Goal: Task Accomplishment & Management: Manage account settings

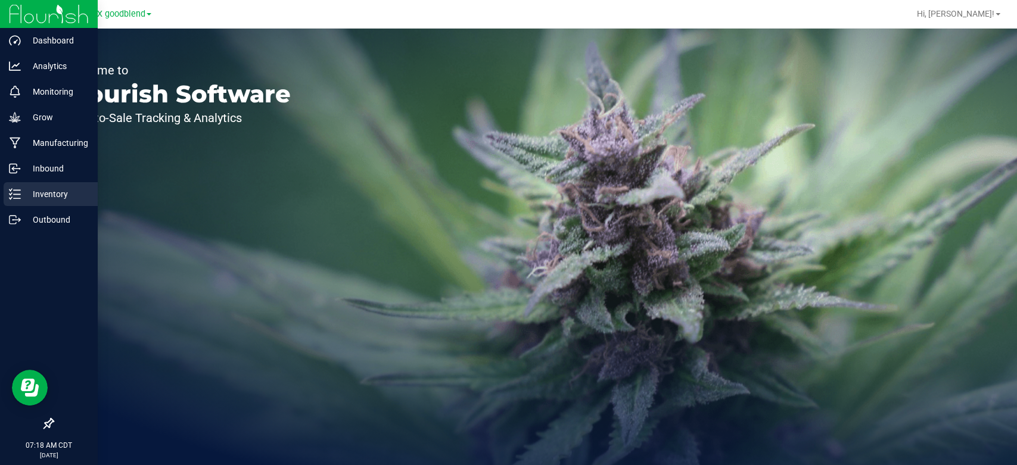
click at [30, 198] on p "Inventory" at bounding box center [57, 194] width 72 height 14
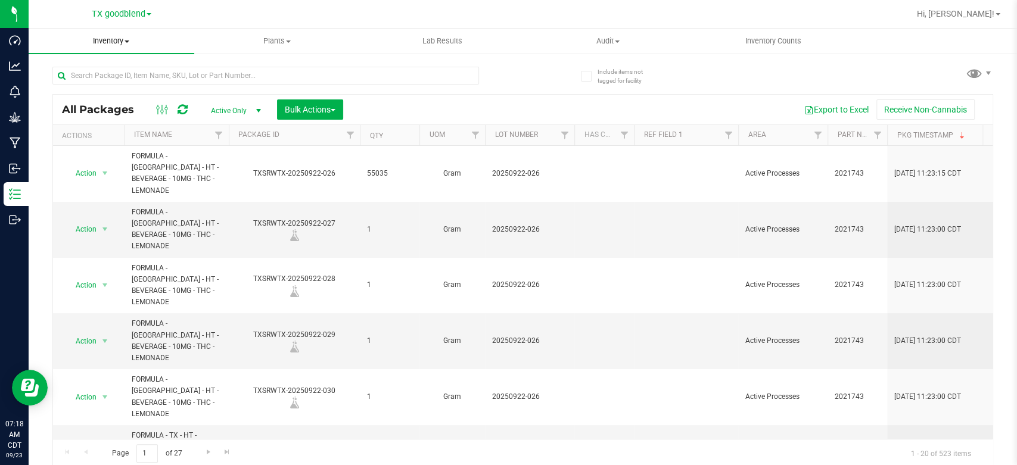
click at [101, 41] on span "Inventory" at bounding box center [112, 41] width 166 height 11
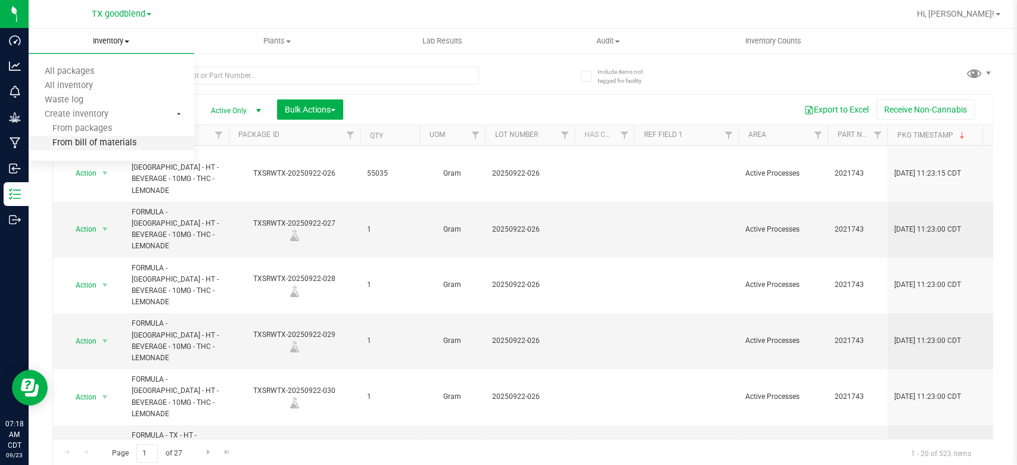
click at [77, 147] on span "From bill of materials" at bounding box center [83, 143] width 108 height 10
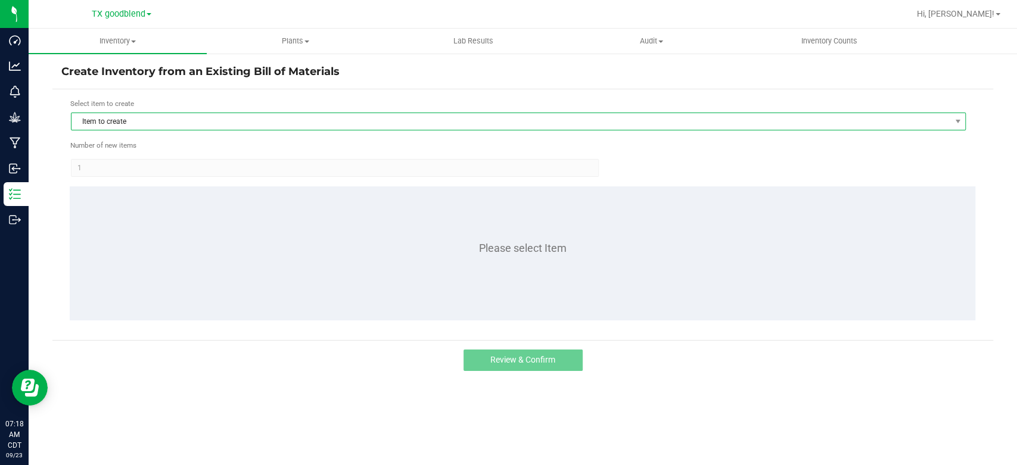
click at [129, 120] on span "Item to create" at bounding box center [511, 121] width 879 height 17
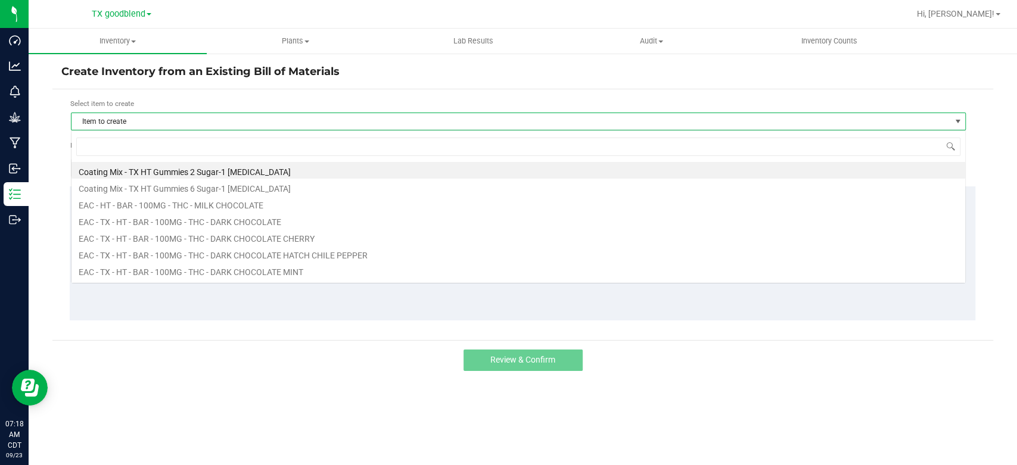
scroll to position [17, 894]
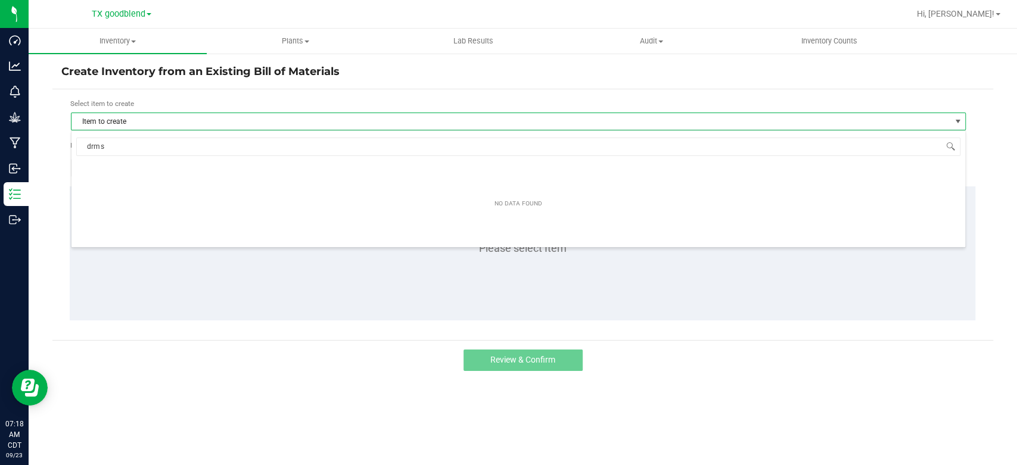
type input "drm"
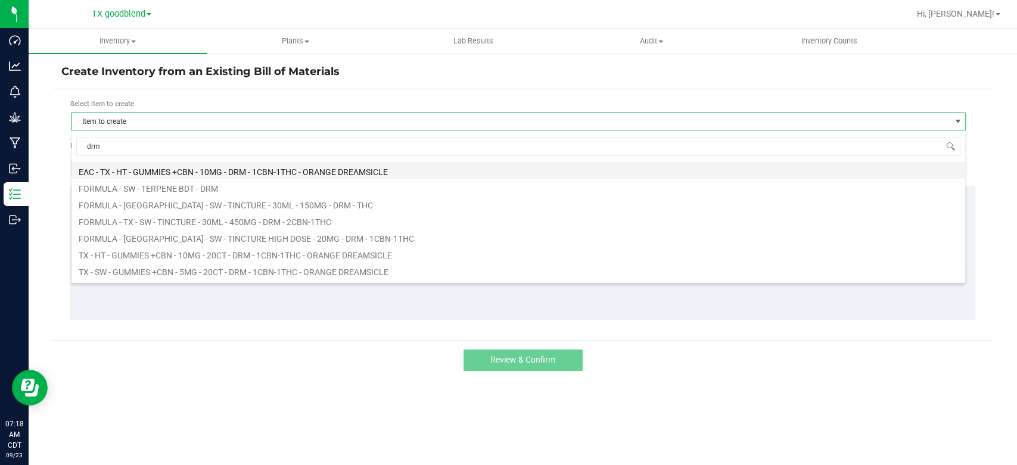
click at [198, 172] on li "EAC - TX - HT - GUMMIES +CBN - 10MG - DRM - 1CBN-1THC - ORANGE DREAMSICLE" at bounding box center [519, 170] width 894 height 17
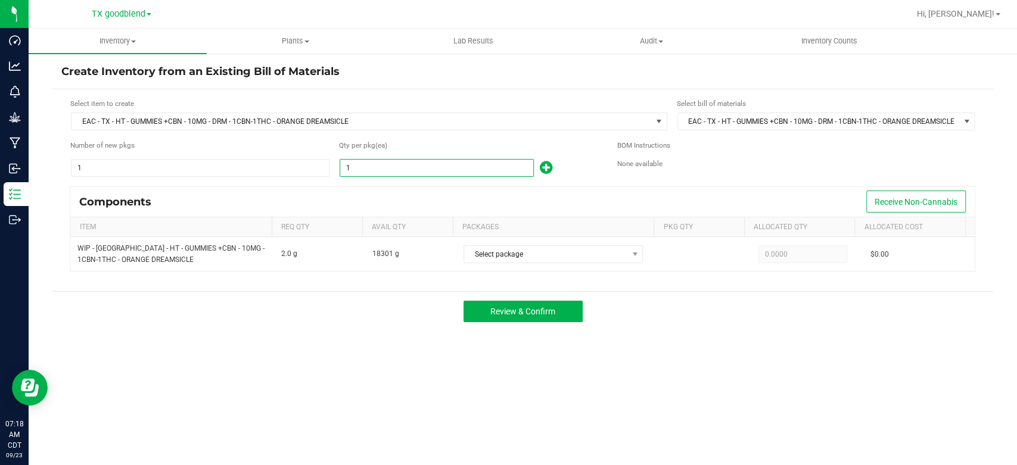
click at [372, 167] on input "1" at bounding box center [436, 168] width 193 height 17
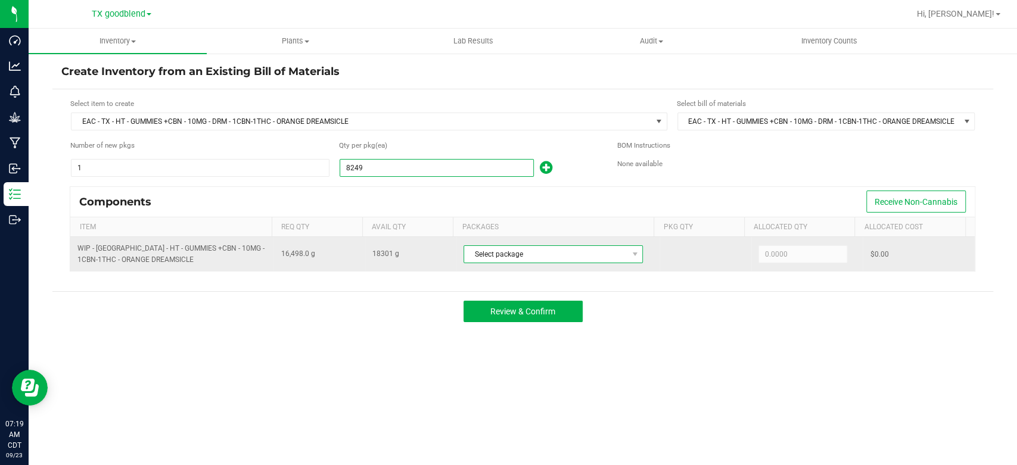
type input "8,249"
click at [512, 256] on span "Select package" at bounding box center [545, 254] width 163 height 17
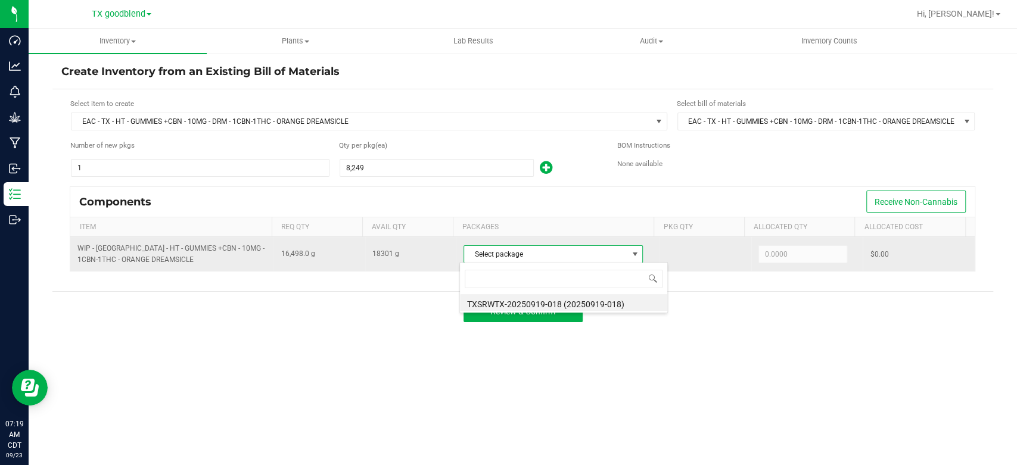
scroll to position [17, 177]
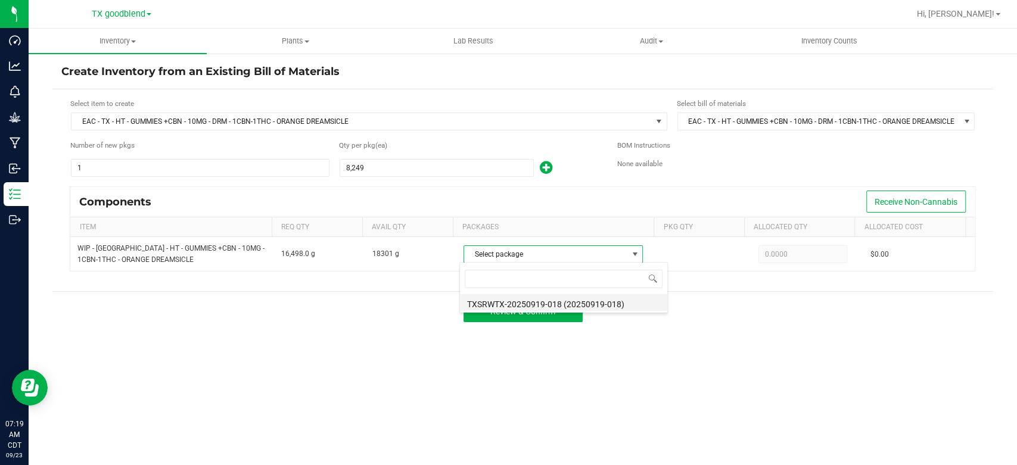
click at [519, 298] on li "TXSRWTX-20250919-018 (20250919-018)" at bounding box center [563, 302] width 207 height 17
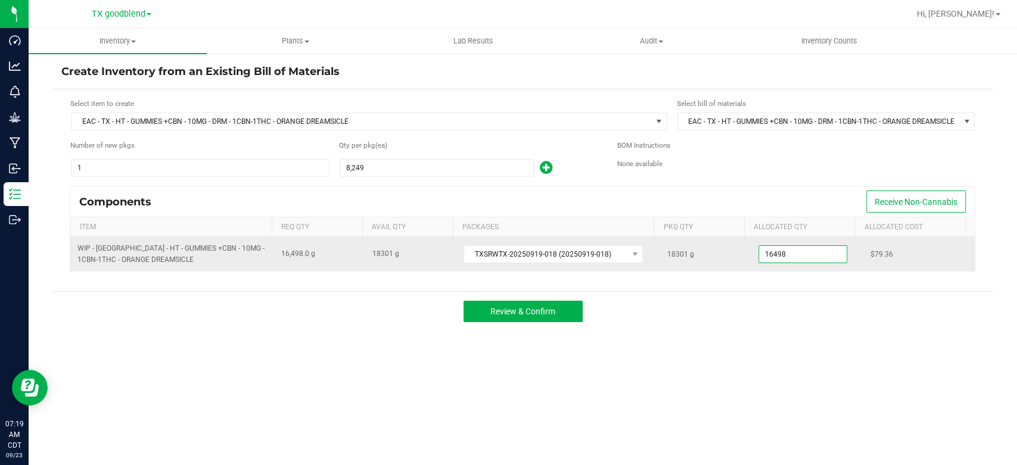
click at [811, 253] on input "16498" at bounding box center [803, 254] width 88 height 17
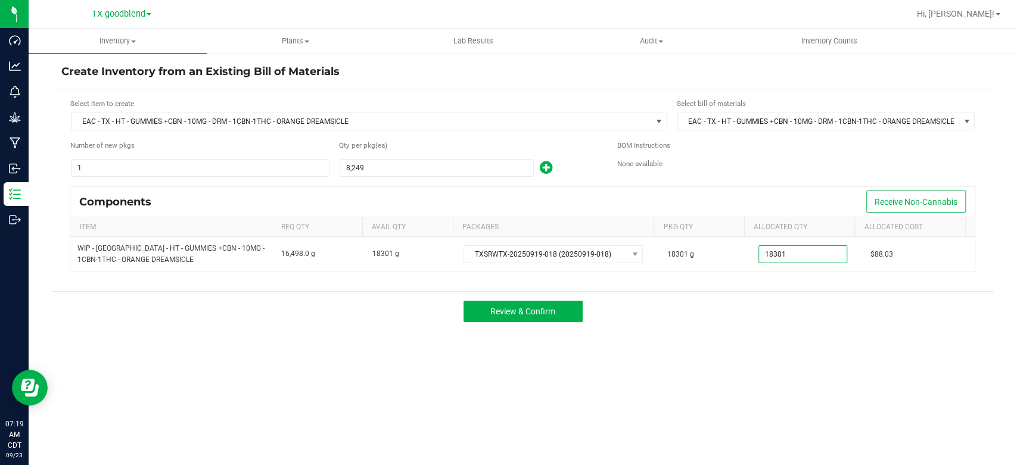
type input "18,301.0000"
click at [739, 336] on div "Create Inventory from an Existing Bill of Materials Select item to create EAC -…" at bounding box center [522, 238] width 941 height 349
click at [539, 313] on span "Review & Confirm" at bounding box center [522, 312] width 65 height 10
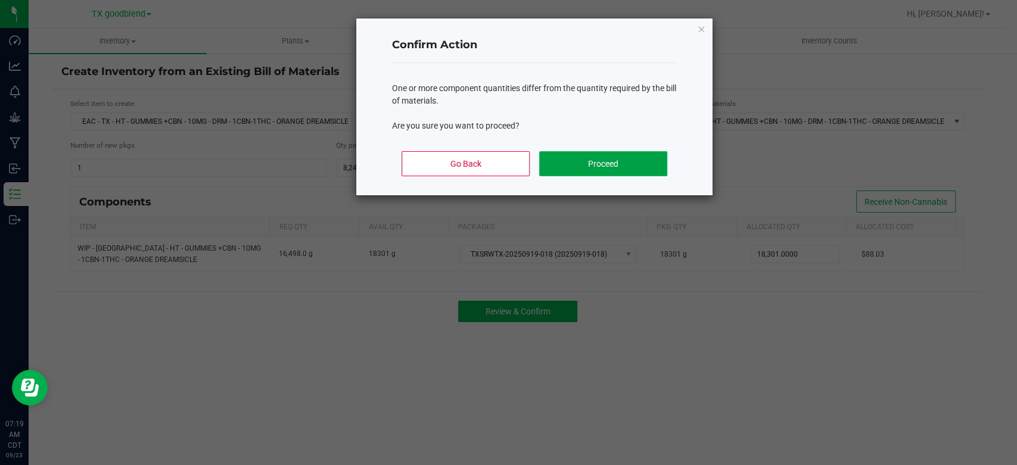
click at [572, 165] on button "Proceed" at bounding box center [603, 163] width 128 height 25
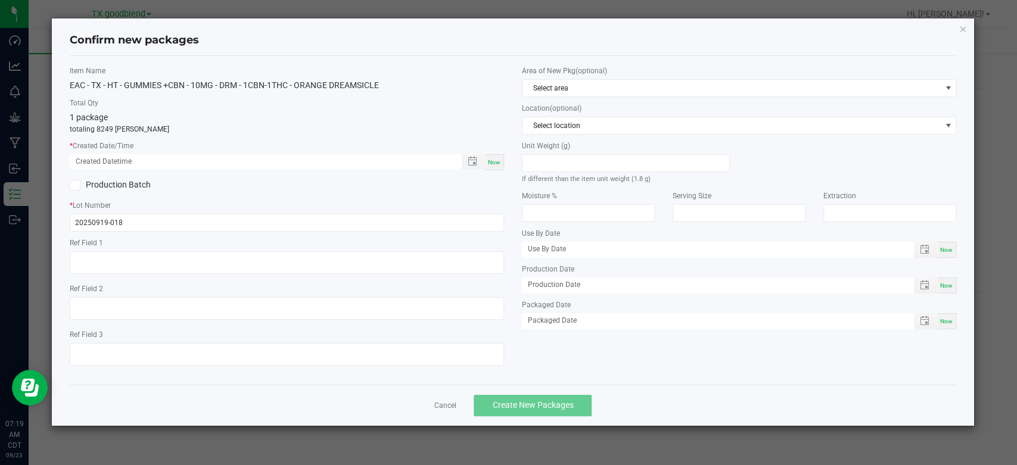
click at [485, 162] on span "Toggle popup" at bounding box center [473, 161] width 23 height 15
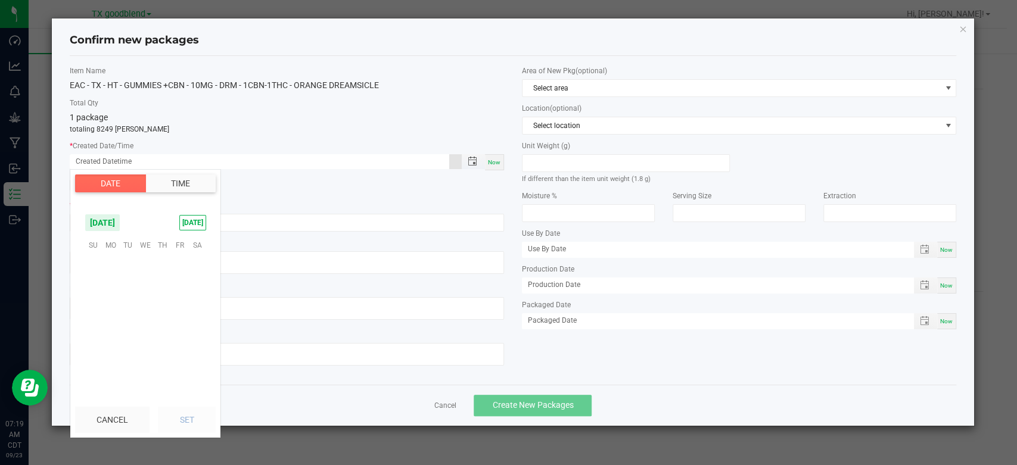
scroll to position [193264, 0]
click at [499, 161] on span "Now" at bounding box center [494, 162] width 13 height 7
type input "[DATE] 07:19 AM"
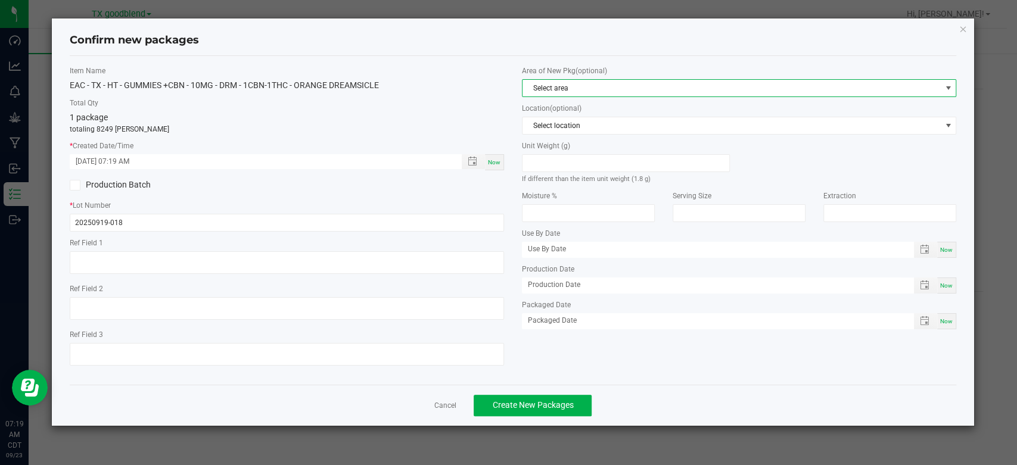
click at [554, 80] on span "Select area" at bounding box center [732, 88] width 418 height 17
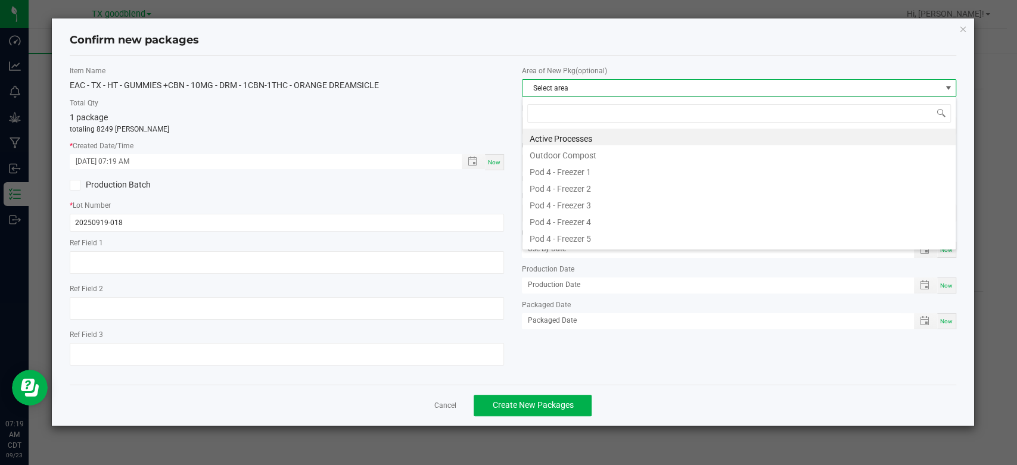
scroll to position [17, 434]
click at [562, 132] on li "Active Processes" at bounding box center [739, 137] width 433 height 17
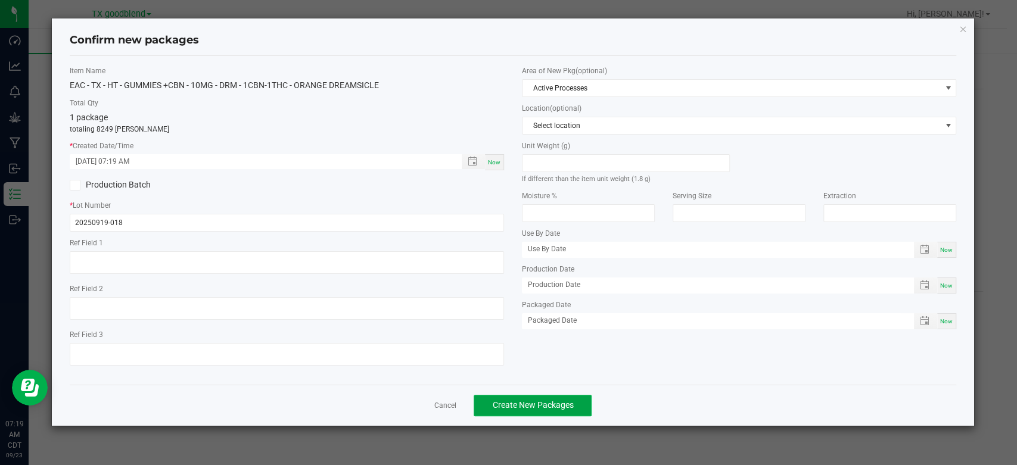
click at [517, 406] on span "Create New Packages" at bounding box center [532, 405] width 81 height 10
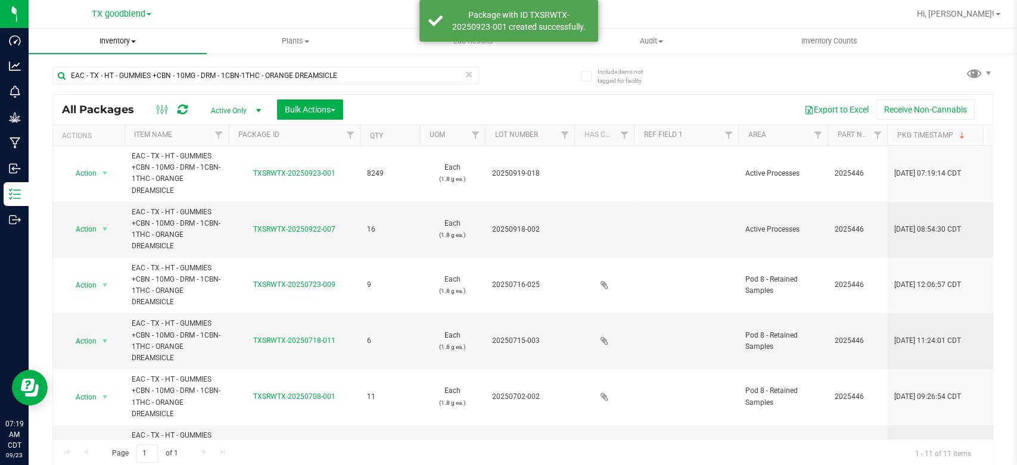
click at [115, 43] on span "Inventory" at bounding box center [118, 41] width 178 height 11
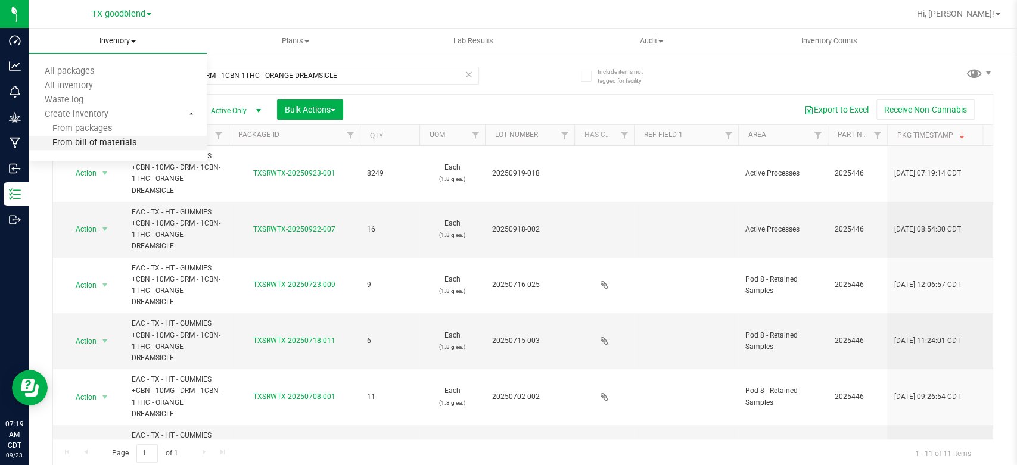
click at [95, 145] on span "From bill of materials" at bounding box center [83, 143] width 108 height 10
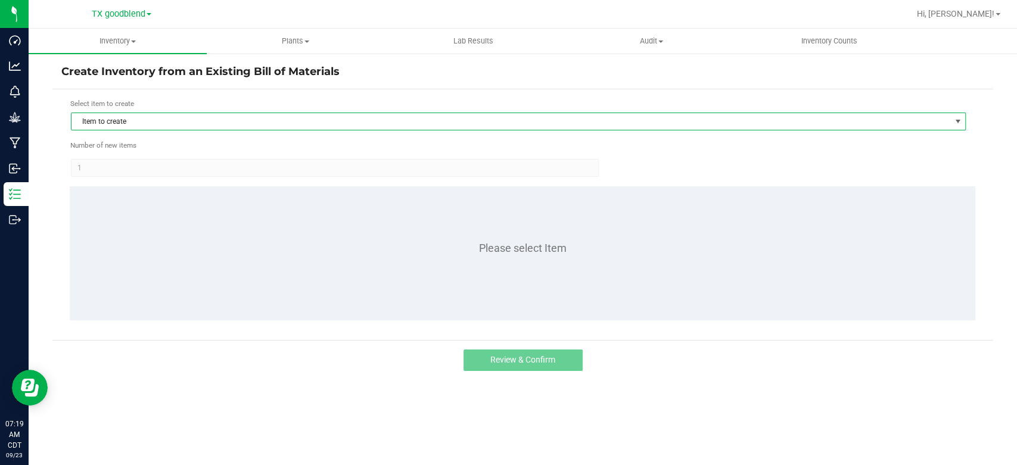
click at [143, 123] on span "Item to create" at bounding box center [511, 121] width 879 height 17
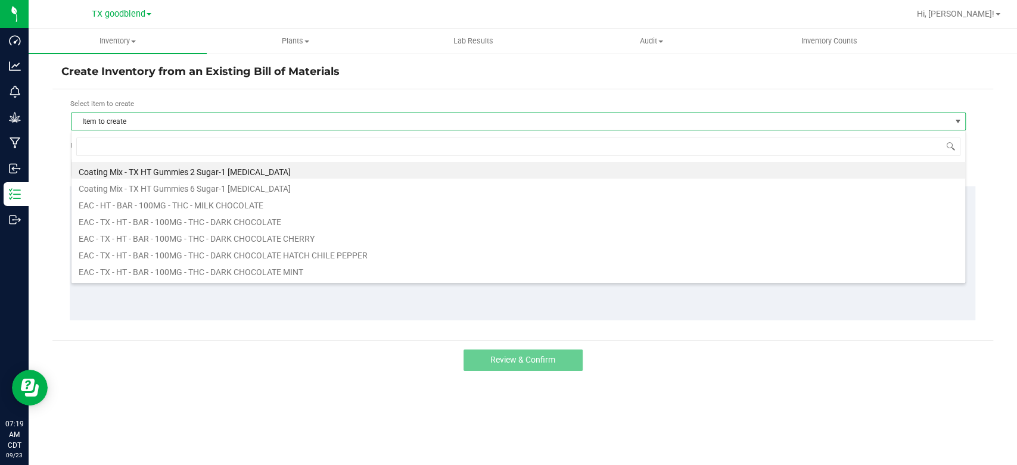
scroll to position [17, 894]
type input "drm"
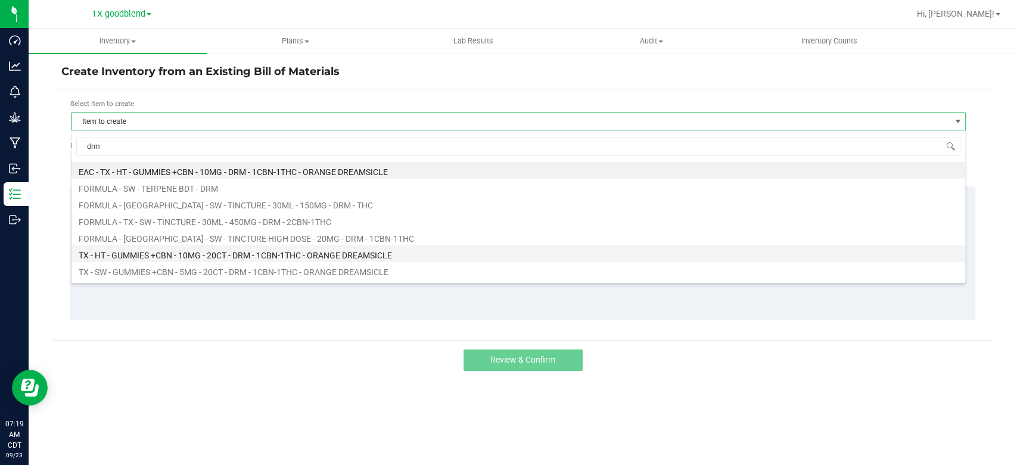
click at [174, 258] on li "TX - HT - GUMMIES +CBN - 10MG - 20CT - DRM - 1CBN-1THC - ORANGE DREAMSICLE" at bounding box center [519, 253] width 894 height 17
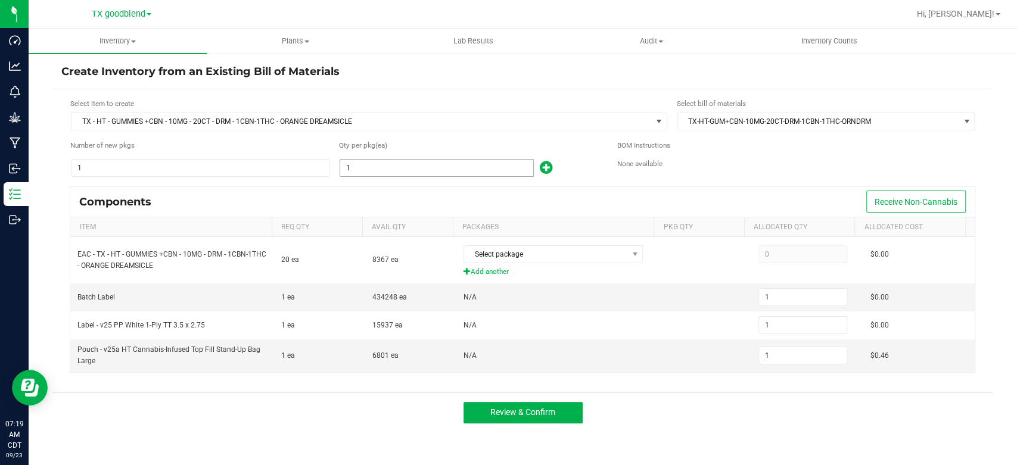
click at [397, 166] on input "1" at bounding box center [436, 168] width 193 height 17
type input "4"
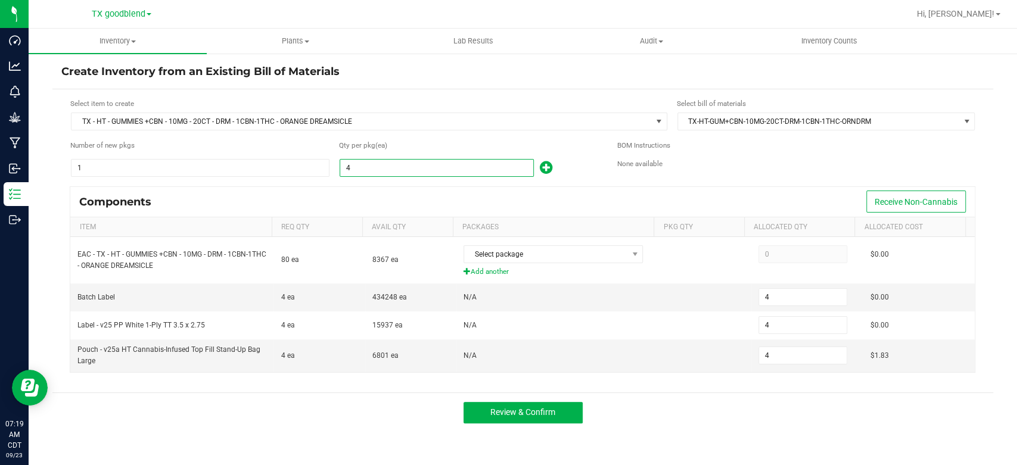
type input "41"
type input "412"
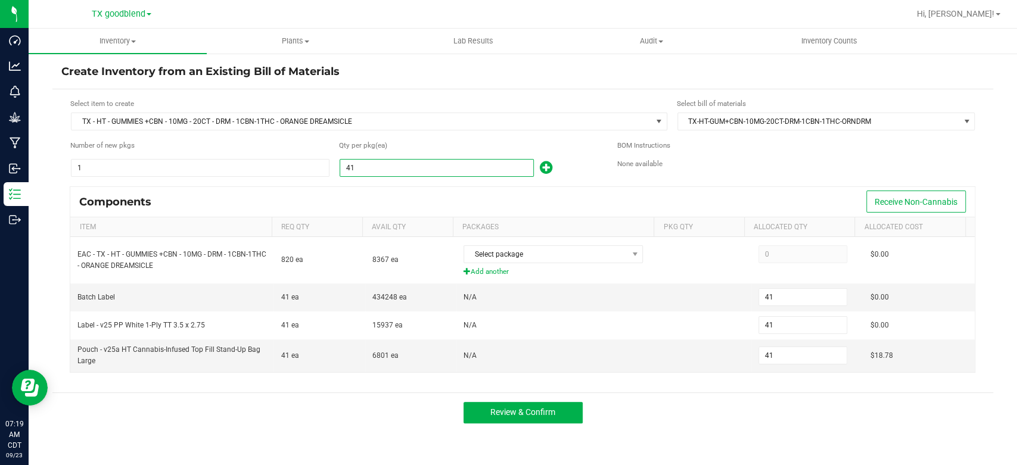
type input "412"
click at [397, 183] on form "Select item to create TX - HT - GUMMIES +CBN - 10MG - 20CT - DRM - 1CBN-1THC - …" at bounding box center [522, 240] width 923 height 285
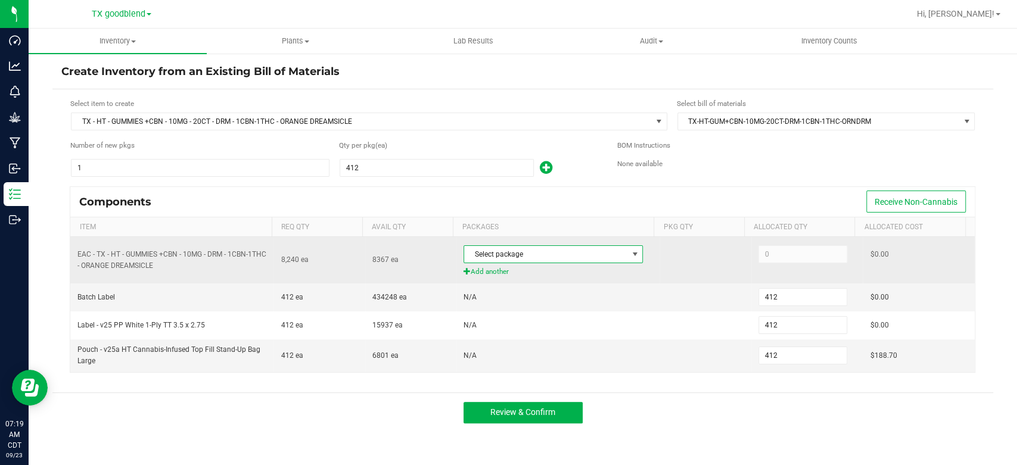
click at [512, 253] on span "Select package" at bounding box center [545, 254] width 163 height 17
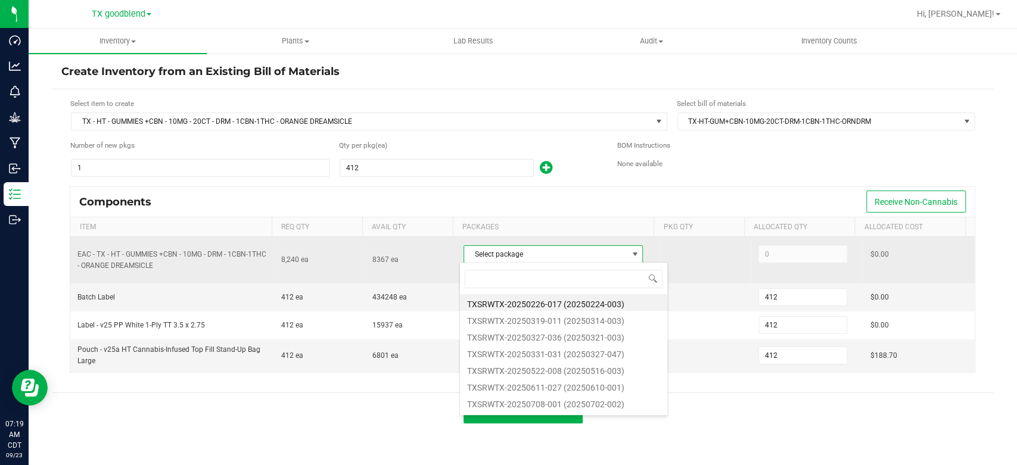
scroll to position [17, 177]
type input "0923"
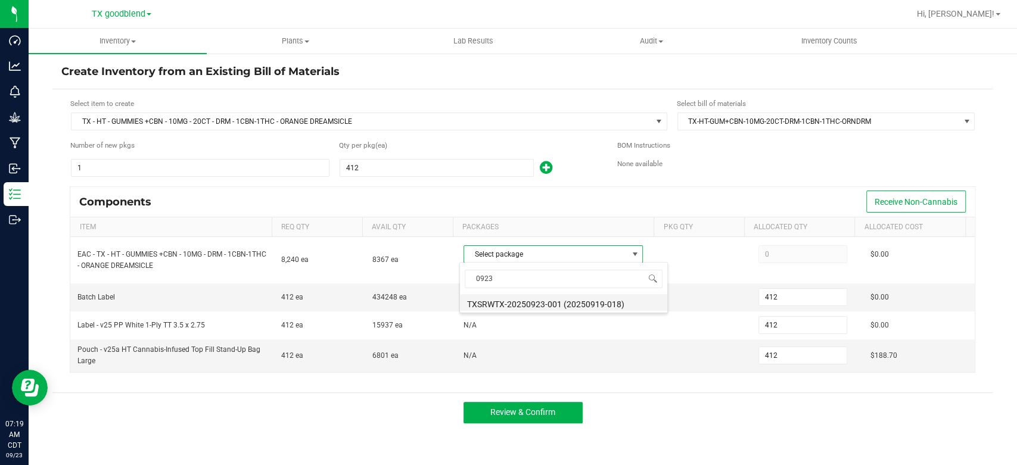
click at [536, 306] on li "TXSRWTX-20250923-001 (20250919-018)" at bounding box center [563, 302] width 207 height 17
type input "8,240"
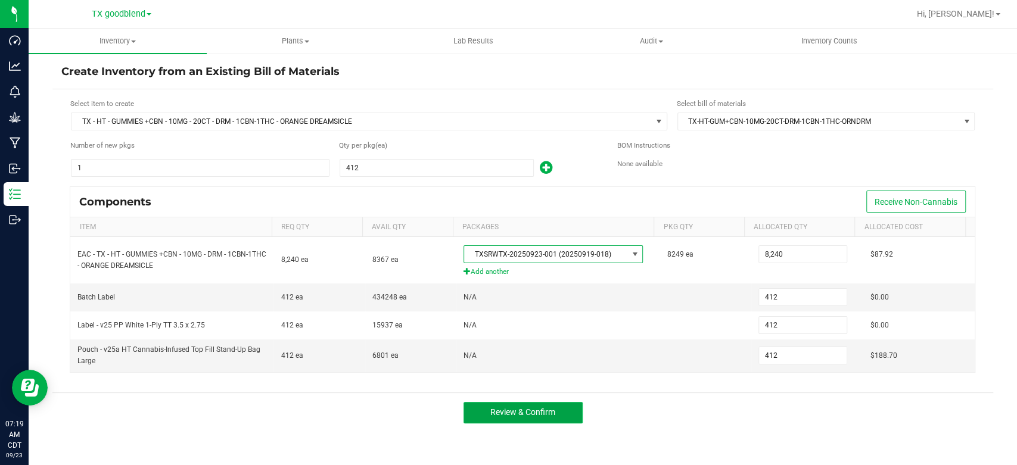
click at [556, 417] on button "Review & Confirm" at bounding box center [523, 412] width 119 height 21
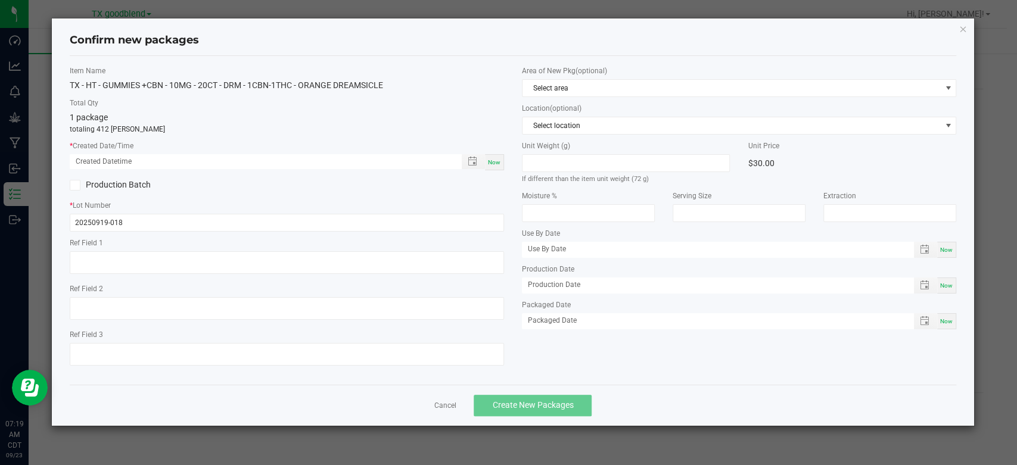
click at [499, 163] on span "Now" at bounding box center [494, 162] width 13 height 7
type input "[DATE] 07:19 AM"
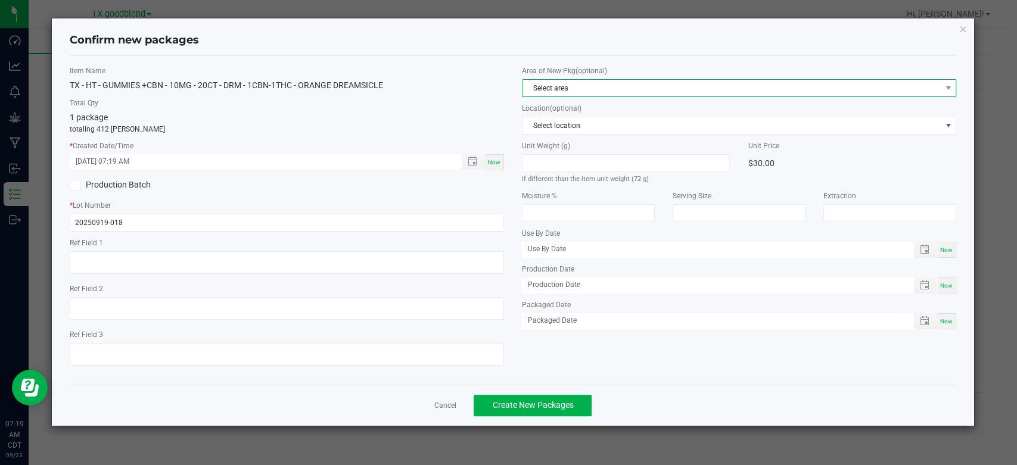
click at [560, 86] on span "Select area" at bounding box center [732, 88] width 418 height 17
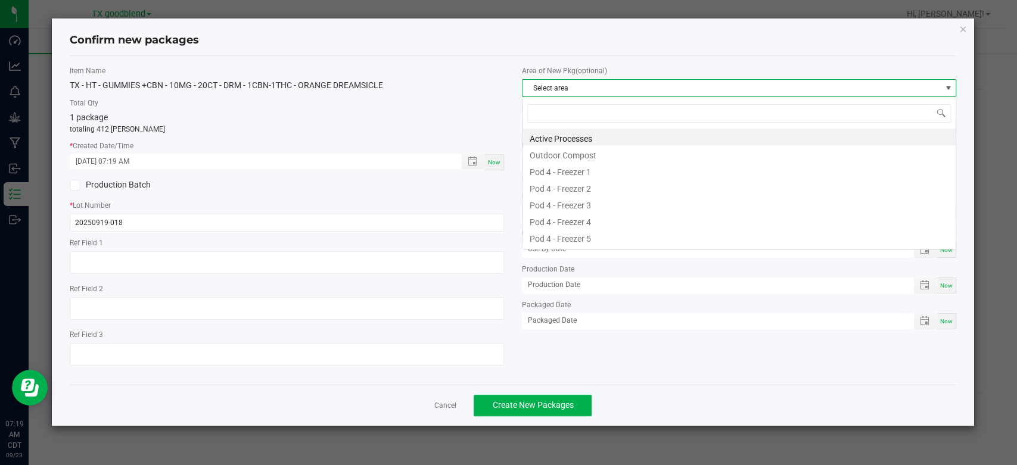
scroll to position [17, 434]
click at [565, 139] on li "Active Processes" at bounding box center [739, 137] width 433 height 17
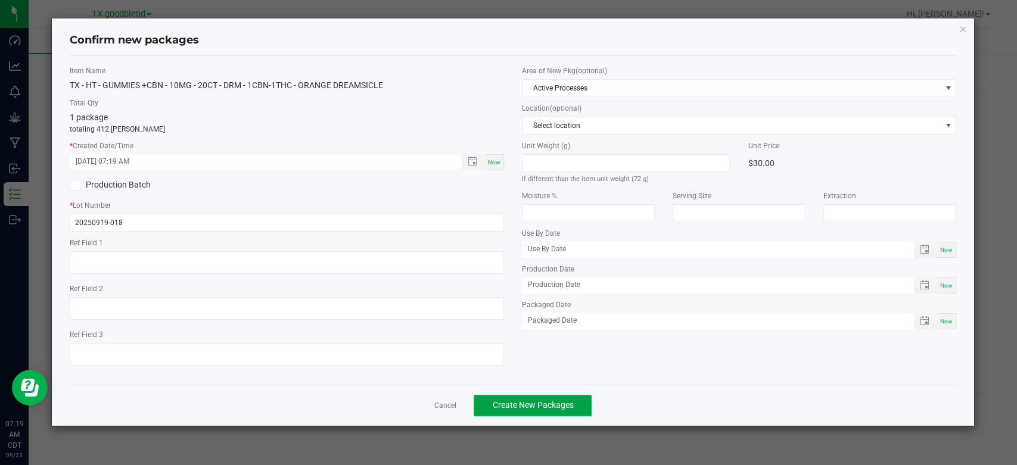
click at [509, 403] on span "Create New Packages" at bounding box center [532, 405] width 81 height 10
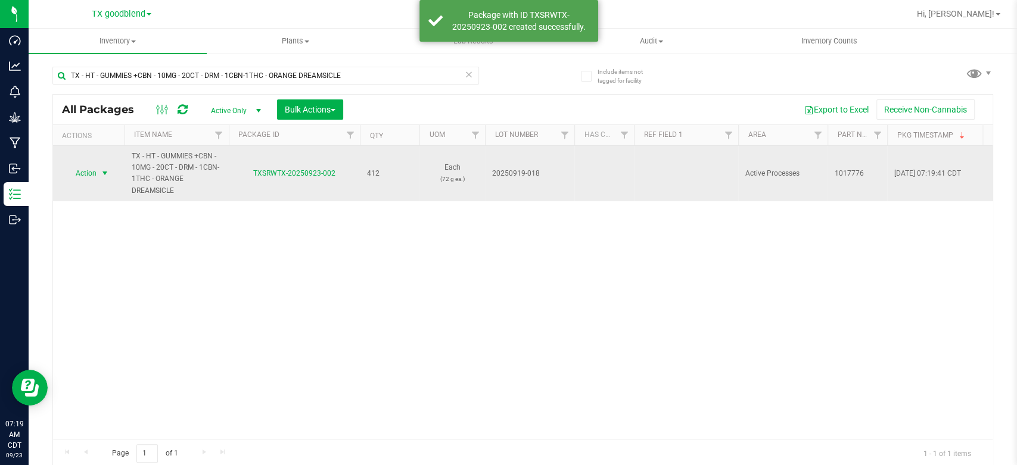
click at [82, 177] on span "Action" at bounding box center [81, 173] width 32 height 17
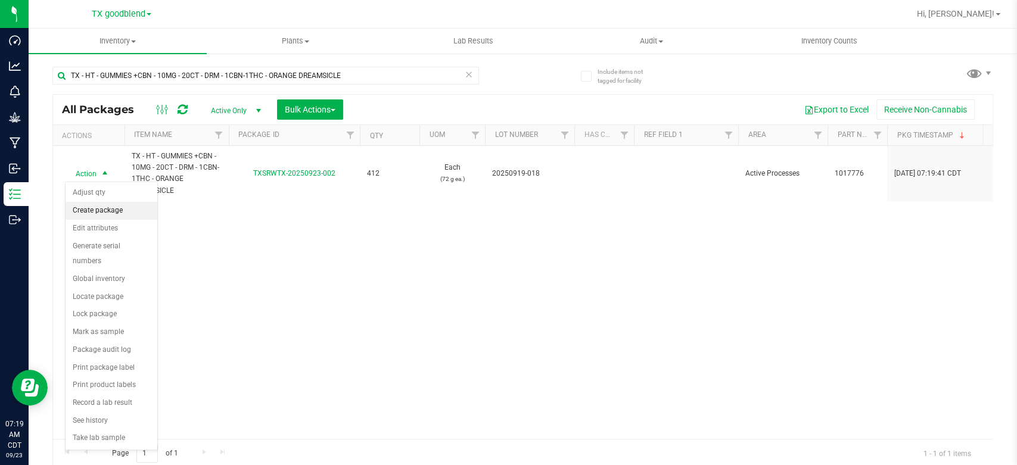
click at [86, 211] on li "Create package" at bounding box center [112, 211] width 92 height 18
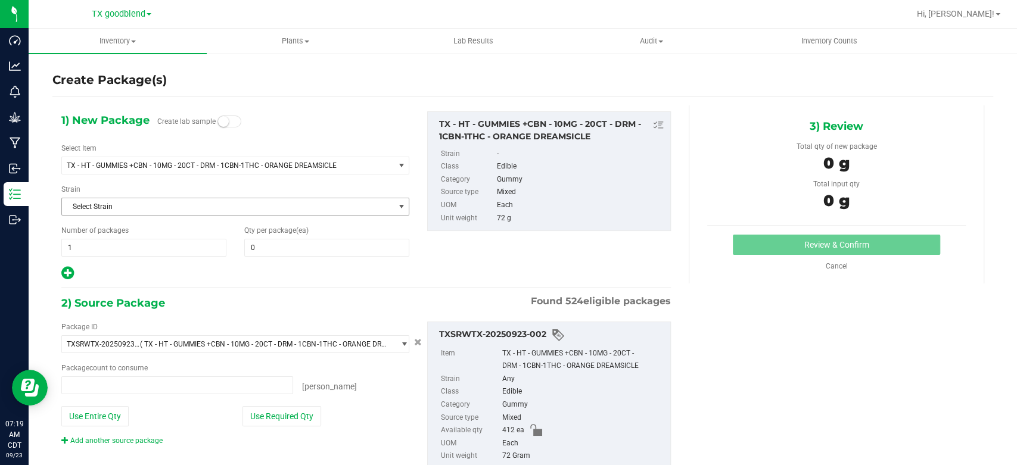
type input "0 ea"
click at [272, 248] on span at bounding box center [326, 248] width 165 height 18
type input "50"
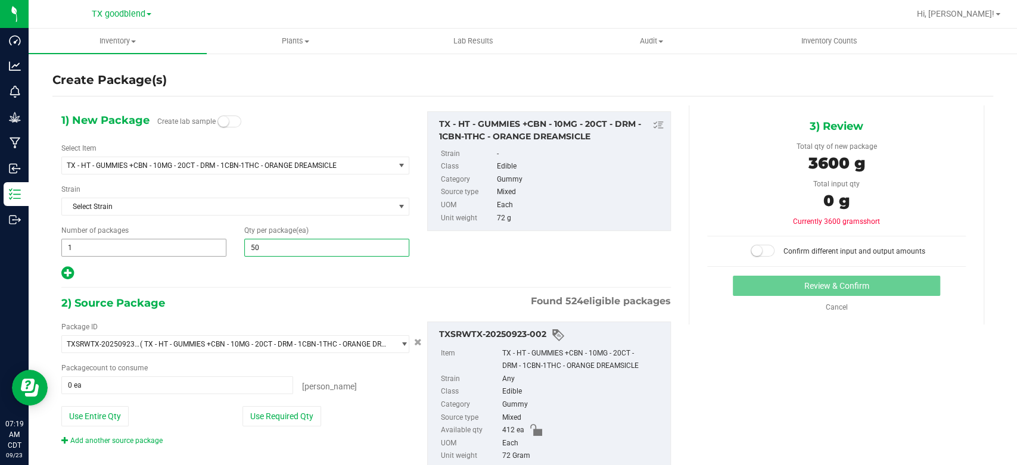
type input "50"
click at [157, 244] on span "1 1" at bounding box center [143, 248] width 165 height 18
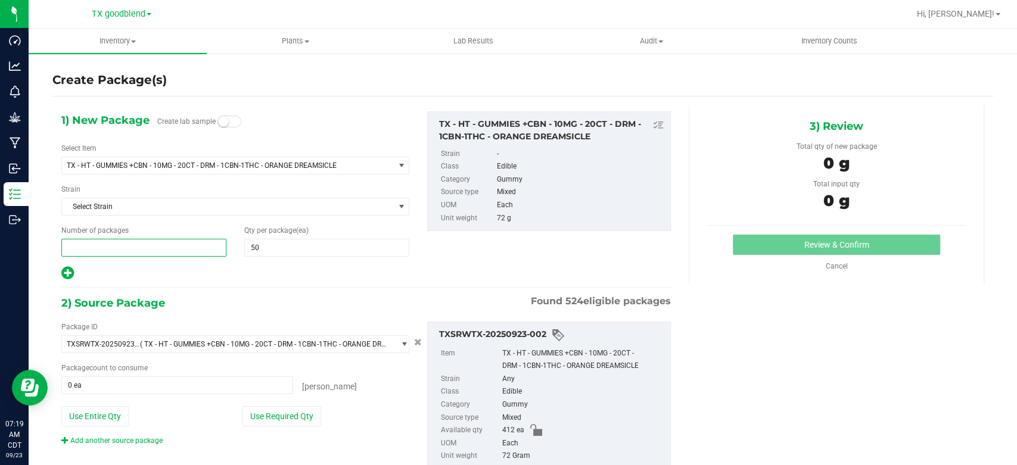
type input "7"
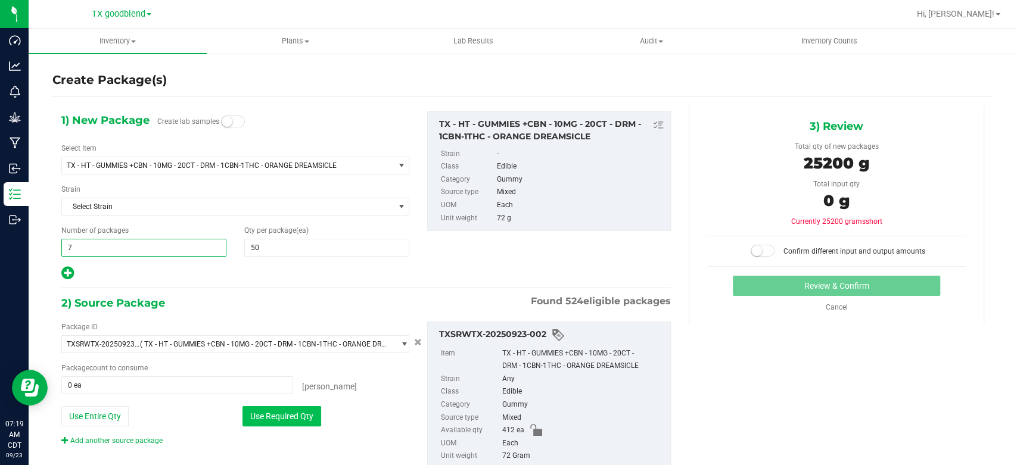
type input "7"
click at [253, 414] on button "Use Required Qty" at bounding box center [282, 416] width 79 height 20
type input "350 ea"
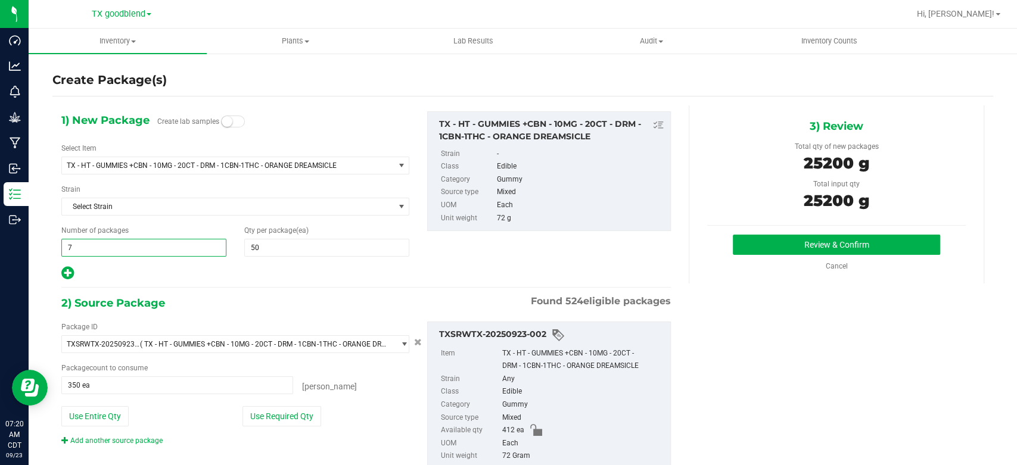
click at [175, 251] on span "7 7" at bounding box center [143, 248] width 165 height 18
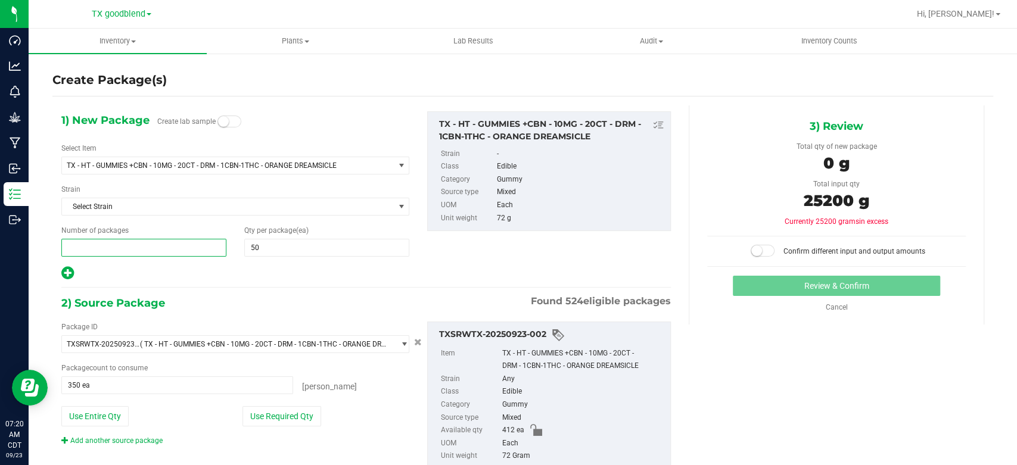
type input "8"
click at [285, 414] on button "Use Required Qty" at bounding box center [282, 416] width 79 height 20
type input "400 ea"
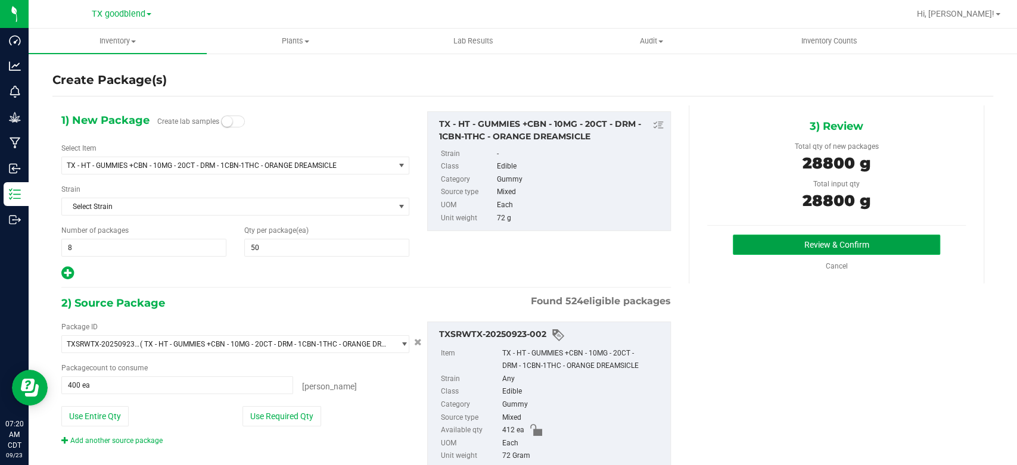
click at [774, 247] on button "Review & Confirm" at bounding box center [836, 245] width 207 height 20
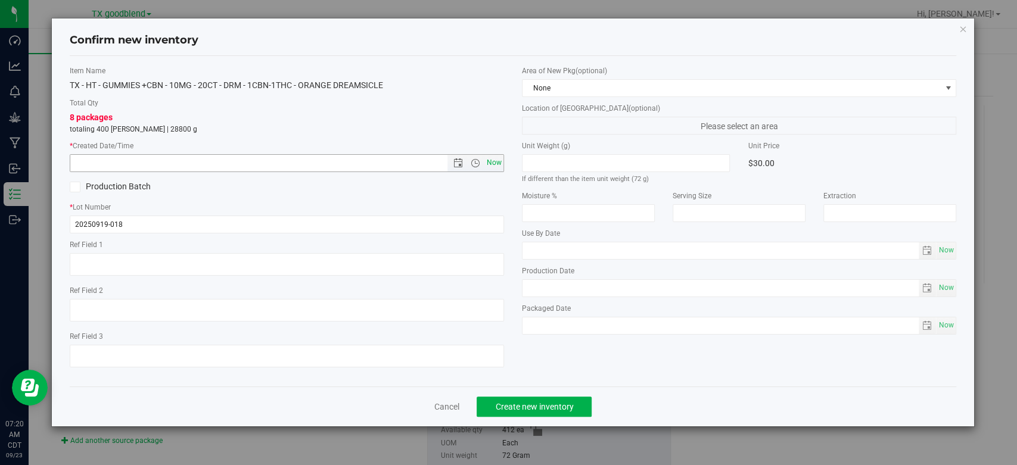
click at [496, 161] on span "Now" at bounding box center [494, 162] width 20 height 17
type input "[DATE] 7:20 AM"
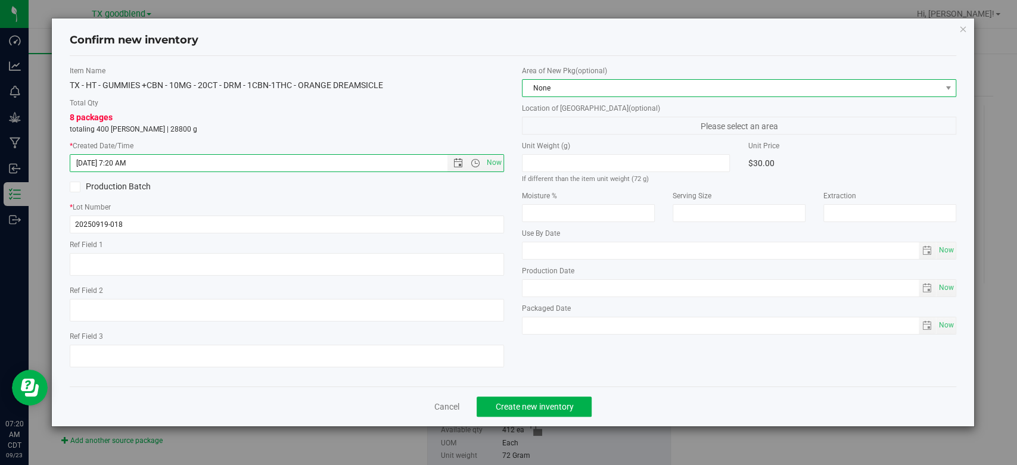
click at [576, 90] on span "None" at bounding box center [732, 88] width 418 height 17
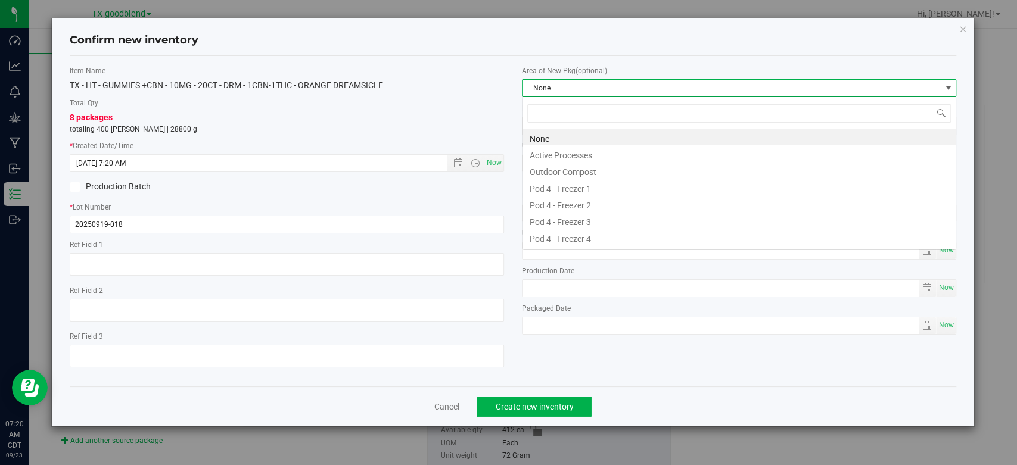
scroll to position [17, 434]
click at [572, 156] on li "Active Processes" at bounding box center [739, 153] width 433 height 17
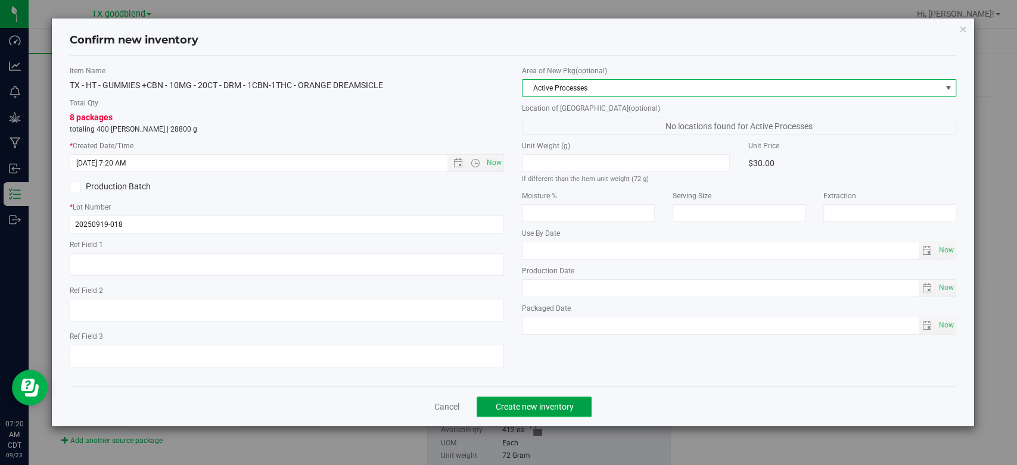
click at [496, 402] on span "Create new inventory" at bounding box center [534, 407] width 78 height 10
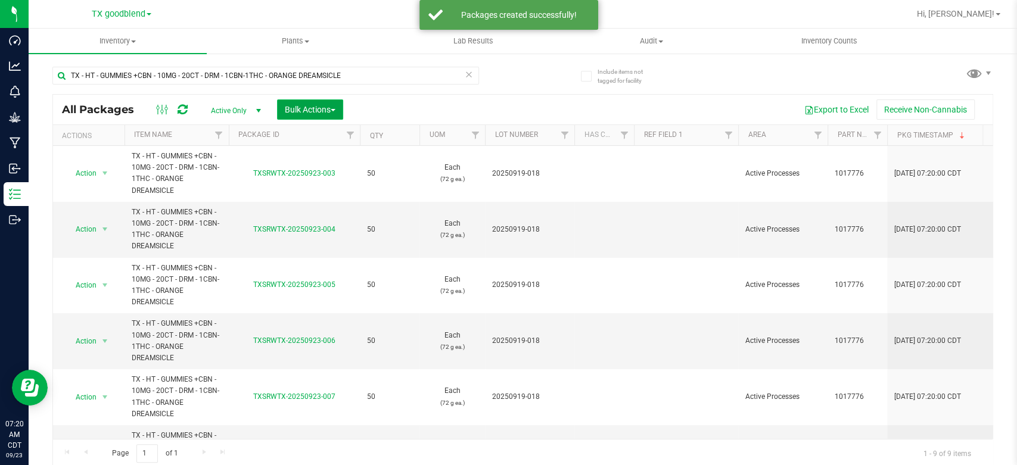
click at [324, 101] on button "Bulk Actions" at bounding box center [310, 110] width 66 height 20
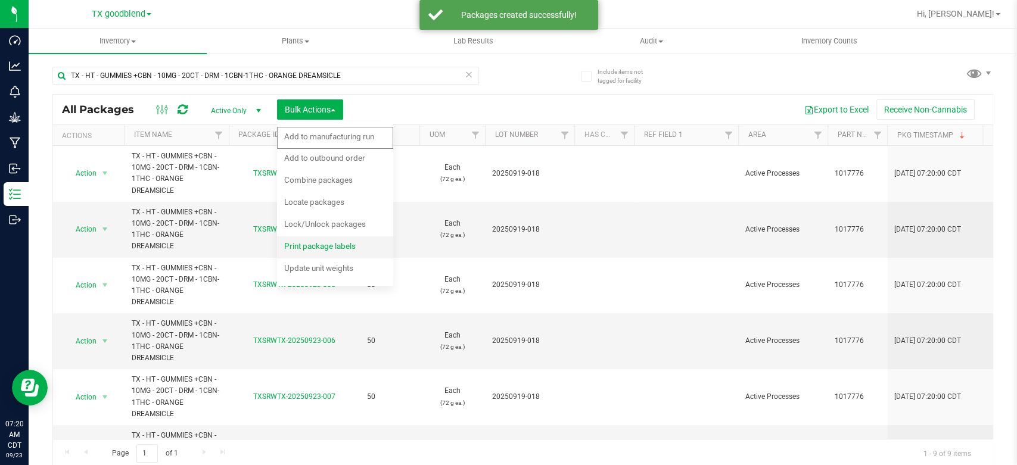
click at [327, 249] on span "Print package labels" at bounding box center [320, 246] width 72 height 10
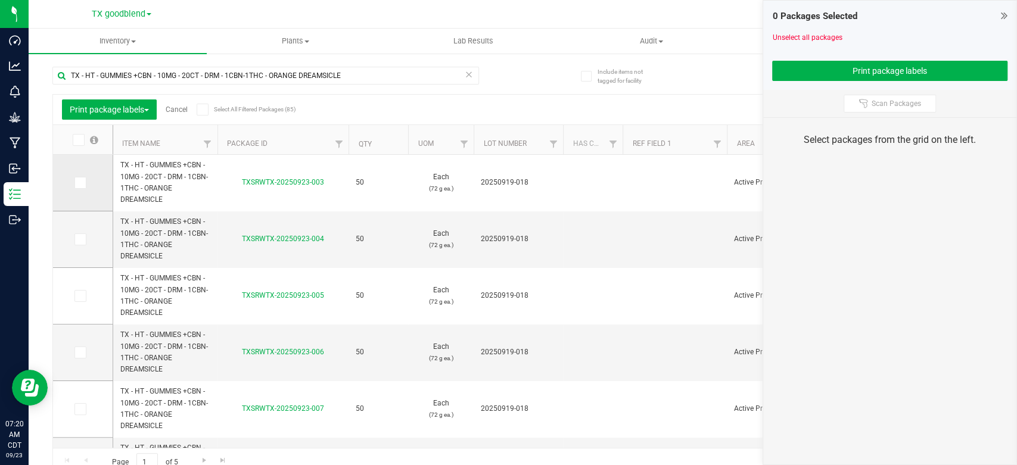
click at [82, 183] on icon at bounding box center [80, 183] width 8 height 0
click at [0, 0] on input "checkbox" at bounding box center [0, 0] width 0 height 0
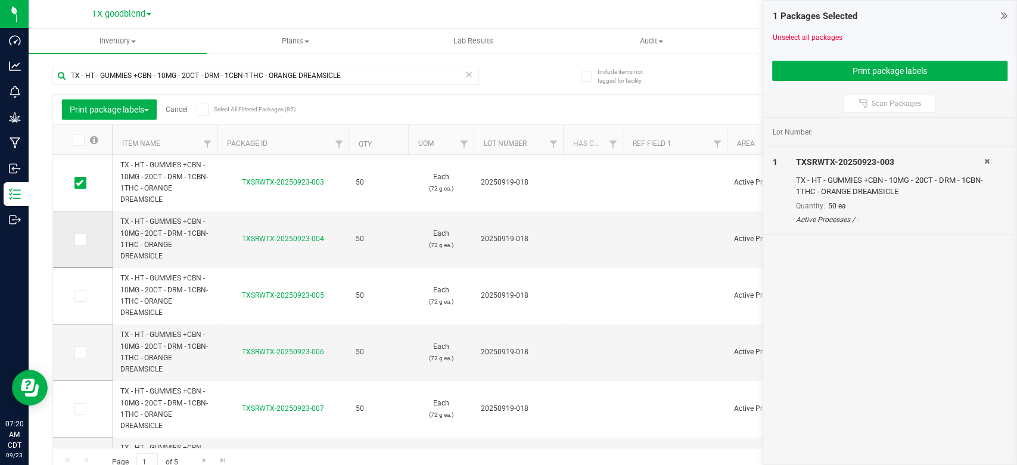
click at [83, 241] on span at bounding box center [80, 240] width 12 height 12
click at [0, 0] on input "checkbox" at bounding box center [0, 0] width 0 height 0
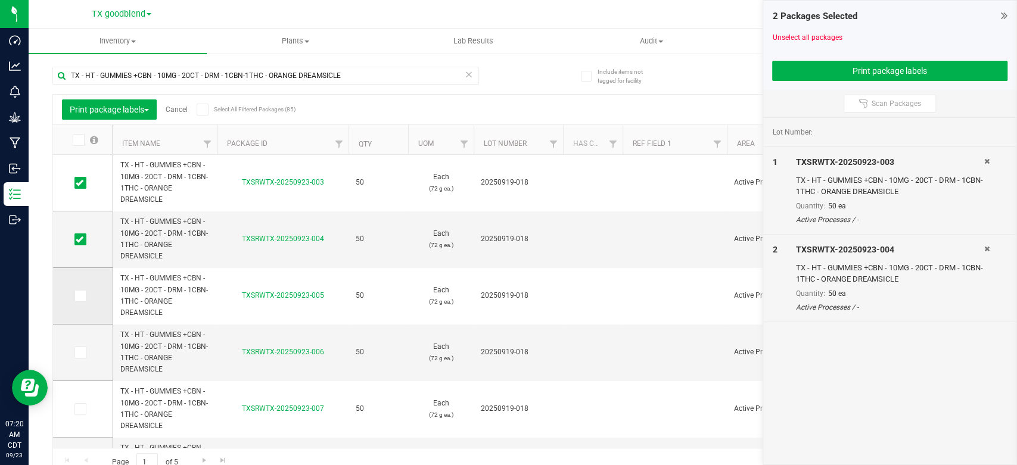
click at [80, 296] on icon at bounding box center [80, 296] width 8 height 0
click at [0, 0] on input "checkbox" at bounding box center [0, 0] width 0 height 0
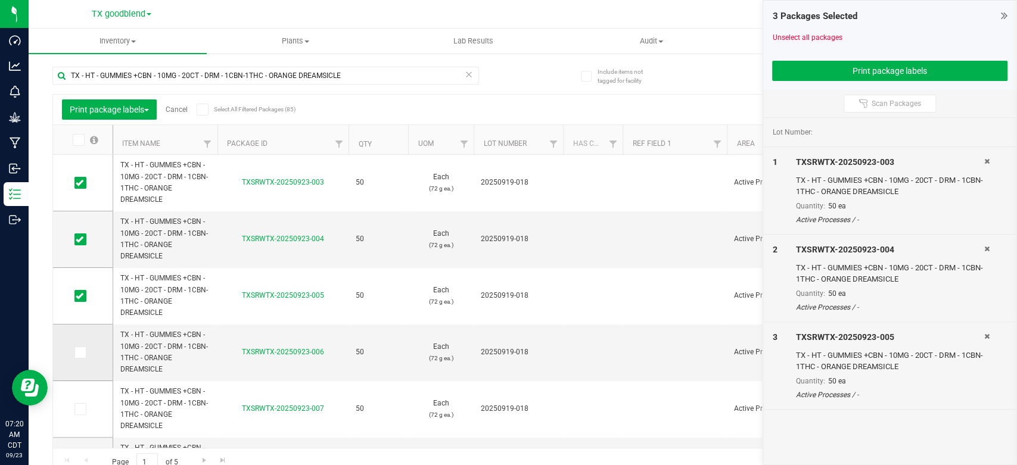
click at [82, 358] on td at bounding box center [83, 353] width 60 height 57
click at [82, 356] on span at bounding box center [80, 353] width 12 height 12
click at [0, 0] on input "checkbox" at bounding box center [0, 0] width 0 height 0
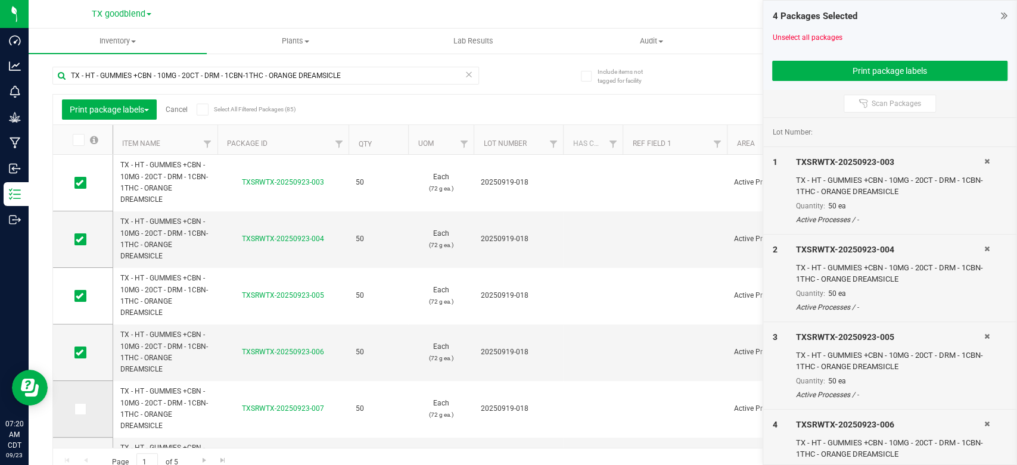
click at [78, 409] on icon at bounding box center [80, 409] width 8 height 0
click at [0, 0] on input "checkbox" at bounding box center [0, 0] width 0 height 0
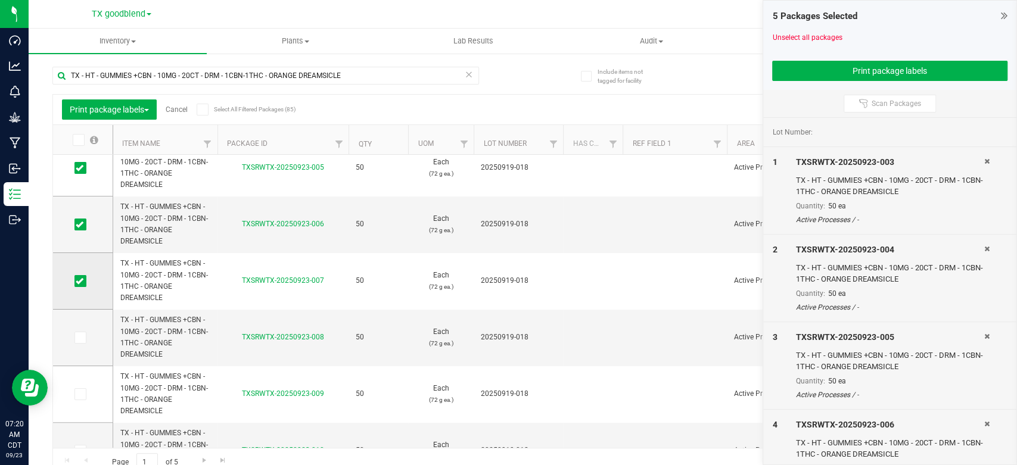
scroll to position [130, 0]
click at [79, 336] on icon at bounding box center [80, 336] width 8 height 0
click at [0, 0] on input "checkbox" at bounding box center [0, 0] width 0 height 0
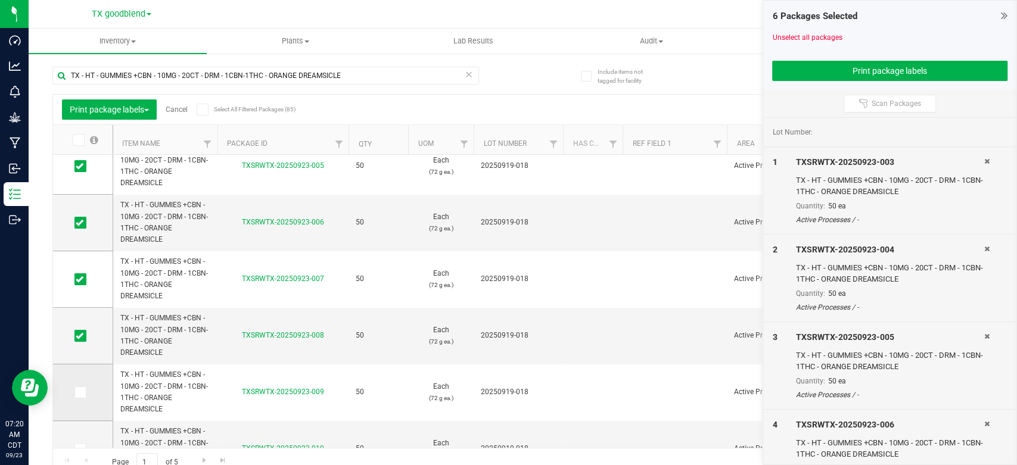
click at [82, 393] on icon at bounding box center [80, 393] width 8 height 0
click at [0, 0] on input "checkbox" at bounding box center [0, 0] width 0 height 0
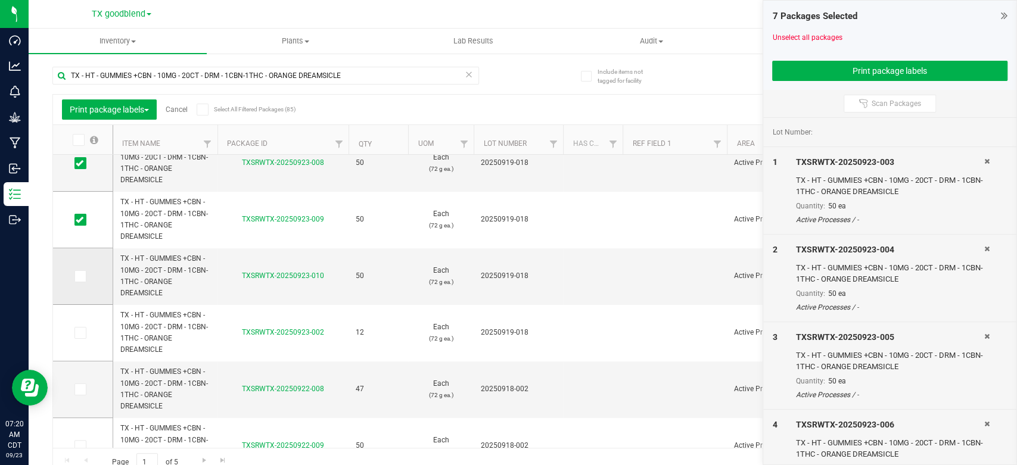
scroll to position [303, 0]
click at [81, 280] on span at bounding box center [80, 276] width 12 height 12
click at [0, 0] on input "checkbox" at bounding box center [0, 0] width 0 height 0
click at [77, 332] on icon at bounding box center [80, 332] width 8 height 0
click at [0, 0] on input "checkbox" at bounding box center [0, 0] width 0 height 0
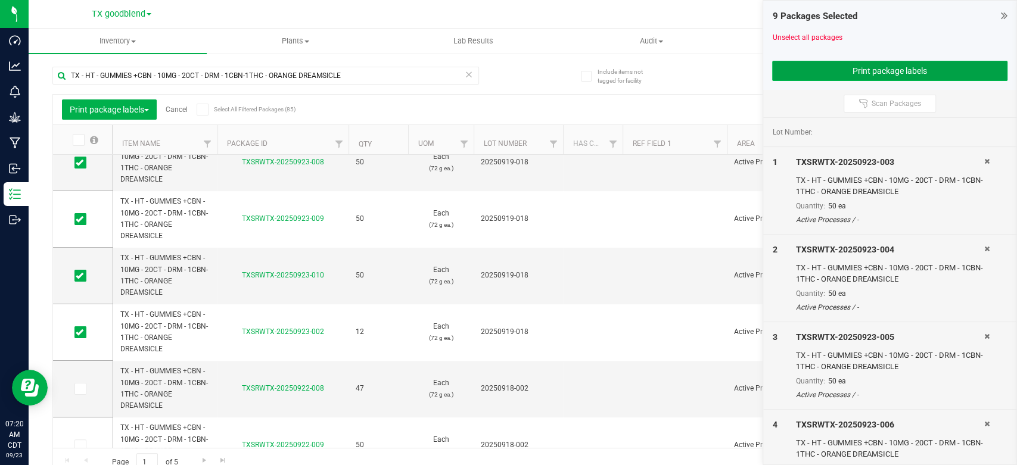
click at [833, 74] on button "Print package labels" at bounding box center [889, 71] width 235 height 20
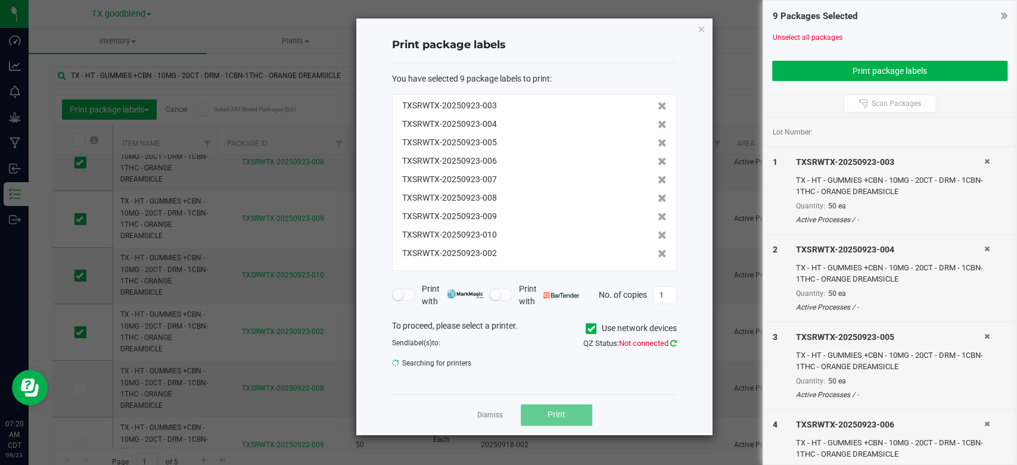
click at [675, 341] on icon at bounding box center [673, 344] width 7 height 8
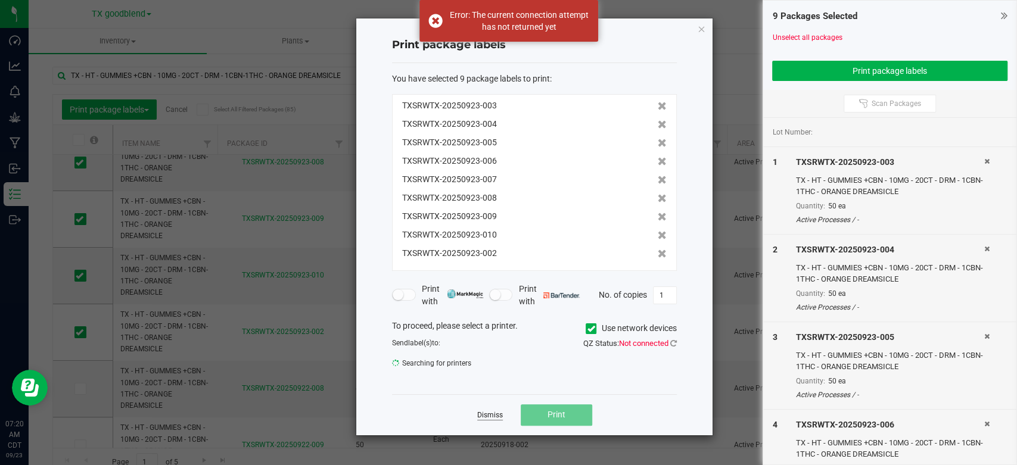
click at [483, 414] on link "Dismiss" at bounding box center [490, 416] width 26 height 10
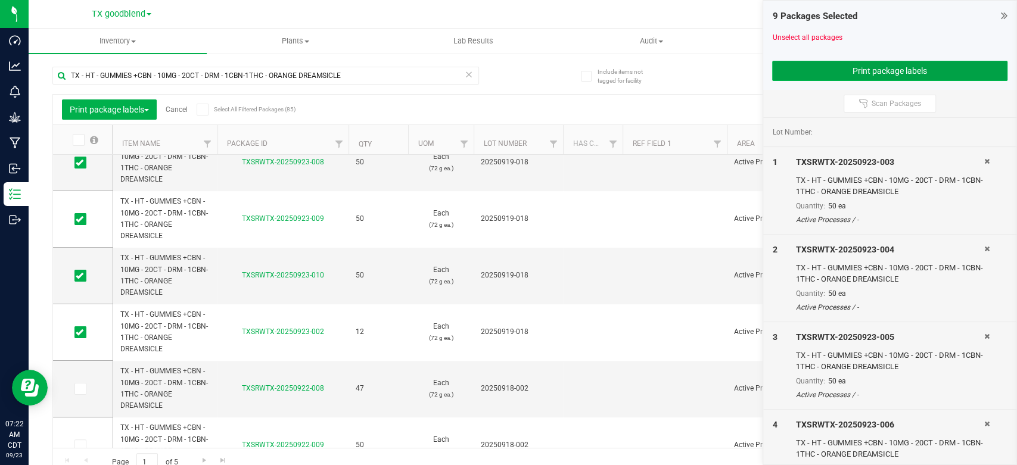
click at [839, 75] on button "Print package labels" at bounding box center [889, 71] width 235 height 20
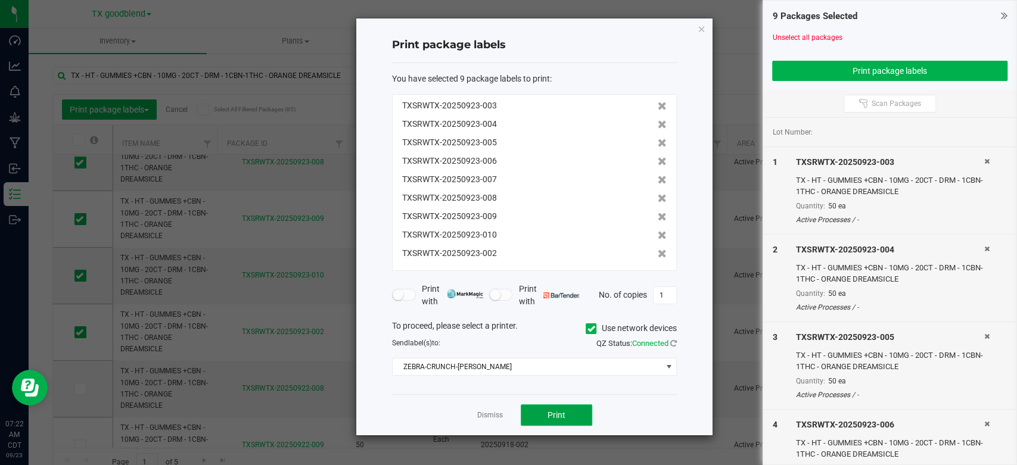
click at [560, 413] on span "Print" at bounding box center [557, 416] width 18 height 10
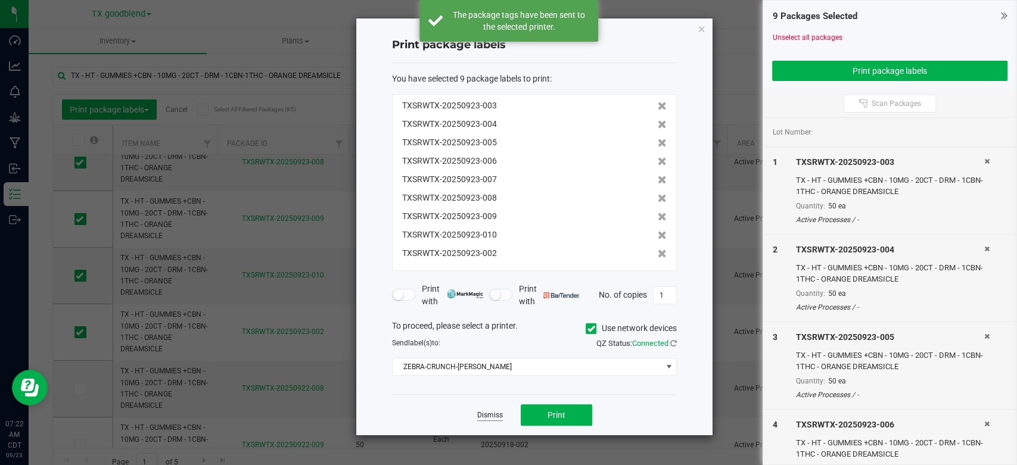
click at [484, 416] on link "Dismiss" at bounding box center [490, 416] width 26 height 10
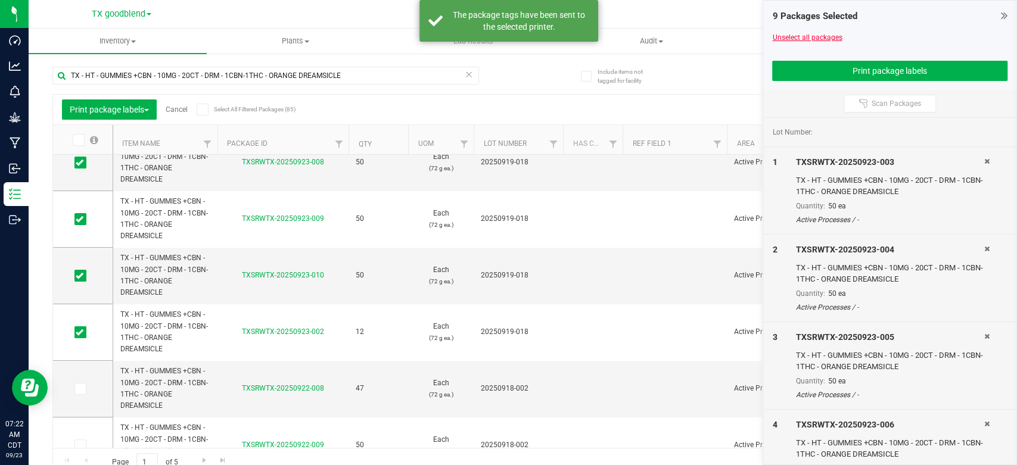
click at [790, 38] on link "Unselect all packages" at bounding box center [807, 37] width 70 height 8
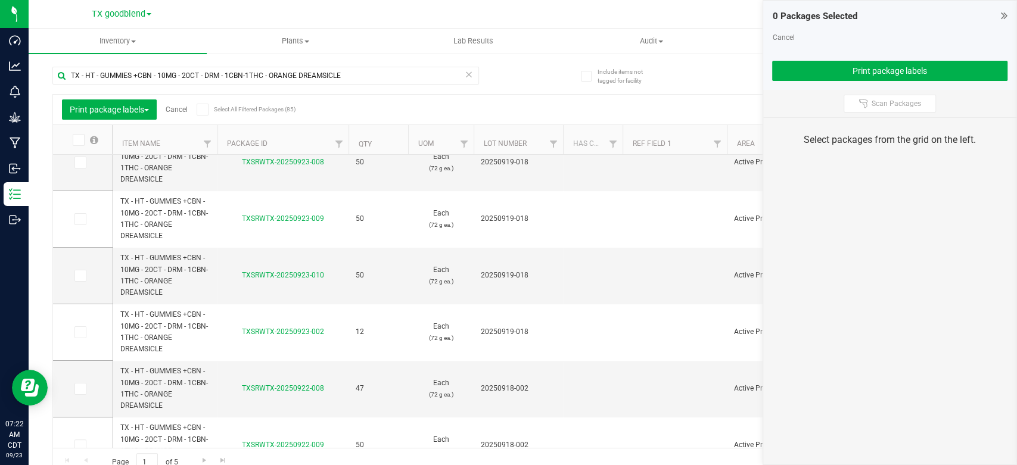
click at [790, 38] on link "Cancel" at bounding box center [783, 37] width 22 height 8
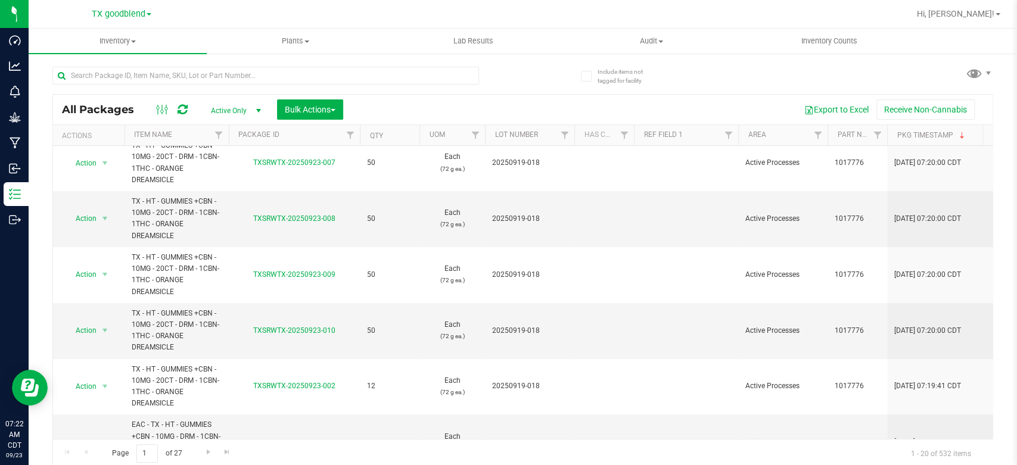
scroll to position [235, 0]
click at [153, 238] on span "TX - HT - GUMMIES +CBN - 10MG - 20CT - DRM - 1CBN-1THC - ORANGE DREAMSICLE" at bounding box center [177, 218] width 90 height 46
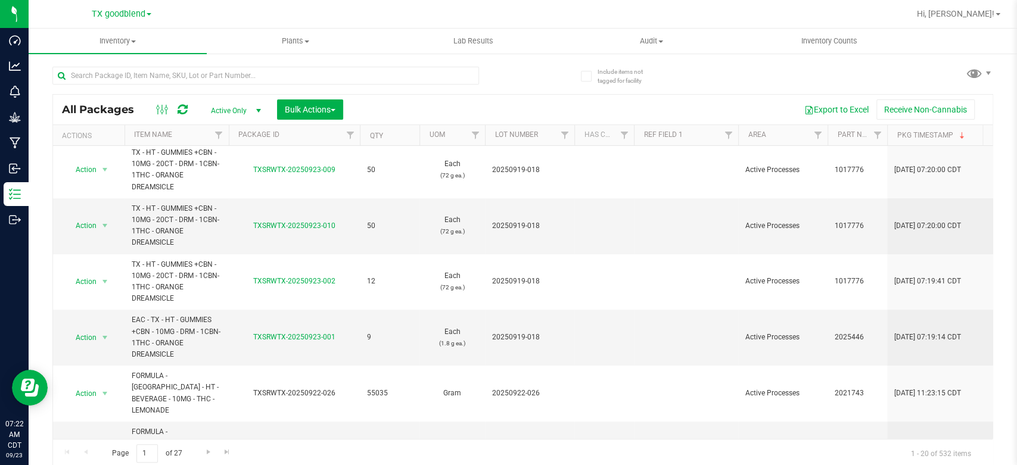
scroll to position [341, 0]
click at [86, 338] on span "Action" at bounding box center [81, 336] width 32 height 17
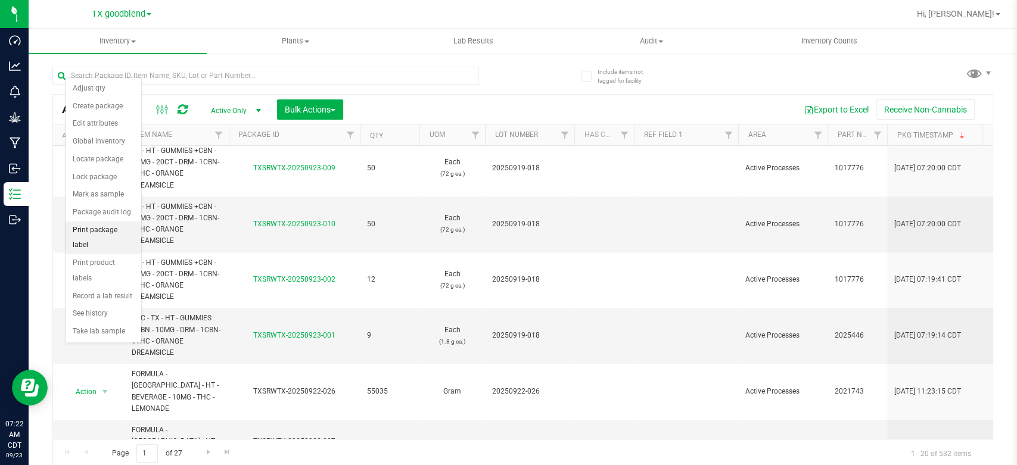
click at [89, 228] on li "Print package label" at bounding box center [104, 238] width 76 height 33
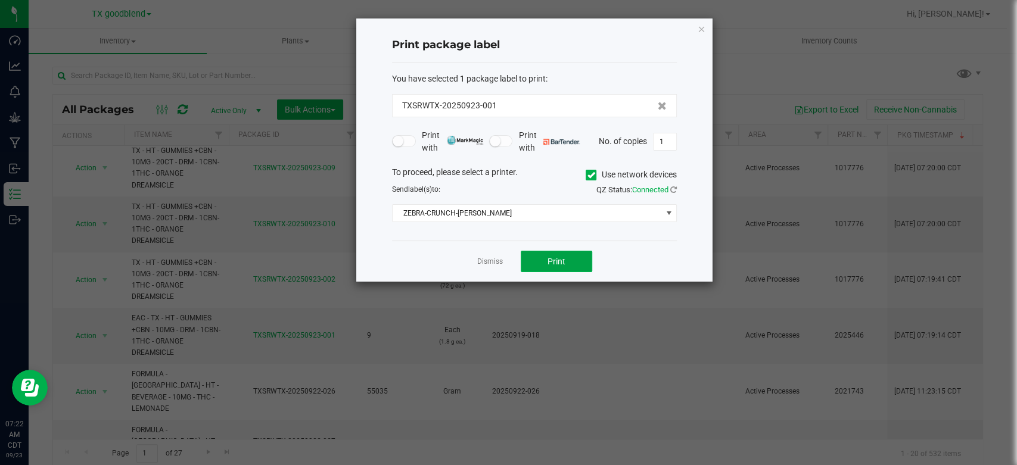
click at [565, 256] on button "Print" at bounding box center [557, 261] width 72 height 21
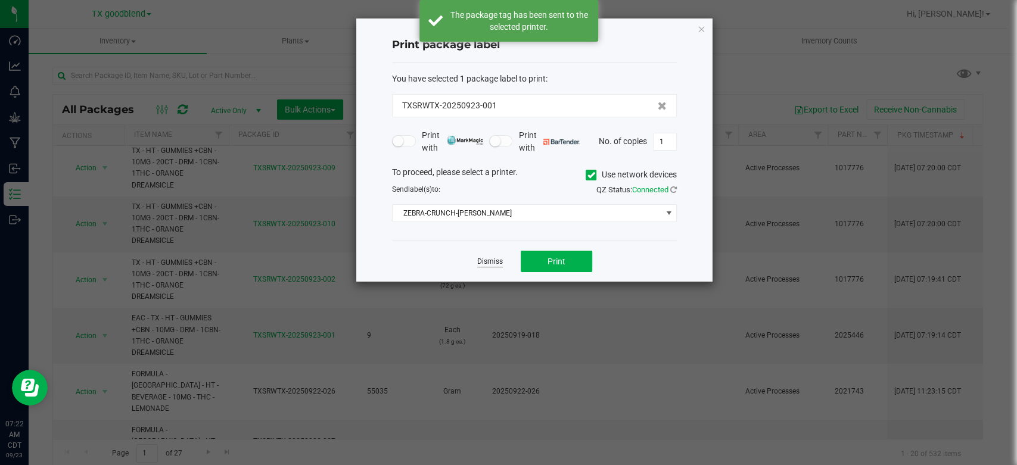
click at [492, 261] on link "Dismiss" at bounding box center [490, 262] width 26 height 10
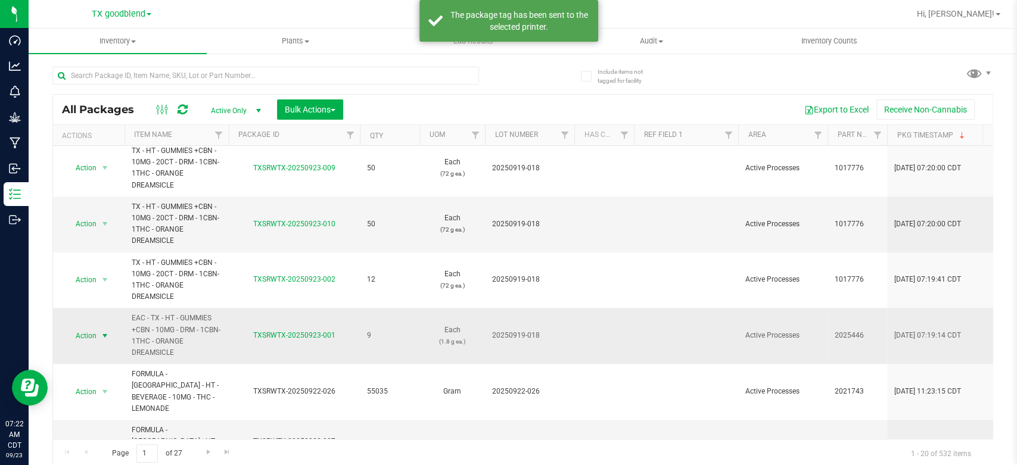
click at [94, 338] on span "Action" at bounding box center [81, 336] width 32 height 17
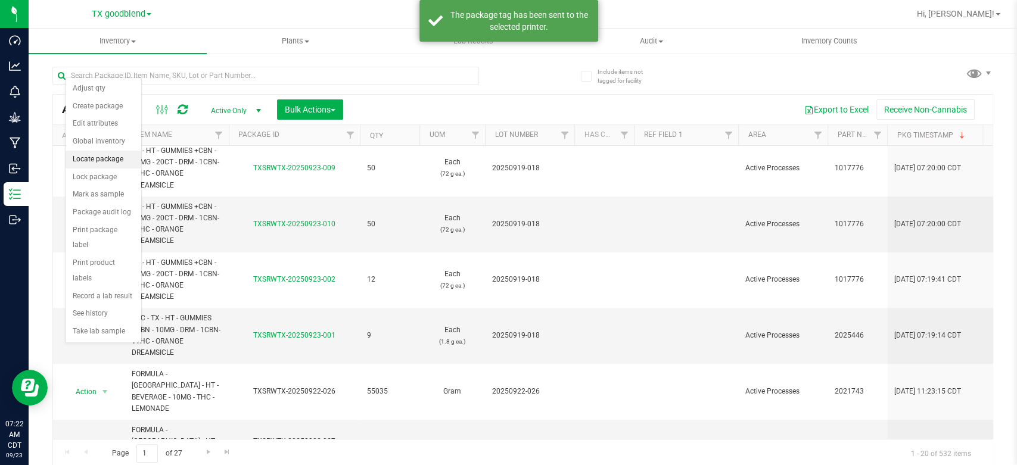
click at [102, 161] on li "Locate package" at bounding box center [104, 160] width 76 height 18
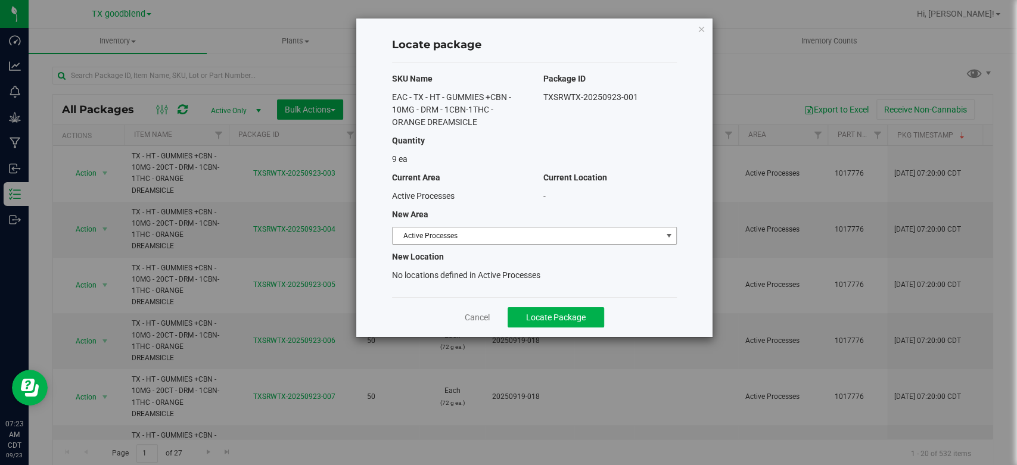
click at [471, 231] on span "Active Processes" at bounding box center [527, 236] width 269 height 17
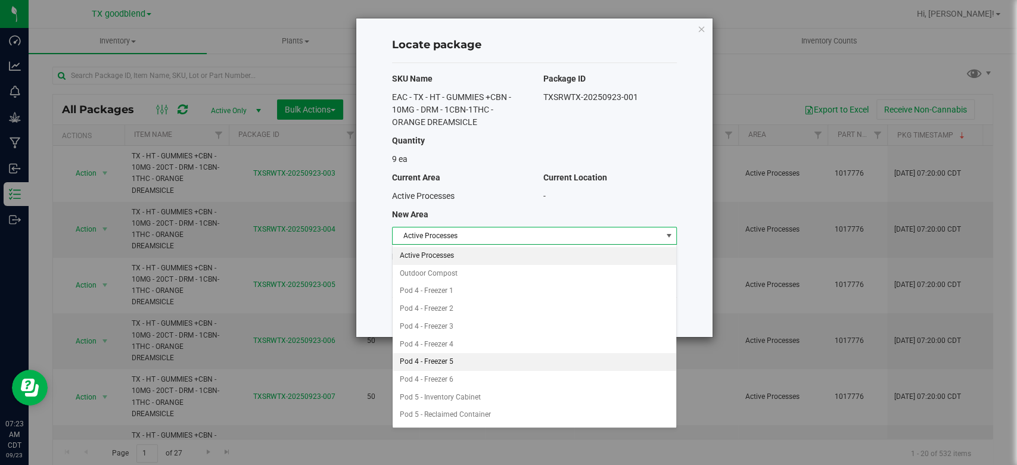
scroll to position [85, 0]
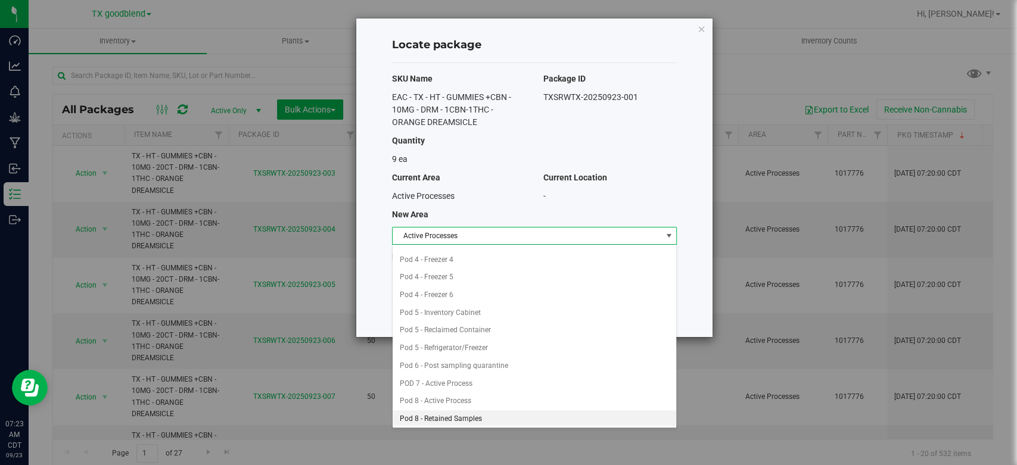
click at [454, 419] on li "Pod 8 - Retained Samples" at bounding box center [535, 420] width 284 height 18
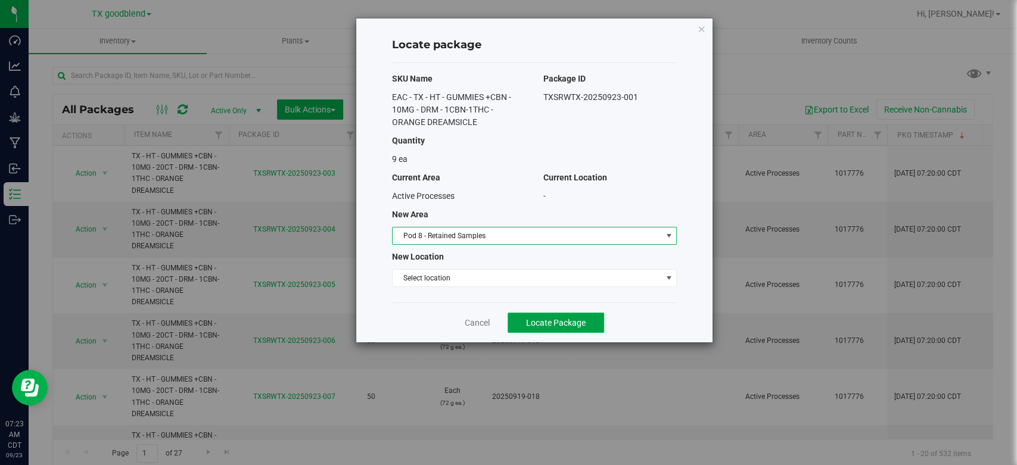
click at [559, 328] on button "Locate Package" at bounding box center [556, 323] width 97 height 20
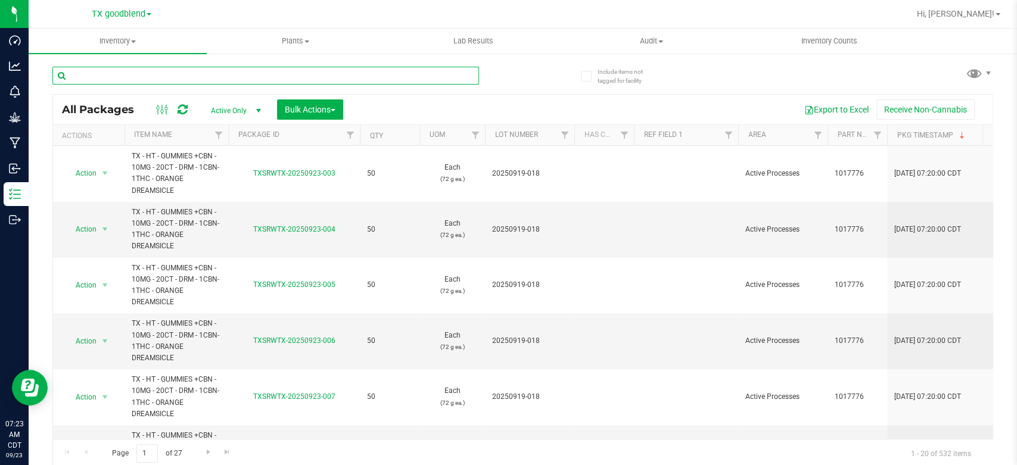
click at [200, 77] on input "text" at bounding box center [265, 76] width 427 height 18
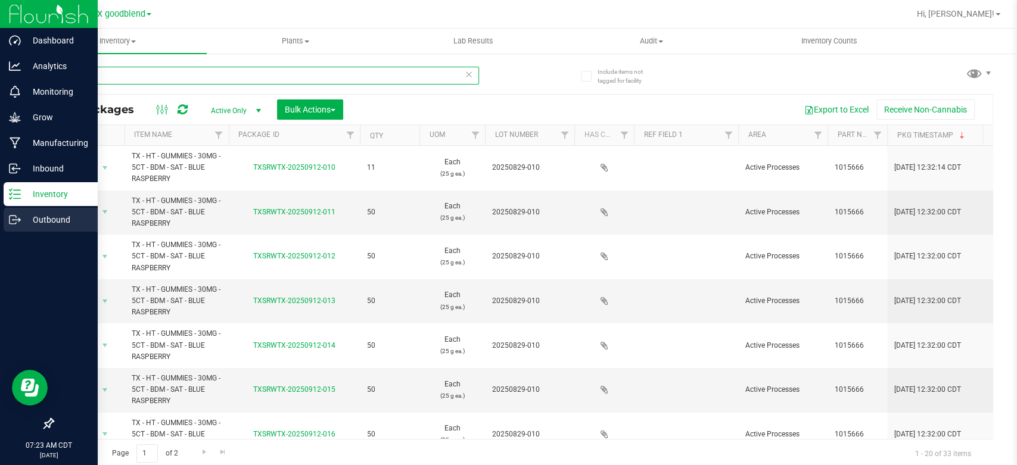
type input "blue ras"
click at [21, 225] on p "Outbound" at bounding box center [57, 220] width 72 height 14
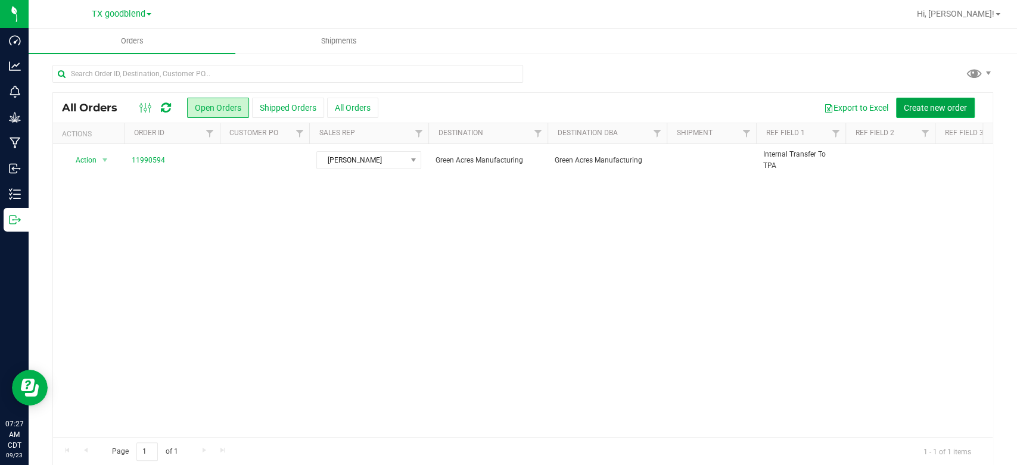
click at [909, 103] on span "Create new order" at bounding box center [935, 108] width 63 height 10
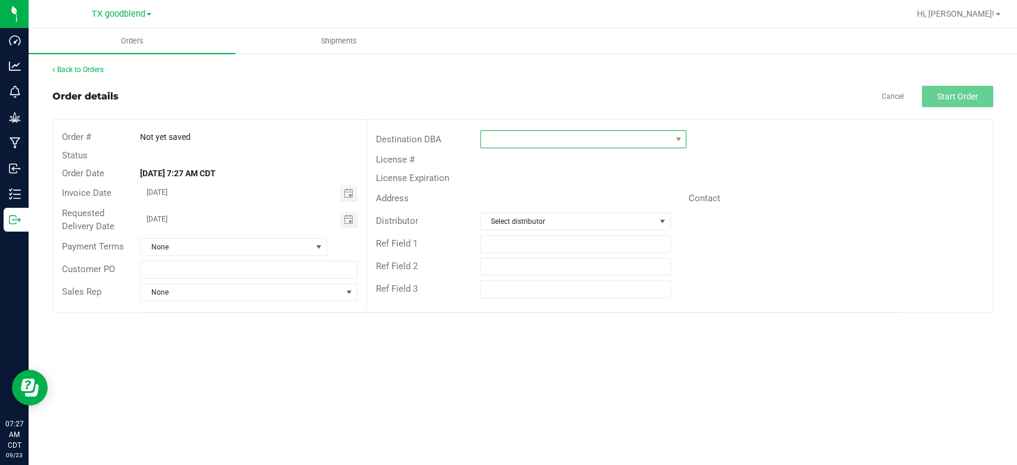
click at [586, 145] on span at bounding box center [576, 139] width 190 height 17
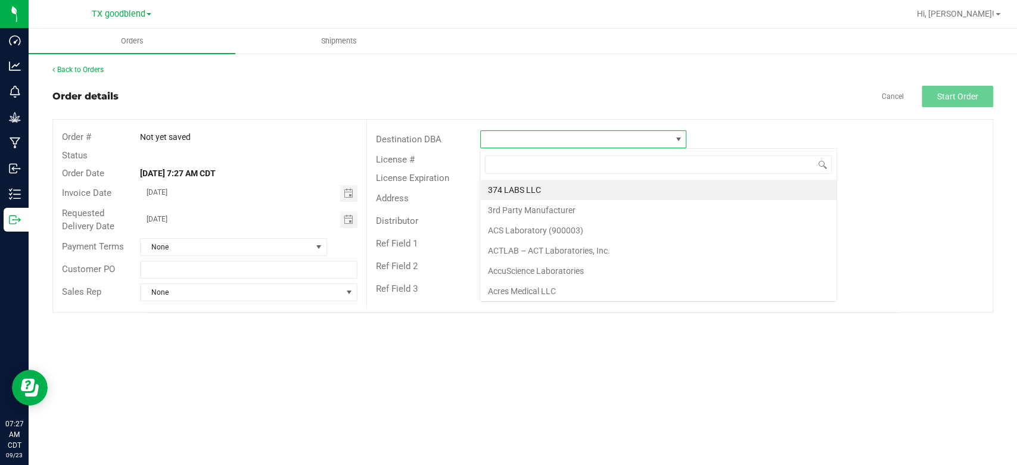
scroll to position [17, 206]
type input "dc"
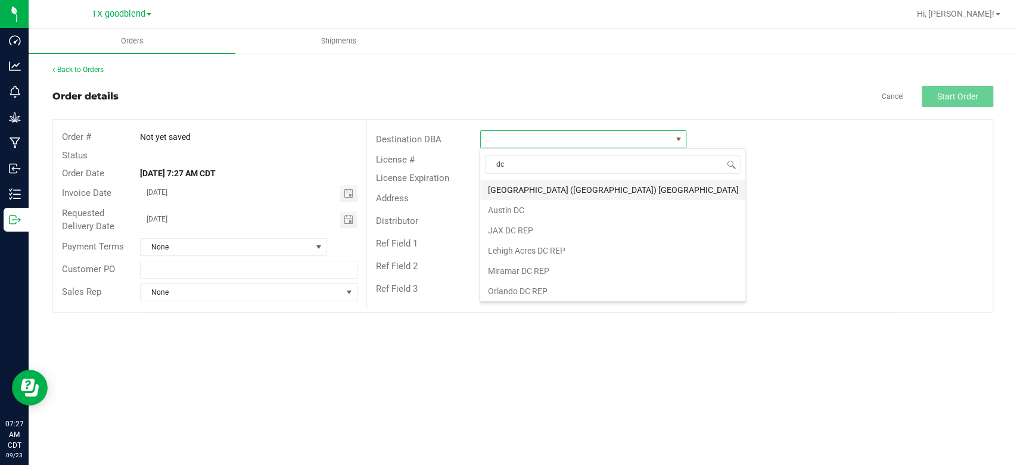
click at [534, 191] on li "[GEOGRAPHIC_DATA] ([GEOGRAPHIC_DATA]) [GEOGRAPHIC_DATA]" at bounding box center [612, 190] width 265 height 20
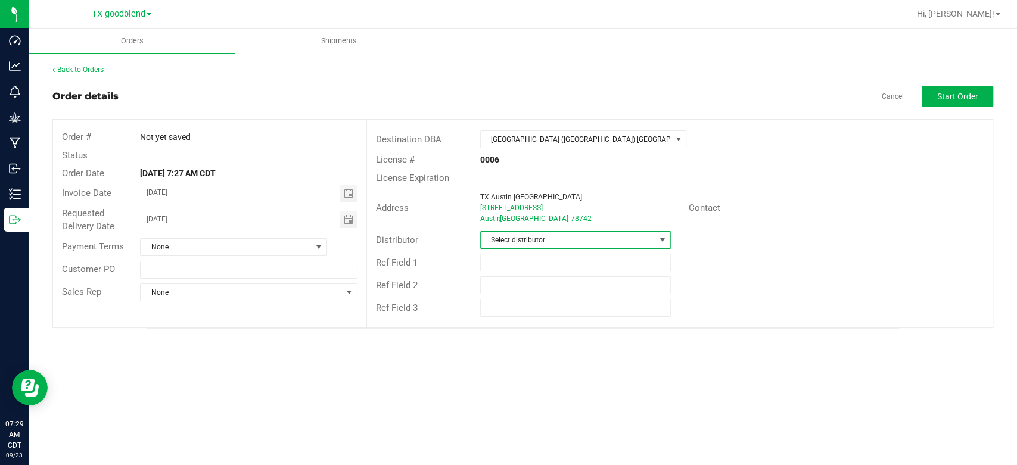
click at [545, 231] on span "Select distributor" at bounding box center [575, 240] width 191 height 18
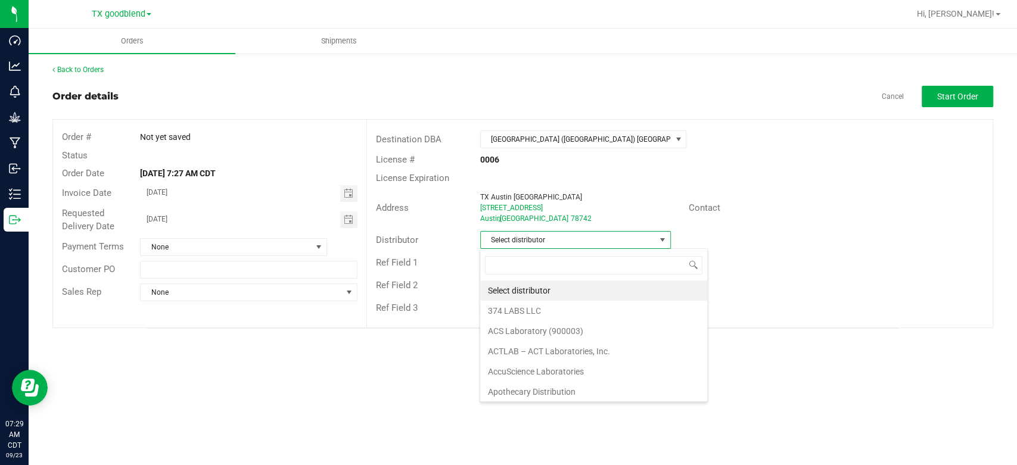
scroll to position [17, 191]
type input "sur"
click at [551, 283] on li "Surterra Analytics Austin" at bounding box center [574, 291] width 189 height 20
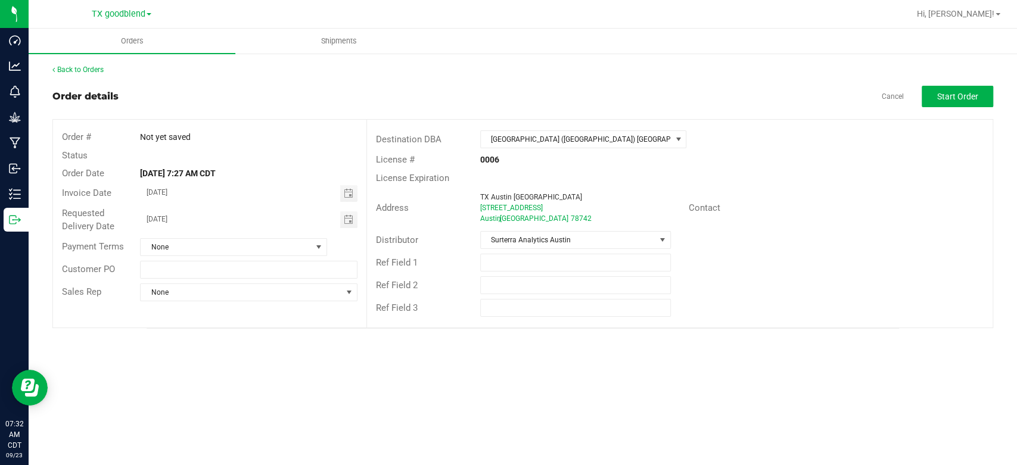
click at [969, 85] on div "Back to Orders Order details Cancel Start Order Order # Not yet saved Status Or…" at bounding box center [522, 196] width 941 height 265
click at [965, 93] on span "Start Order" at bounding box center [957, 97] width 41 height 10
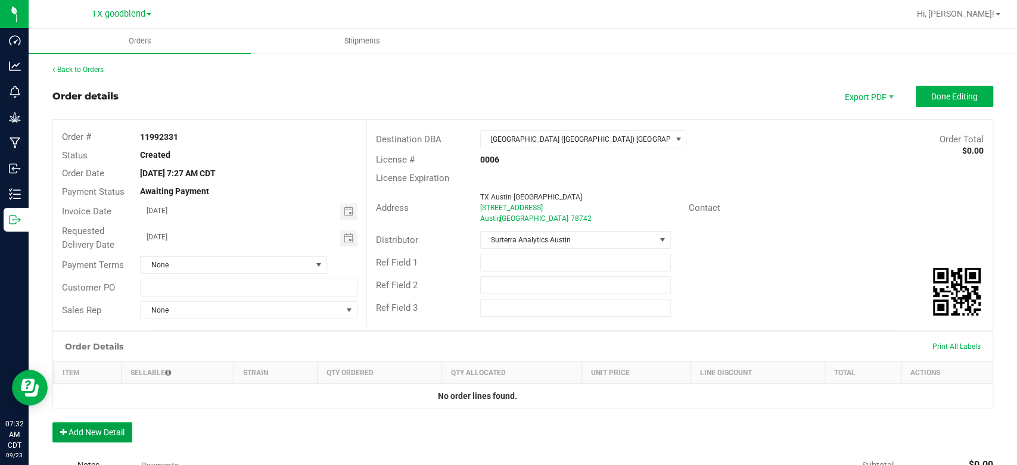
click at [87, 437] on button "Add New Detail" at bounding box center [92, 432] width 80 height 20
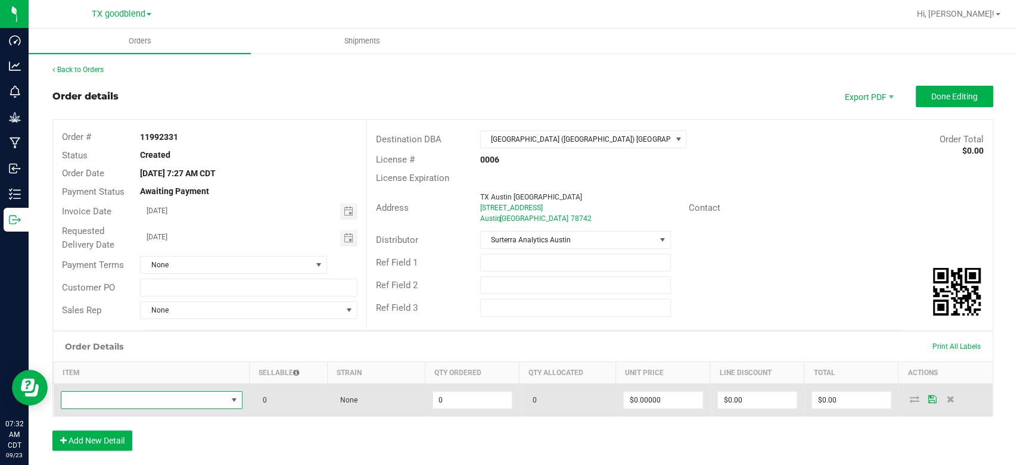
click at [132, 403] on span "NO DATA FOUND" at bounding box center [144, 400] width 166 height 17
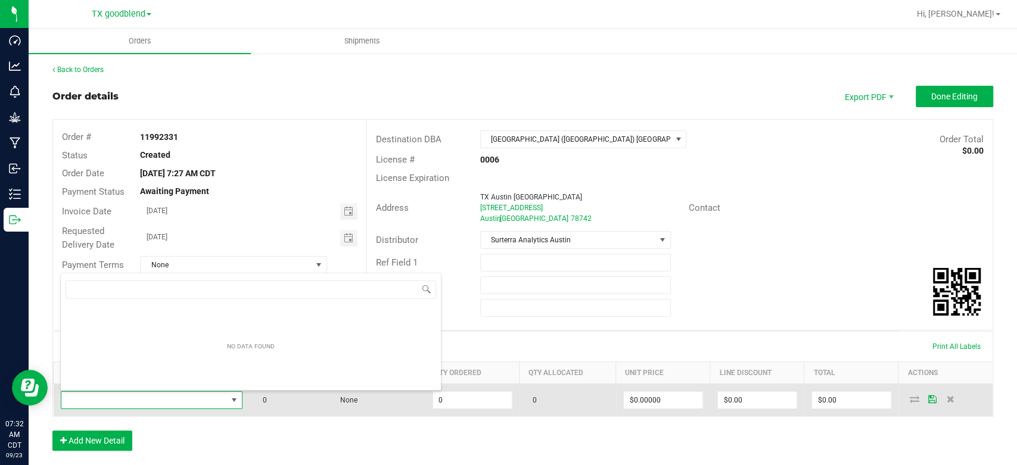
scroll to position [17, 177]
type input "b"
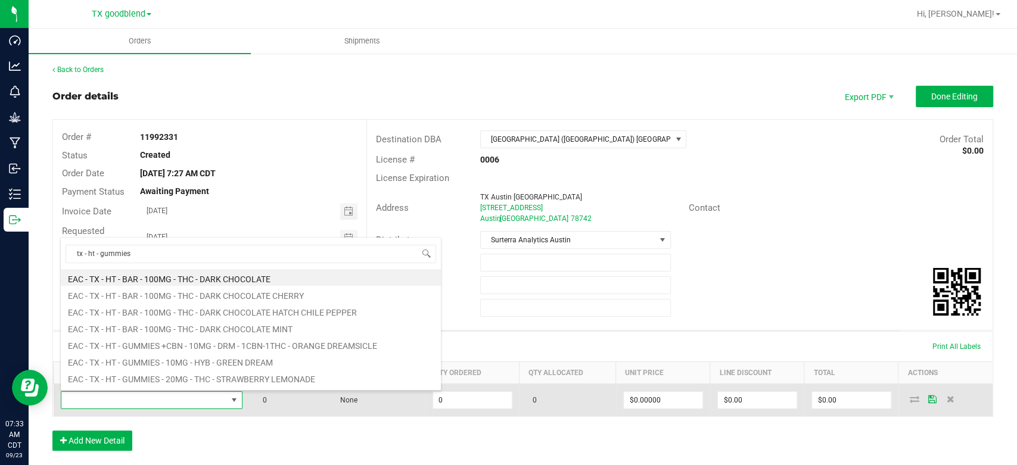
type input "tx - ht - gummies"
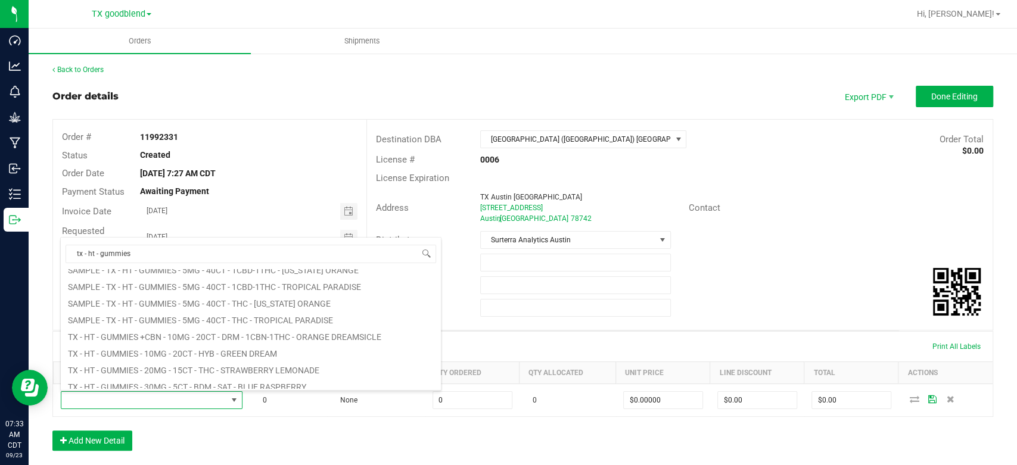
scroll to position [215, 0]
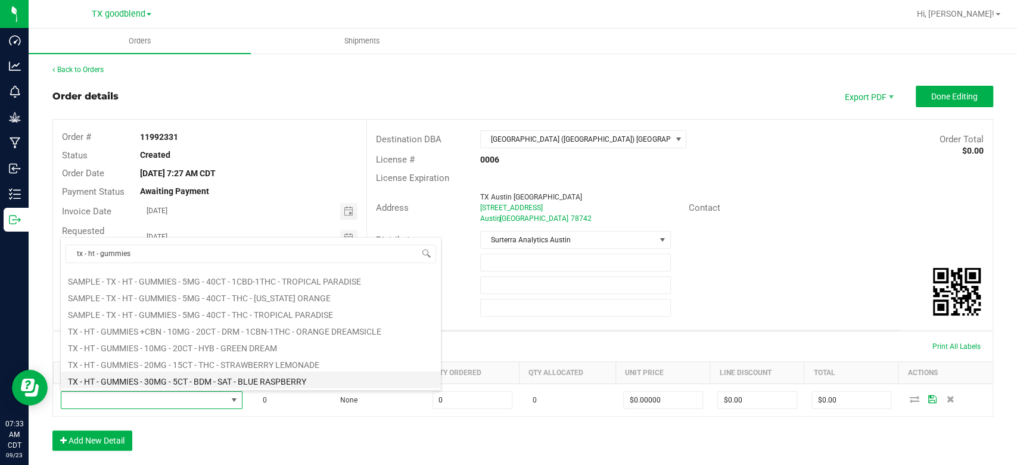
click at [188, 387] on li "TX - HT - GUMMIES - 30MG - 5CT - BDM - SAT - BLUE RASPBERRY" at bounding box center [251, 380] width 380 height 17
type input "0 ea"
type input "$35.00000"
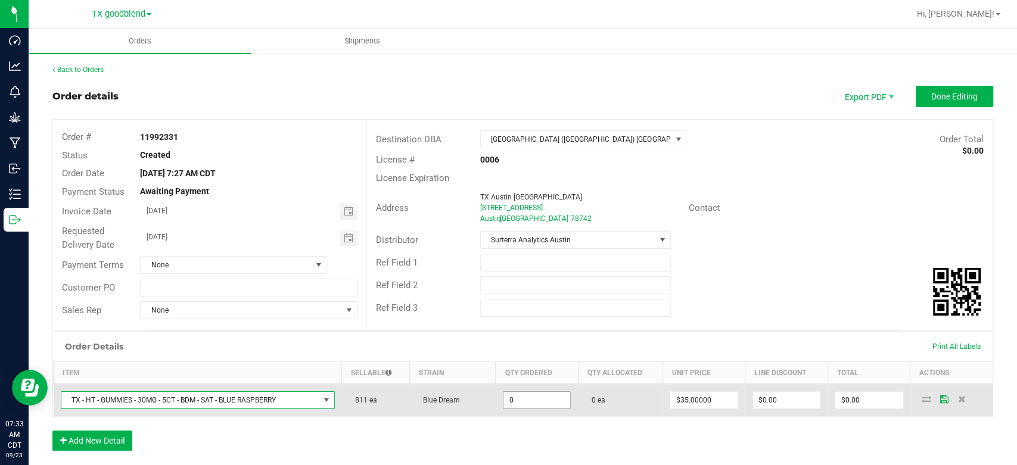
click at [545, 399] on input "0" at bounding box center [537, 400] width 67 height 17
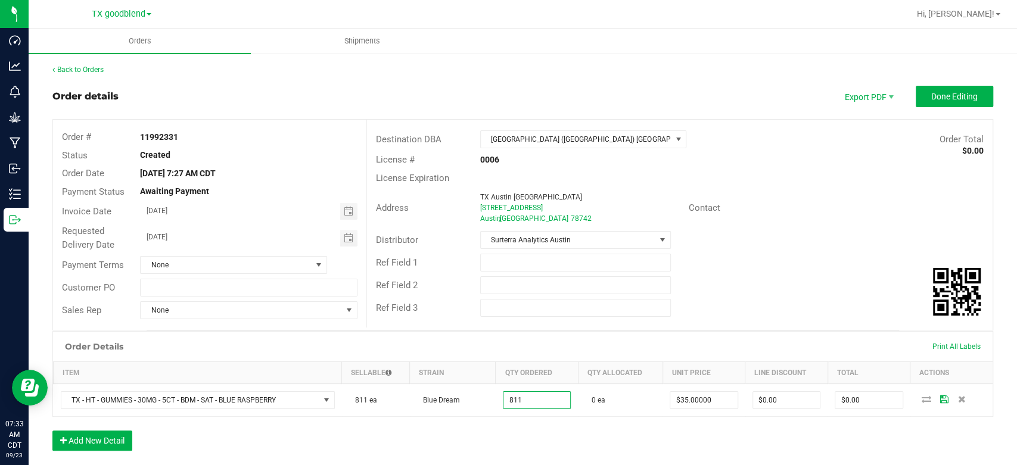
type input "811 ea"
type input "$28,385.00"
click at [545, 437] on div "Order Details Print All Labels Item Sellable Strain Qty Ordered Qty Allocated U…" at bounding box center [522, 397] width 941 height 132
click at [86, 433] on button "Add New Detail" at bounding box center [92, 441] width 80 height 20
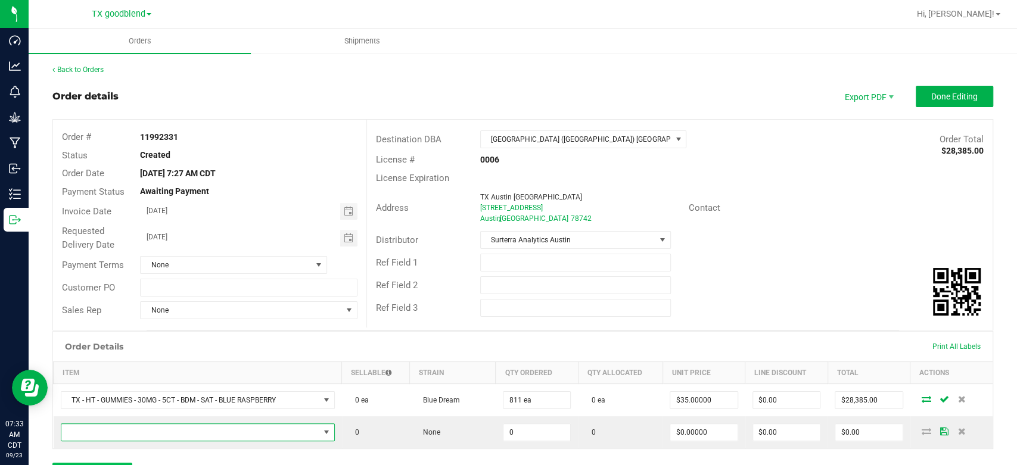
click at [86, 433] on span "NO DATA FOUND" at bounding box center [190, 432] width 258 height 17
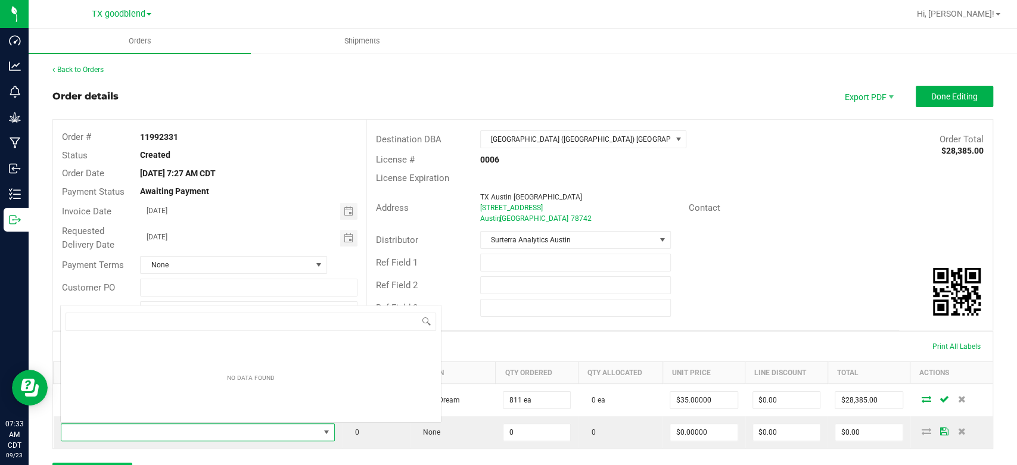
scroll to position [17, 269]
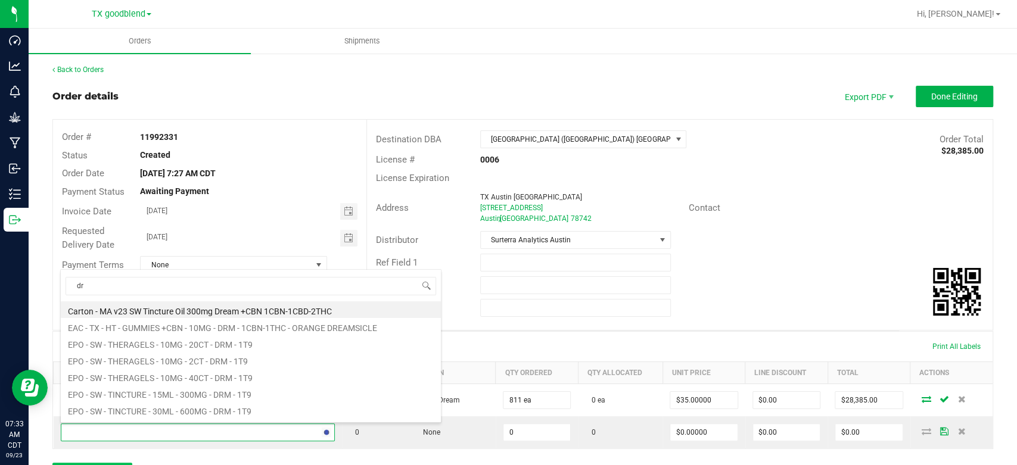
type input "d"
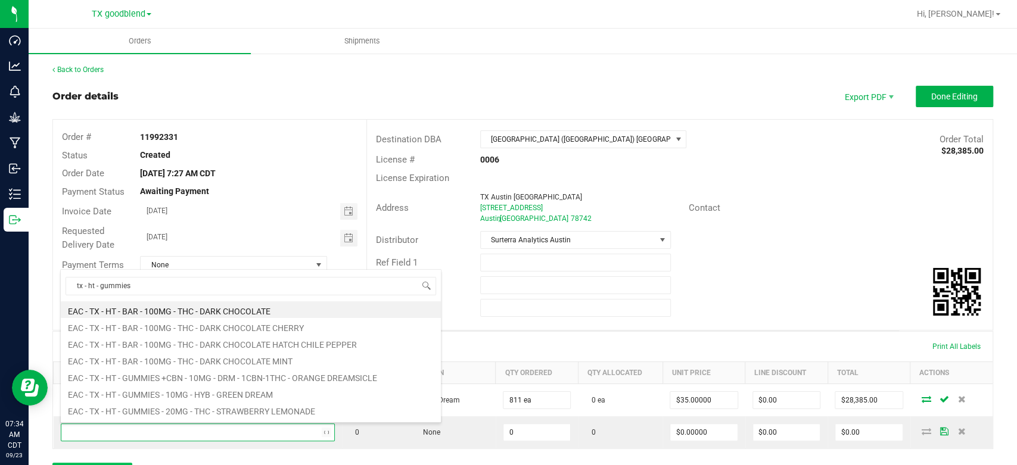
type input "tx - ht - gummies"
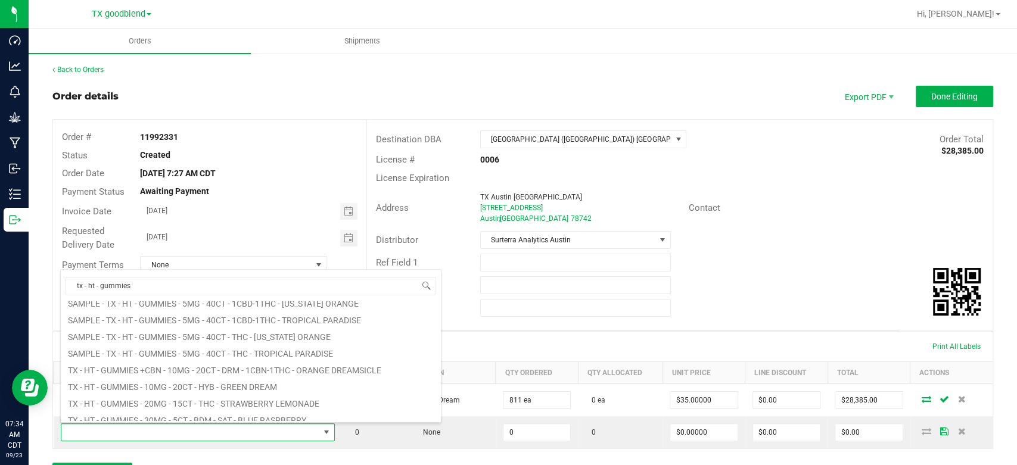
scroll to position [209, 0]
click at [232, 368] on li "TX - HT - GUMMIES +CBN - 10MG - 20CT - DRM - 1CBN-1THC - ORANGE DREAMSICLE" at bounding box center [251, 367] width 380 height 17
type input "0 ea"
type input "$30.00000"
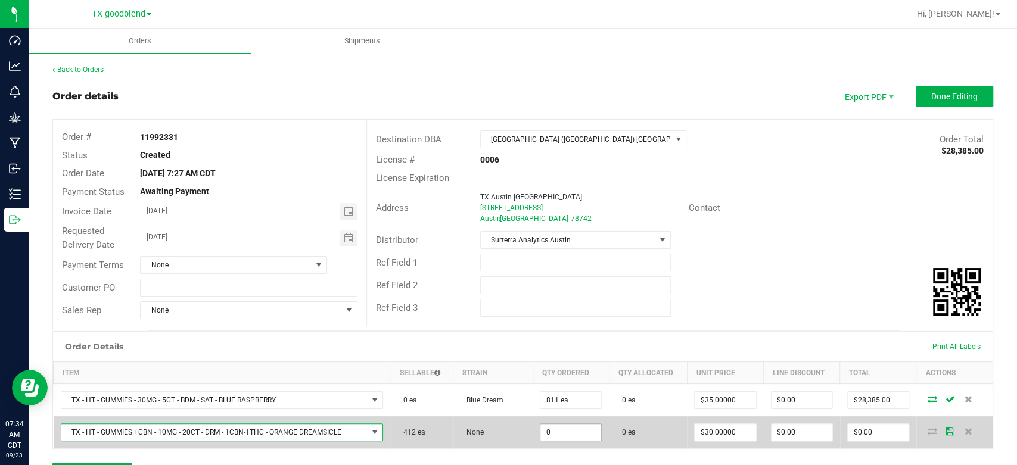
click at [577, 433] on input "0" at bounding box center [570, 432] width 61 height 17
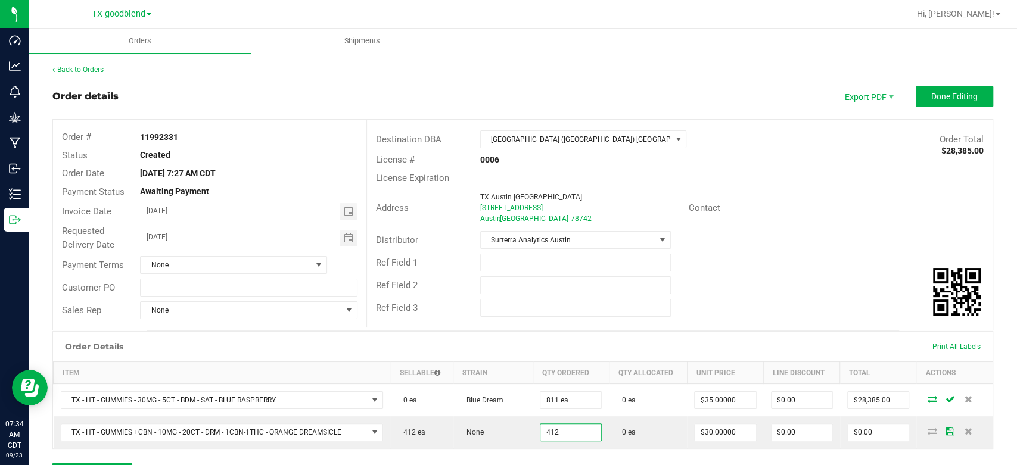
type input "412 ea"
type input "$12,360.00"
click at [577, 454] on div "Order Details Print All Labels Item Sellable Strain Qty Ordered Qty Allocated U…" at bounding box center [522, 413] width 941 height 164
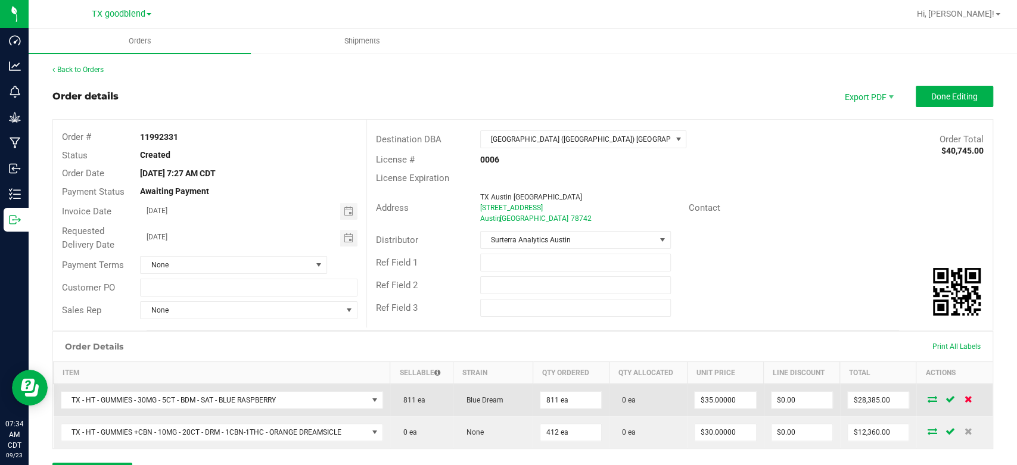
click at [964, 399] on icon at bounding box center [968, 399] width 8 height 7
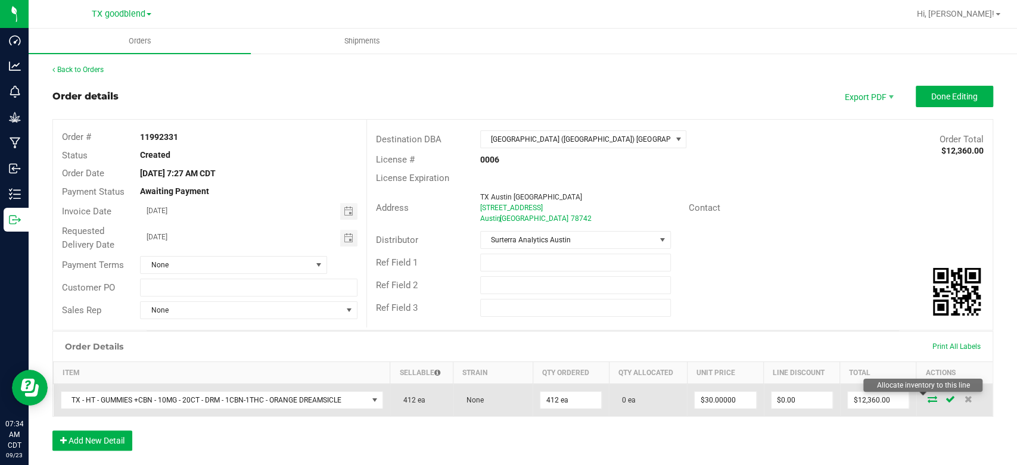
click at [928, 401] on icon at bounding box center [933, 399] width 10 height 7
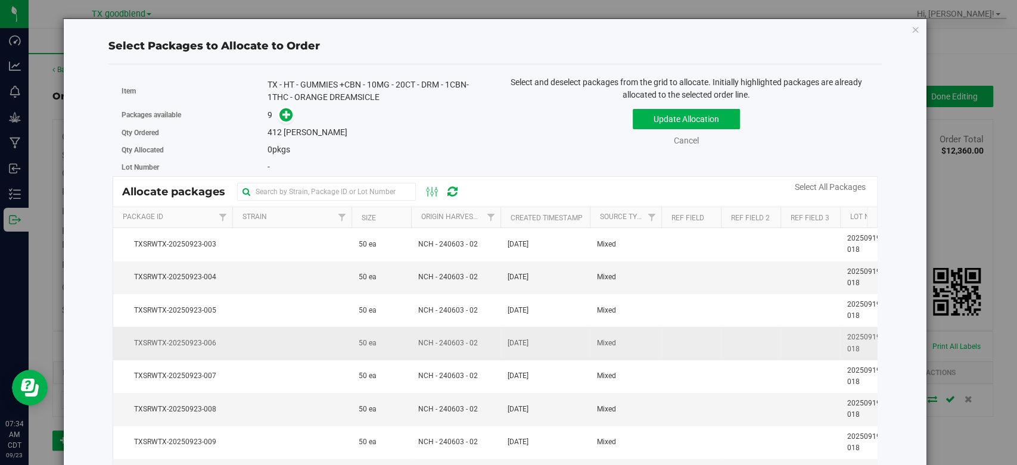
scroll to position [8, 0]
click at [811, 188] on link "Select All Packages" at bounding box center [830, 187] width 71 height 10
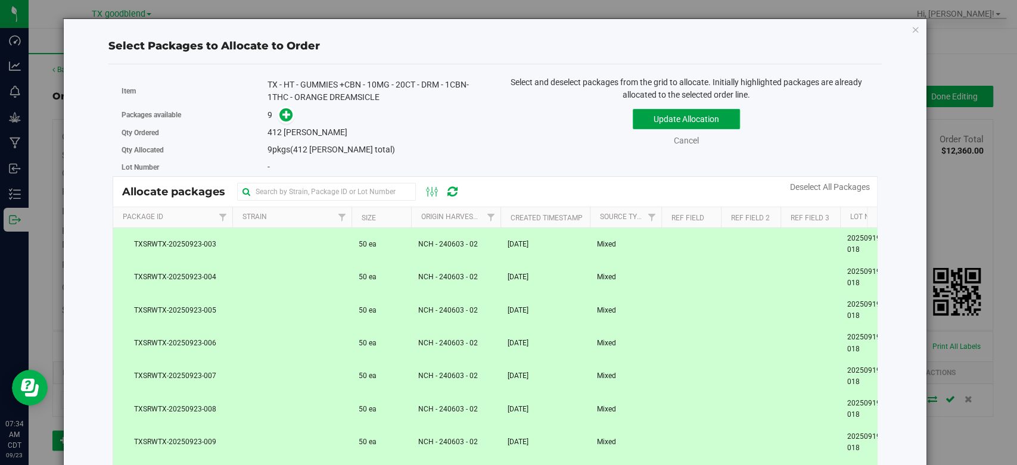
click at [669, 117] on button "Update Allocation" at bounding box center [686, 119] width 107 height 20
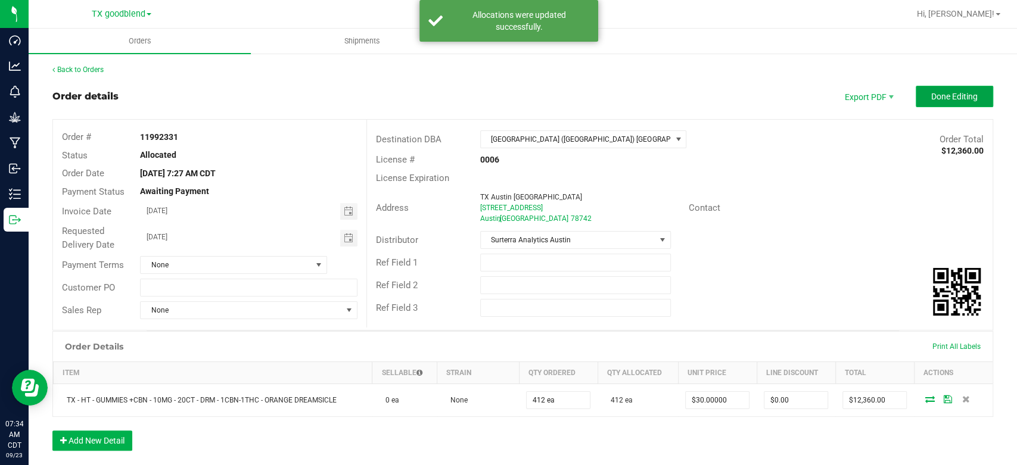
click at [931, 94] on span "Done Editing" at bounding box center [954, 97] width 46 height 10
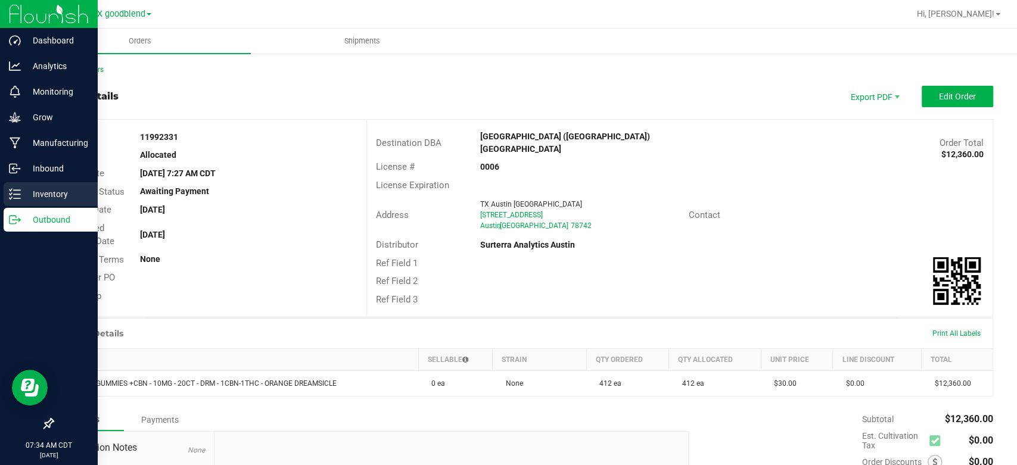
click at [46, 194] on p "Inventory" at bounding box center [57, 194] width 72 height 14
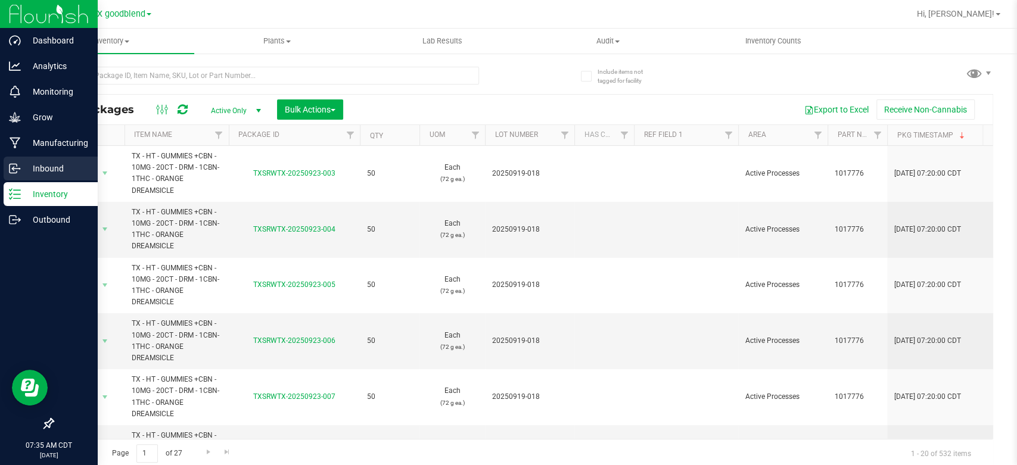
click at [55, 166] on p "Inbound" at bounding box center [57, 168] width 72 height 14
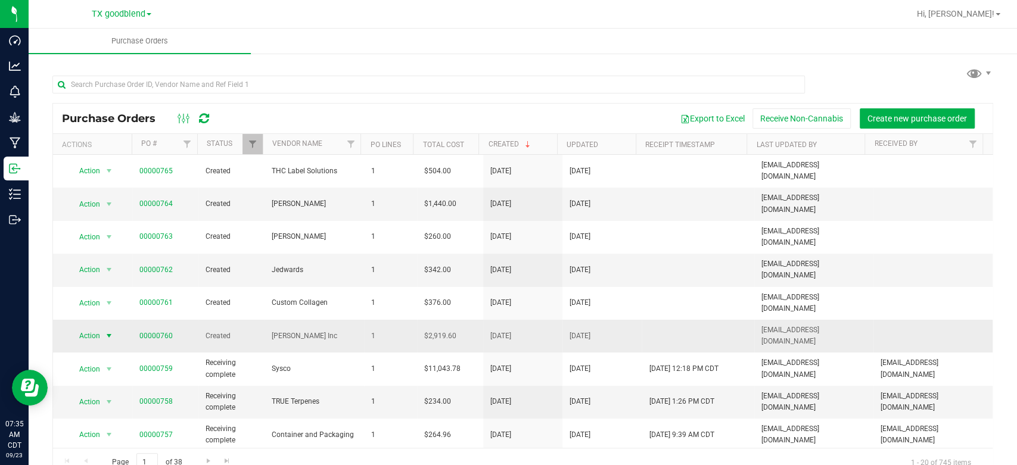
click at [86, 328] on span "Action" at bounding box center [85, 336] width 32 height 17
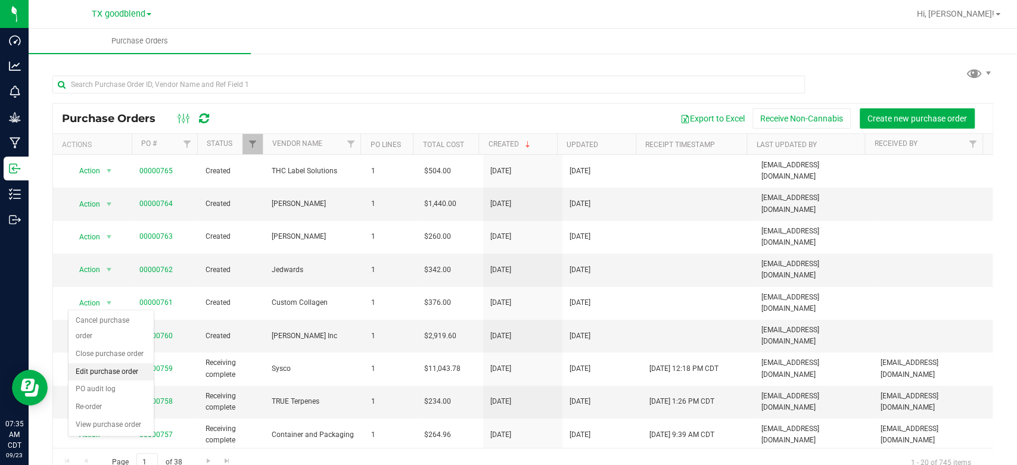
click at [88, 374] on li "Edit purchase order" at bounding box center [111, 372] width 85 height 18
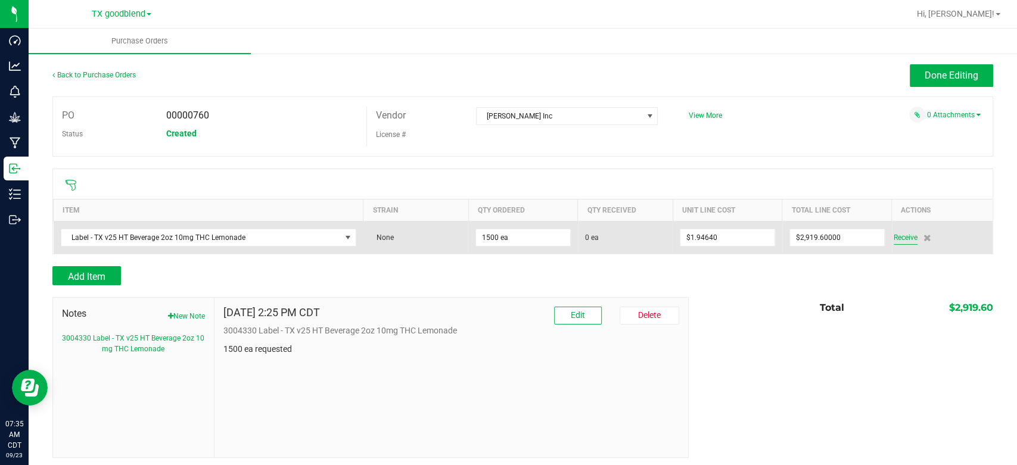
click at [896, 239] on span "Receive" at bounding box center [906, 238] width 24 height 14
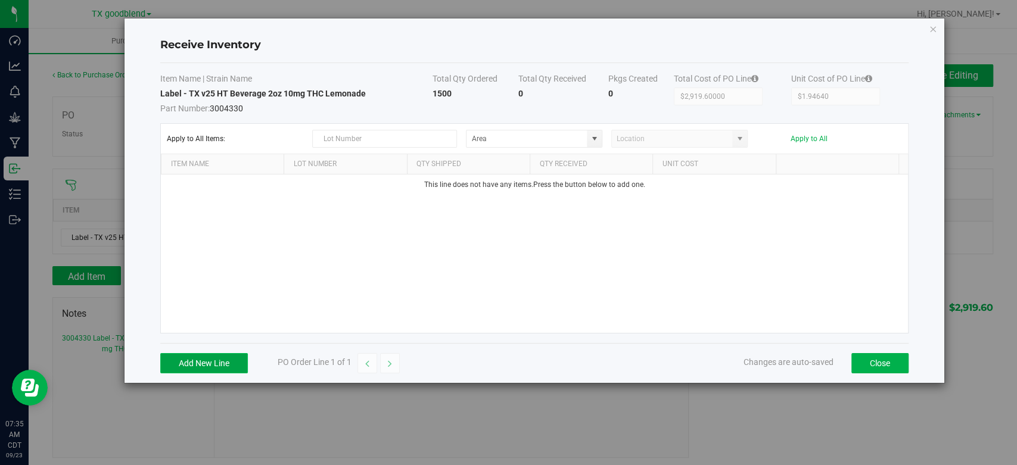
click at [192, 360] on button "Add New Line" at bounding box center [204, 363] width 88 height 20
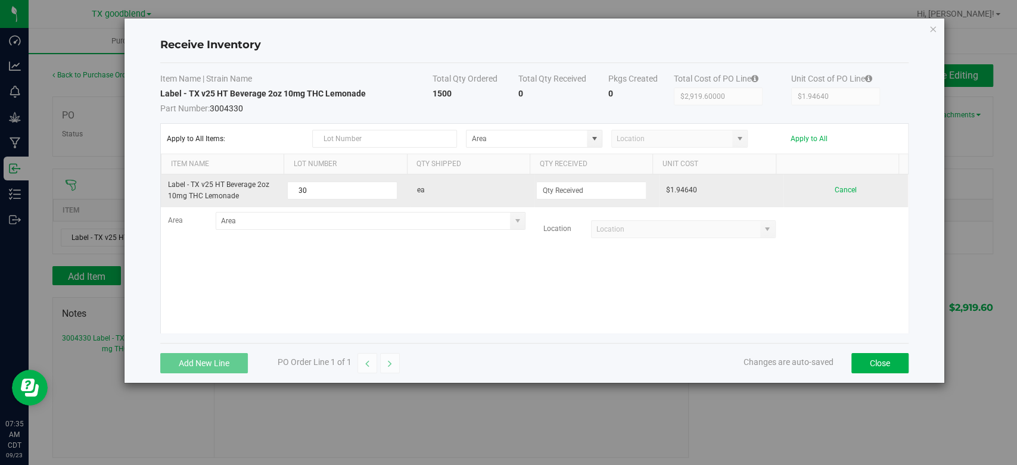
type input "3"
type input "60457"
click at [558, 192] on input at bounding box center [591, 190] width 109 height 17
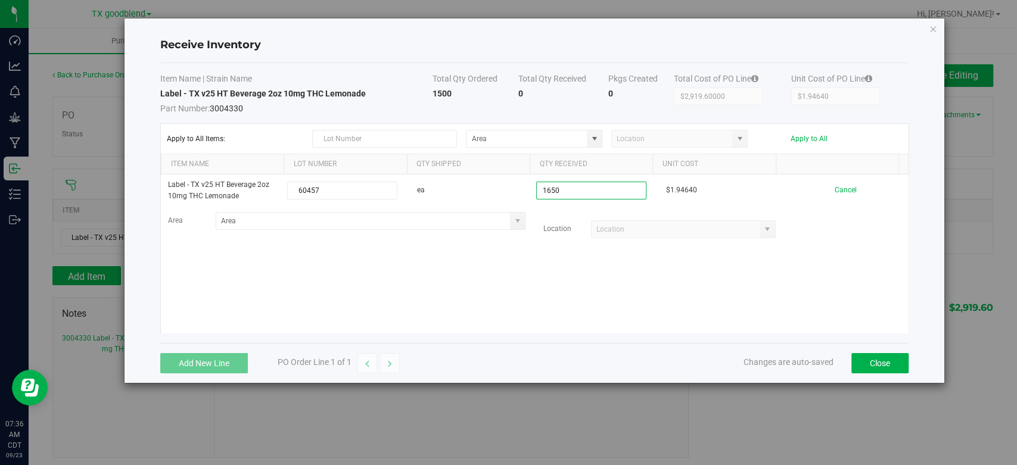
type input "1650 ea"
click at [697, 285] on kendo-grid-list "Label - TX v25 HT Beverage 2oz 10mg THC Lemonade 60457 ea 1650 ea $1.94640 Canc…" at bounding box center [534, 254] width 747 height 158
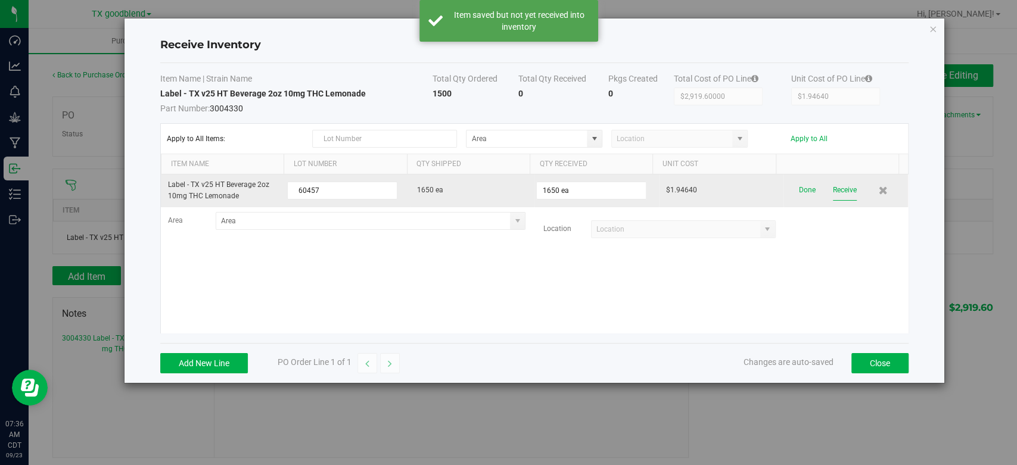
click at [843, 189] on button "Receive" at bounding box center [845, 190] width 24 height 21
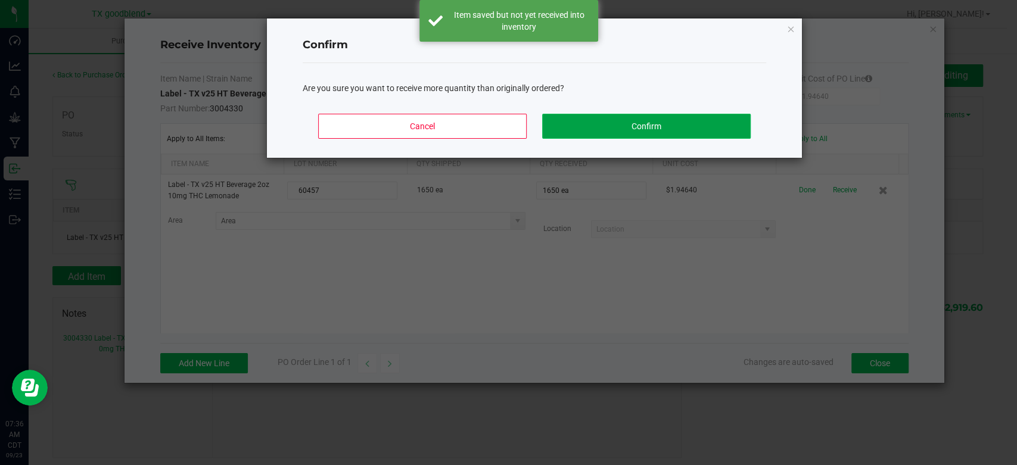
click at [617, 126] on button "Confirm" at bounding box center [646, 126] width 209 height 25
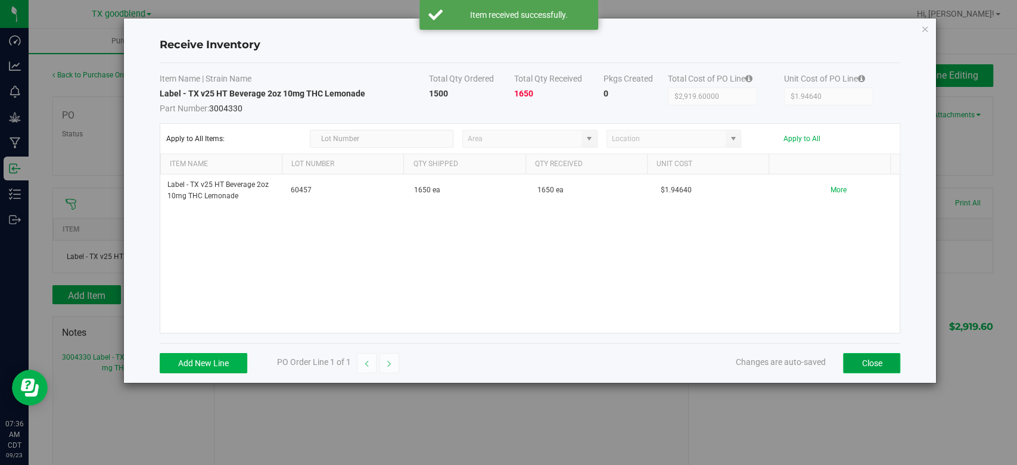
click at [858, 365] on button "Close" at bounding box center [871, 363] width 57 height 20
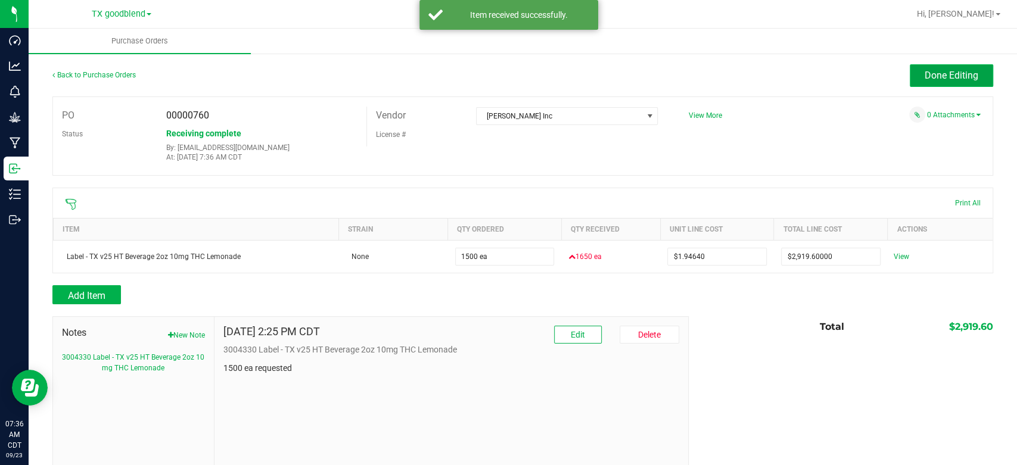
click at [926, 70] on span "Done Editing" at bounding box center [952, 75] width 54 height 11
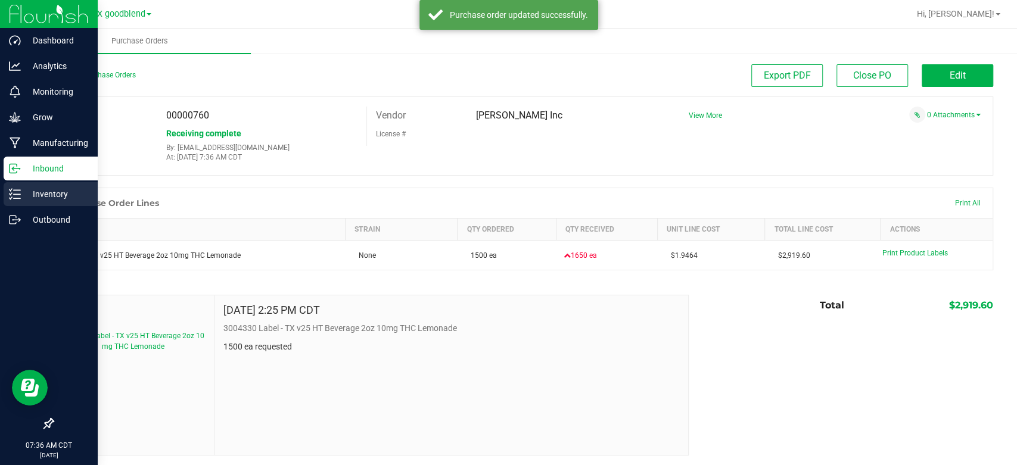
click at [27, 188] on p "Inventory" at bounding box center [57, 194] width 72 height 14
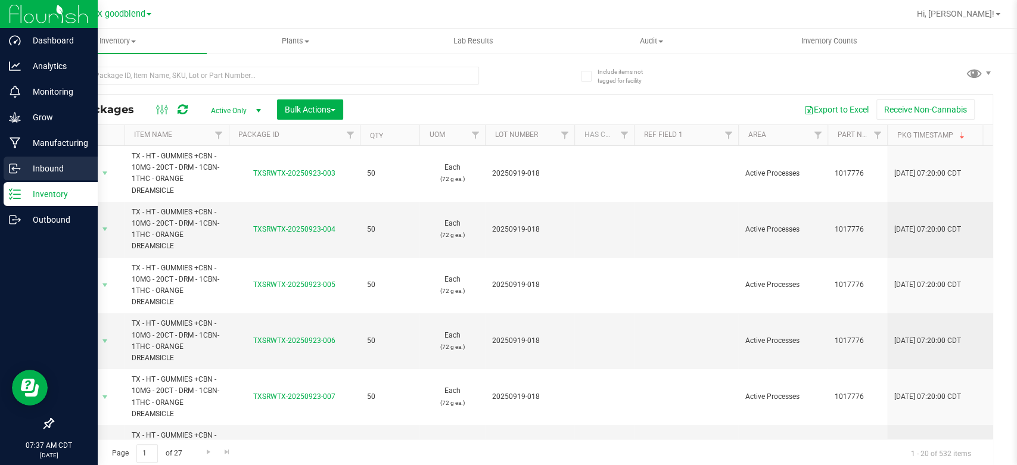
click at [19, 163] on icon at bounding box center [15, 169] width 12 height 12
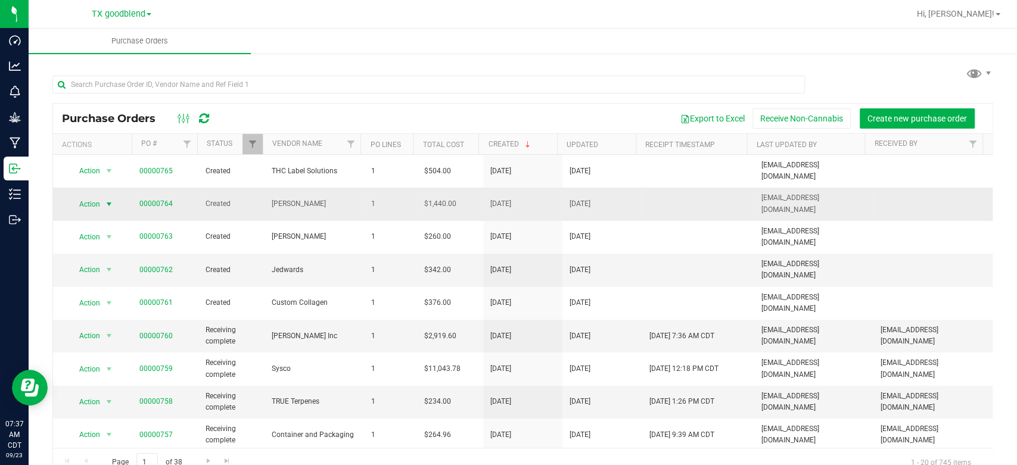
click at [77, 196] on span "Action" at bounding box center [85, 204] width 32 height 17
click at [120, 265] on li "Edit purchase order" at bounding box center [111, 265] width 85 height 18
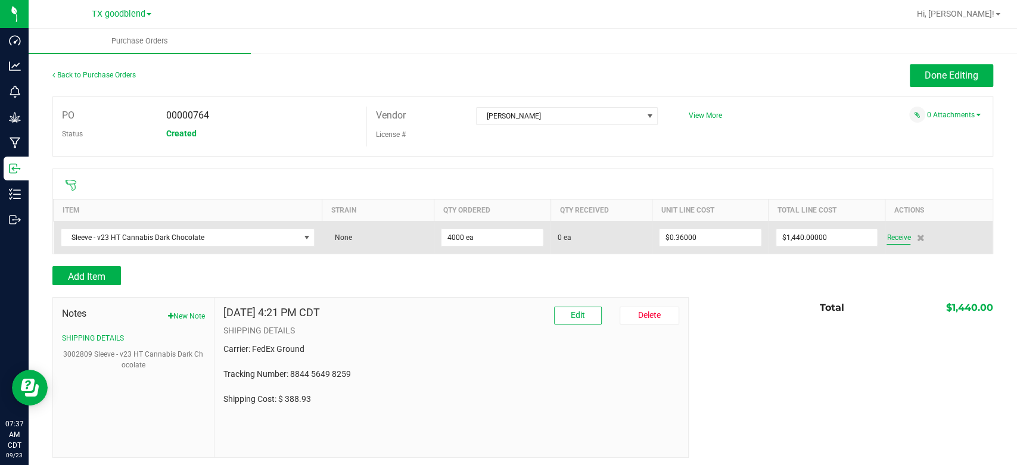
click at [887, 238] on span "Receive" at bounding box center [899, 238] width 24 height 14
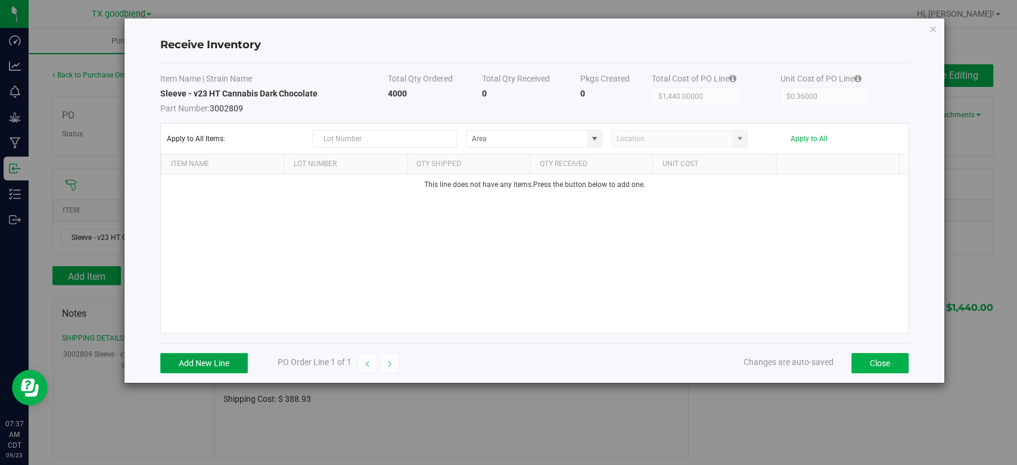
click at [195, 363] on button "Add New Line" at bounding box center [204, 363] width 88 height 20
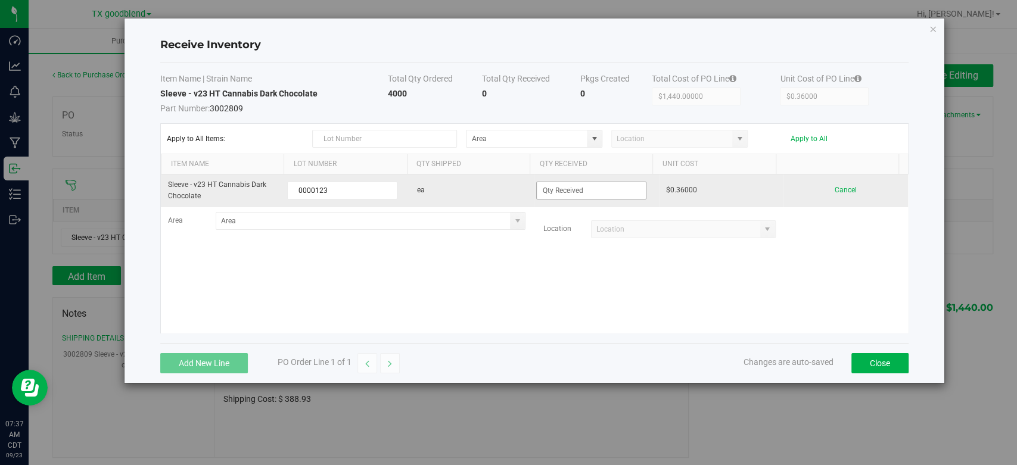
type input "0000123"
click at [595, 189] on input at bounding box center [591, 190] width 109 height 17
type input "1"
type input "4000 ea"
click at [756, 194] on kendo-grid-list "Sleeve - v23 HT Cannabis Dark Chocolate 0000123 ea 4000 ea $0.36000 Cancel Area…" at bounding box center [534, 254] width 747 height 158
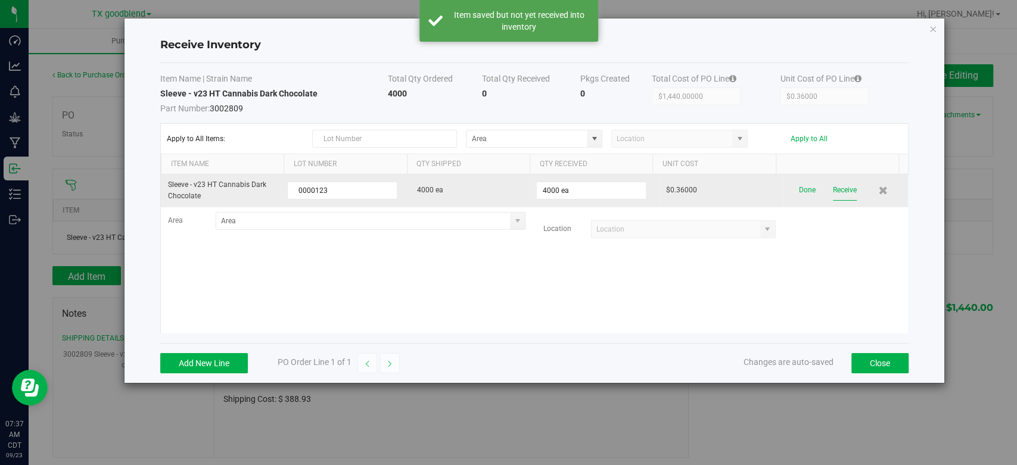
click at [838, 190] on button "Receive" at bounding box center [845, 190] width 24 height 21
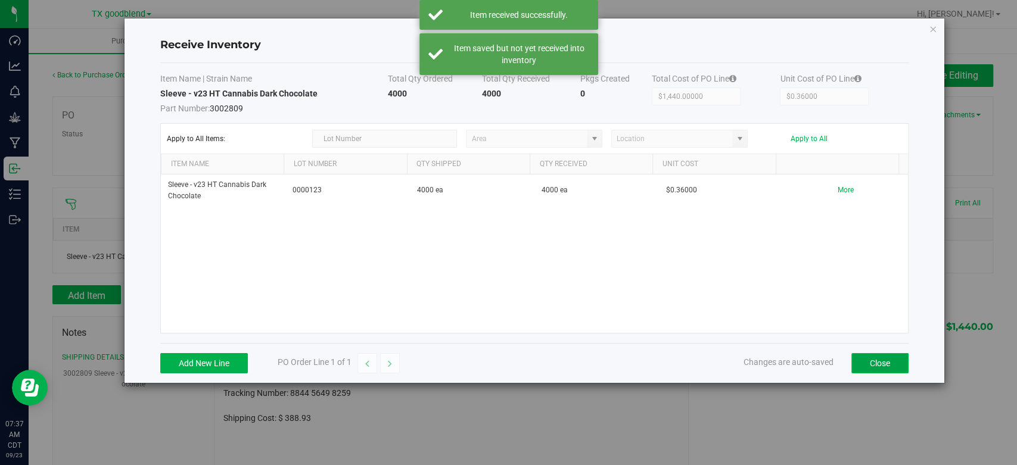
click at [872, 357] on button "Close" at bounding box center [879, 363] width 57 height 20
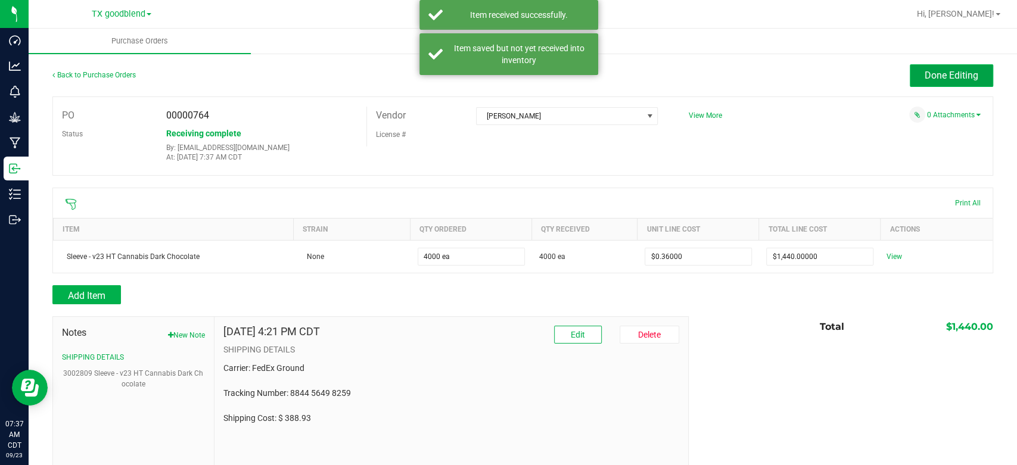
click at [937, 75] on span "Done Editing" at bounding box center [952, 75] width 54 height 11
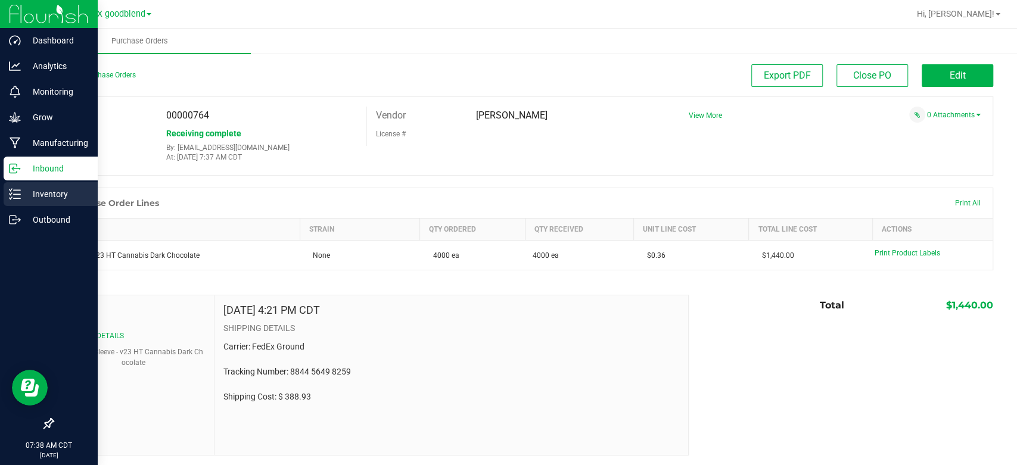
click at [40, 203] on div "Inventory" at bounding box center [51, 194] width 94 height 24
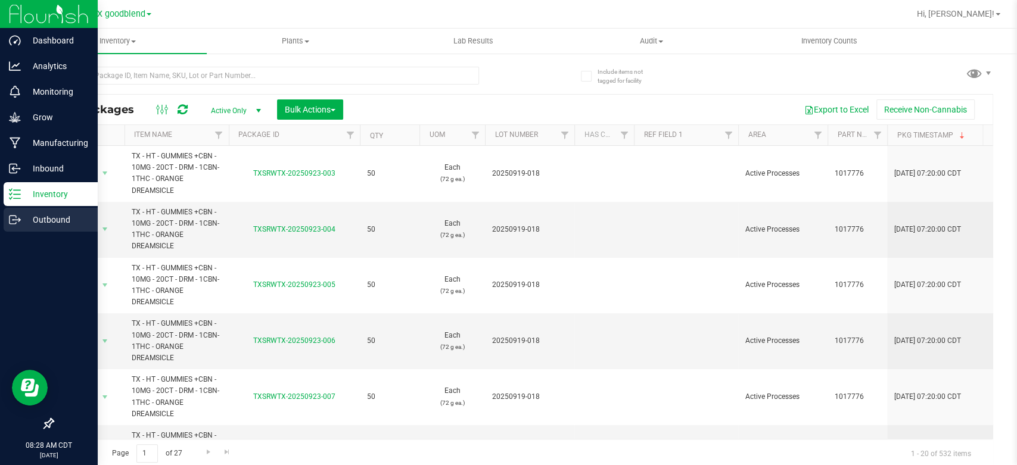
click at [43, 221] on p "Outbound" at bounding box center [57, 220] width 72 height 14
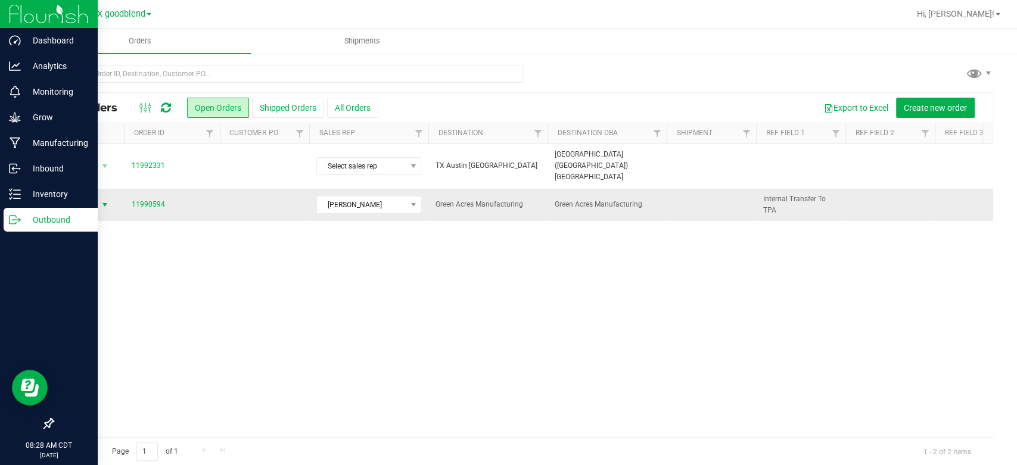
click at [92, 197] on span "Action" at bounding box center [81, 205] width 32 height 17
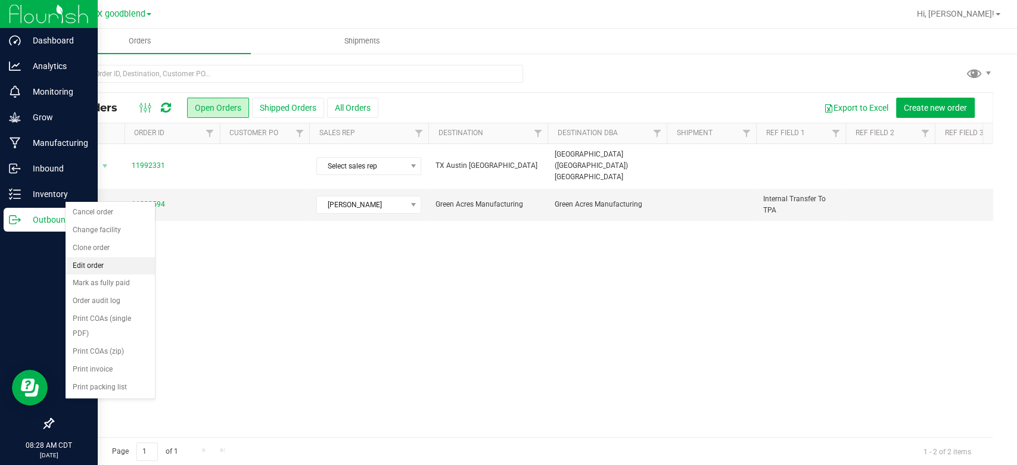
click at [89, 267] on li "Edit order" at bounding box center [110, 266] width 89 height 18
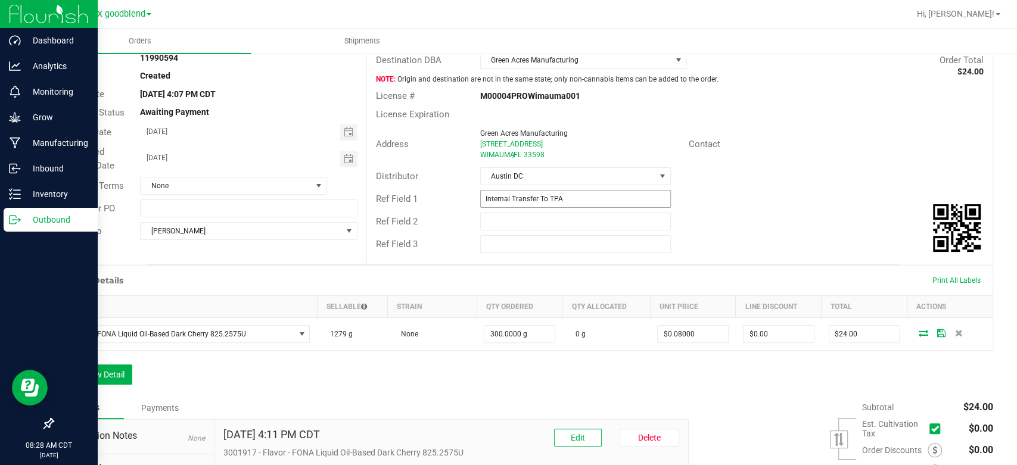
scroll to position [94, 0]
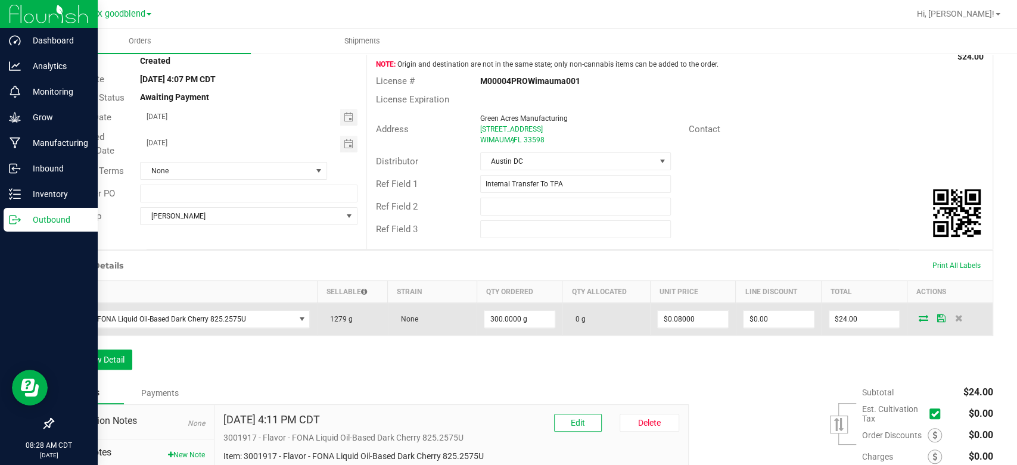
click at [918, 319] on icon at bounding box center [923, 318] width 10 height 7
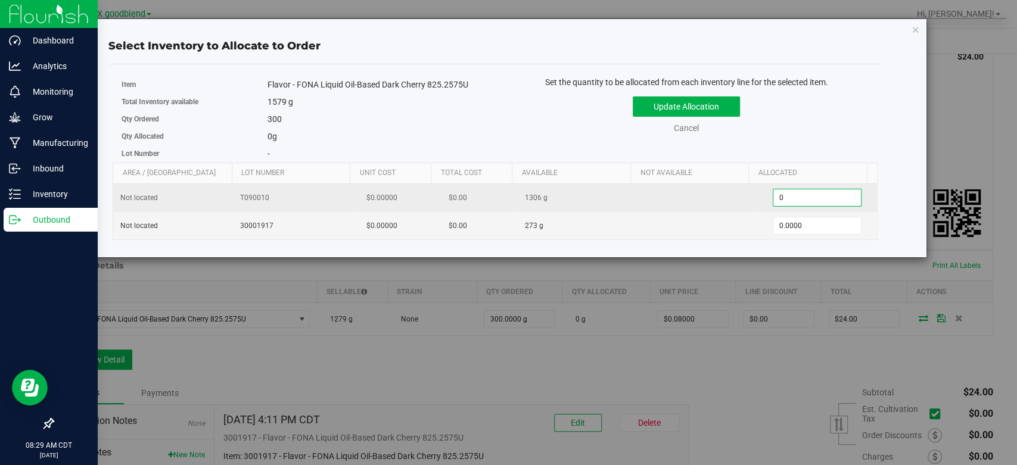
click at [803, 198] on span "0.0000 0" at bounding box center [817, 198] width 89 height 18
type input "300"
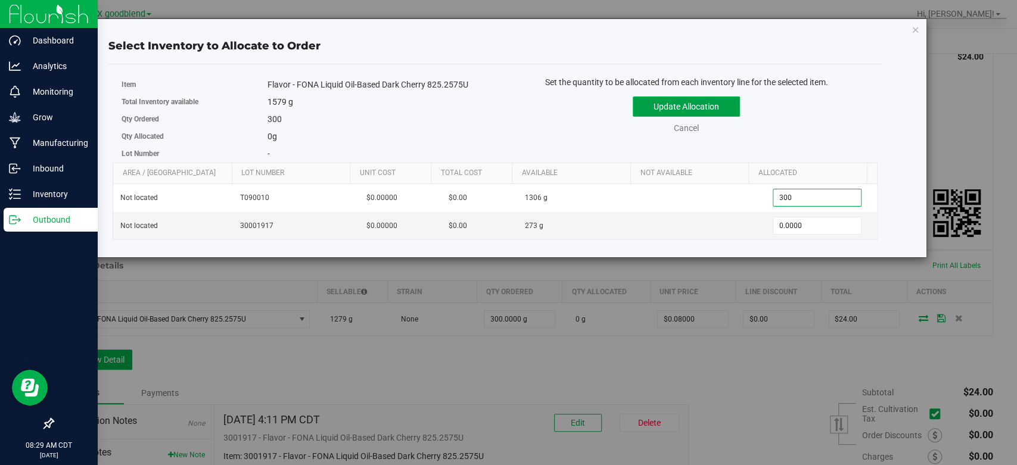
type input "300.0000"
click at [666, 109] on button "Update Allocation" at bounding box center [686, 107] width 107 height 20
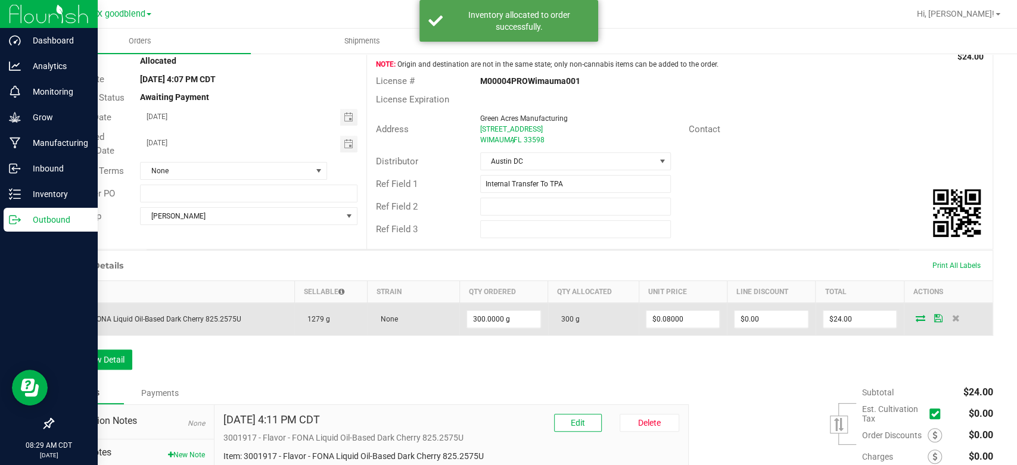
click at [934, 315] on icon at bounding box center [938, 318] width 8 height 7
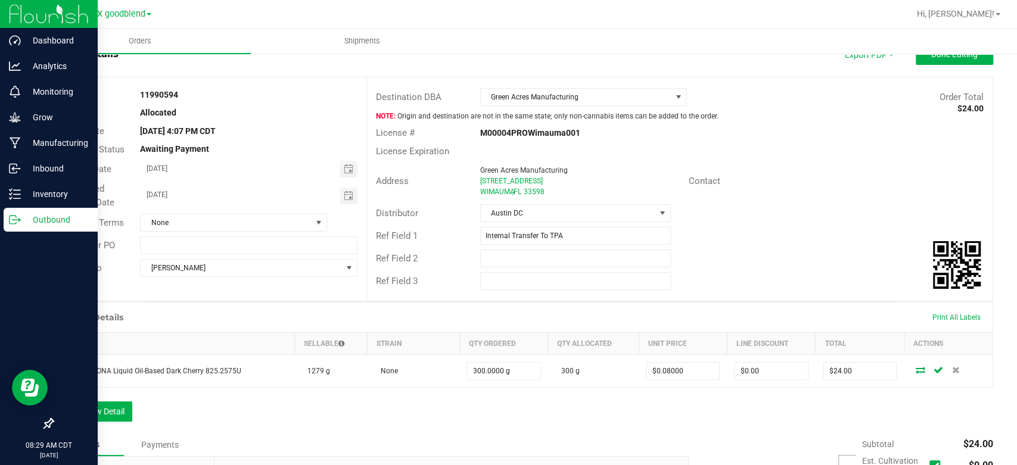
scroll to position [0, 0]
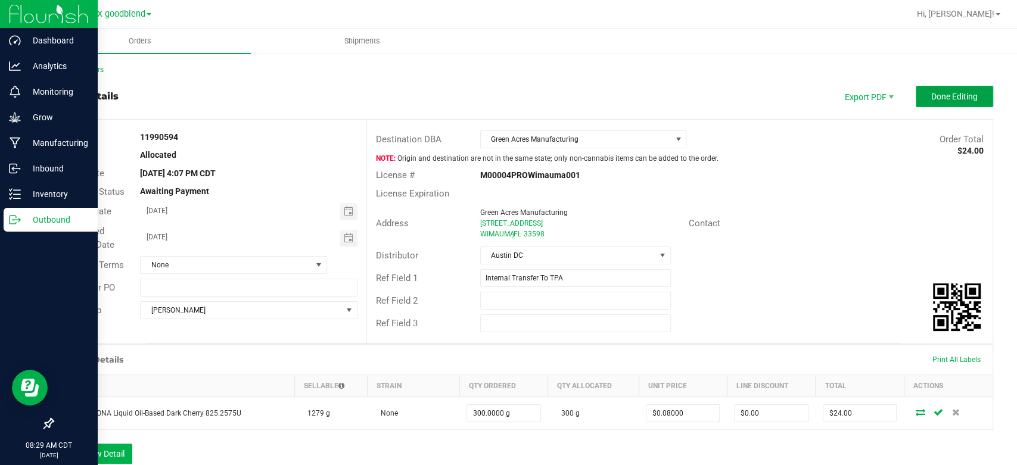
click at [936, 98] on span "Done Editing" at bounding box center [954, 97] width 46 height 10
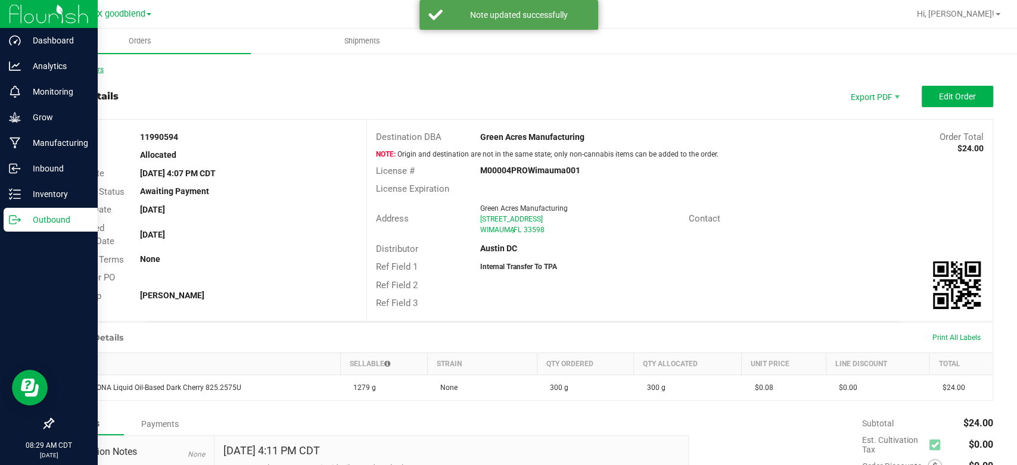
click at [66, 66] on link "Back to Orders" at bounding box center [77, 70] width 51 height 8
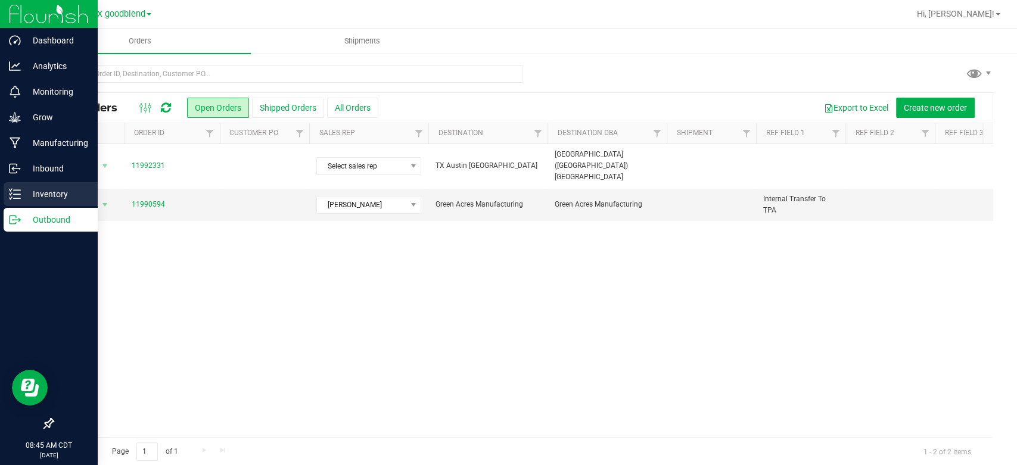
click at [32, 194] on p "Inventory" at bounding box center [57, 194] width 72 height 14
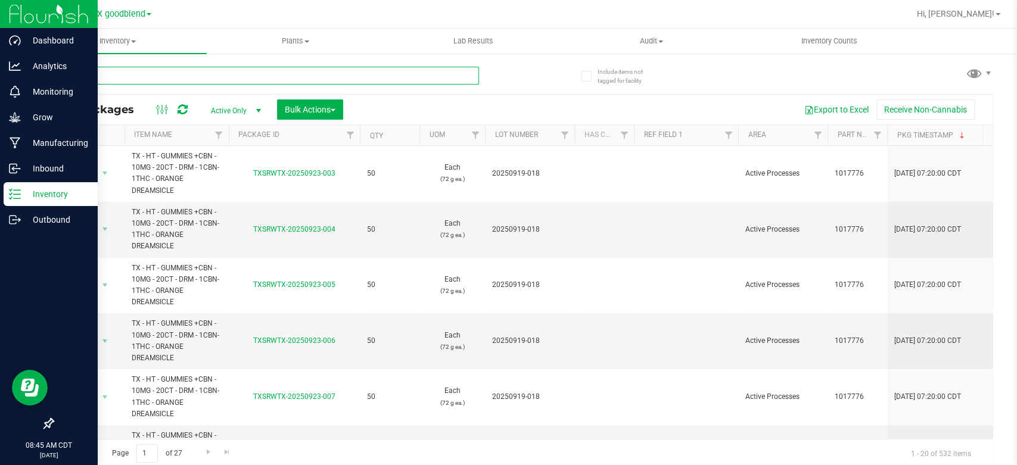
click at [119, 75] on input "text" at bounding box center [265, 76] width 427 height 18
type input "blue raspberry"
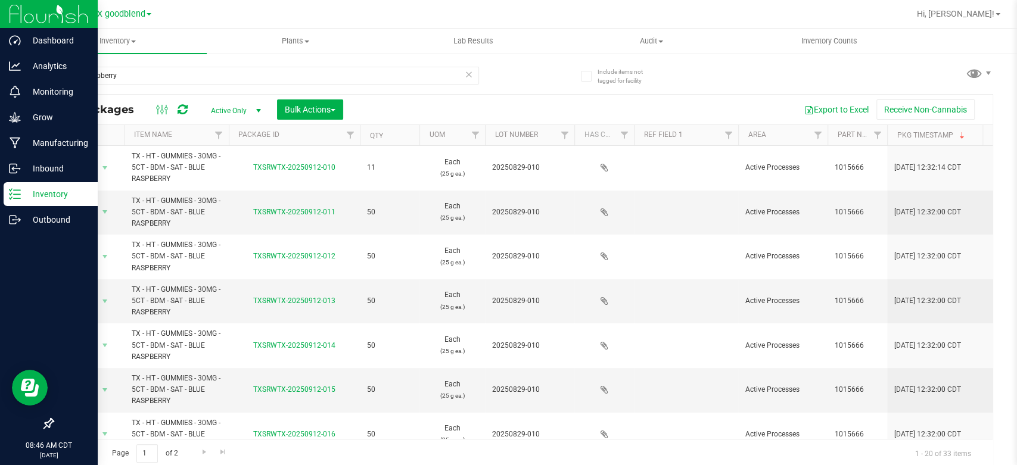
click at [62, 95] on div "All Packages Active Only Active Only Lab Samples Locked All Bulk Actions Add to…" at bounding box center [523, 110] width 940 height 30
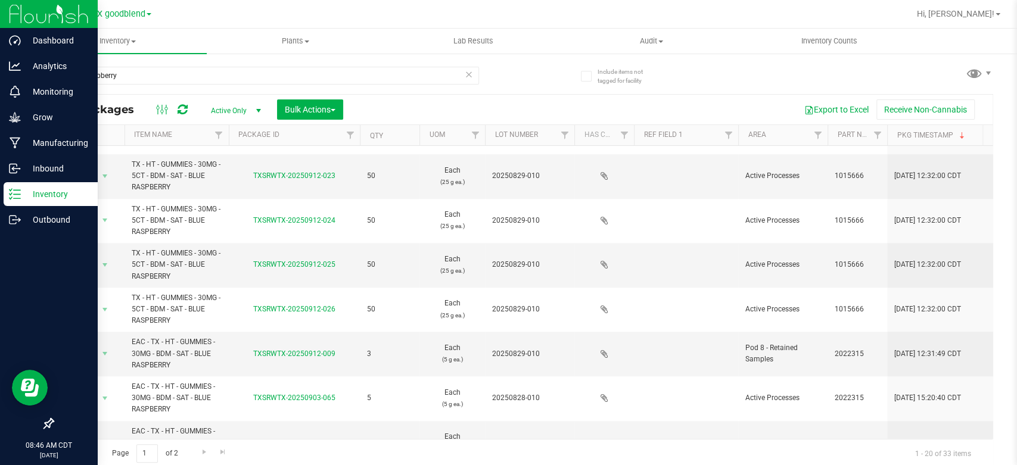
scroll to position [571, 0]
click at [92, 349] on span "Action" at bounding box center [81, 352] width 32 height 17
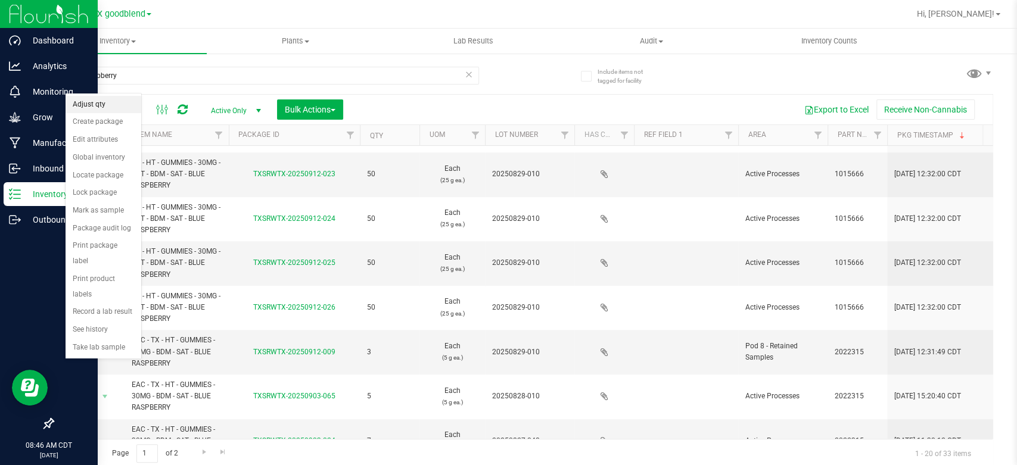
click at [108, 105] on li "Adjust qty" at bounding box center [104, 105] width 76 height 18
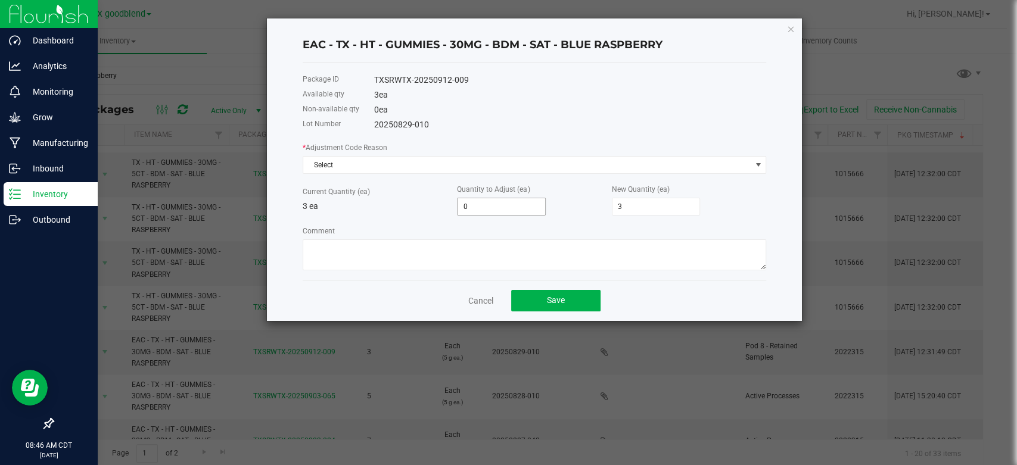
click at [520, 201] on input "0" at bounding box center [502, 206] width 88 height 17
type input "4"
type input "7"
type input "46"
type input "49"
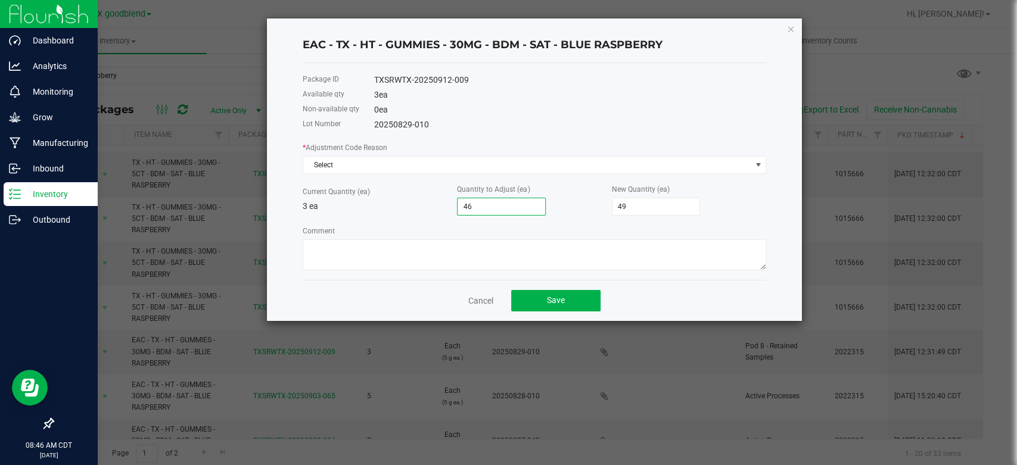
type input "460"
type input "463"
type input "460"
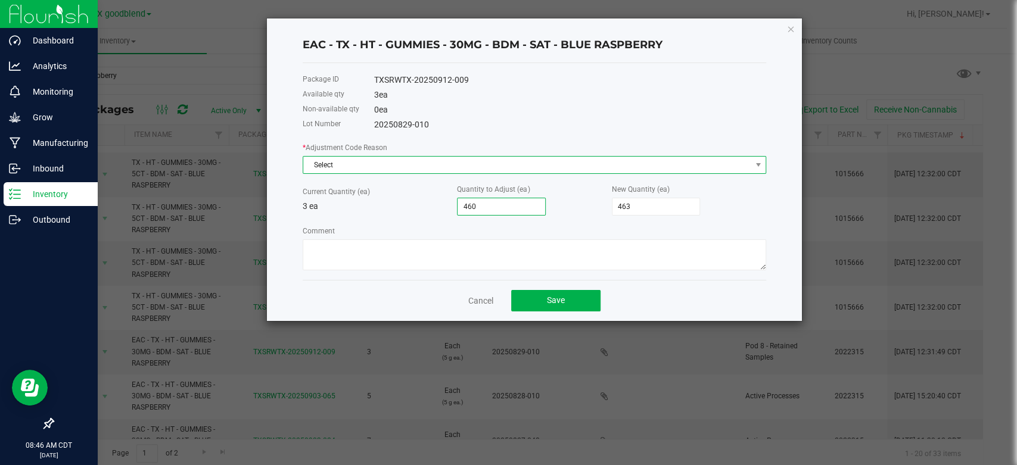
click at [513, 169] on span "Select" at bounding box center [526, 165] width 447 height 17
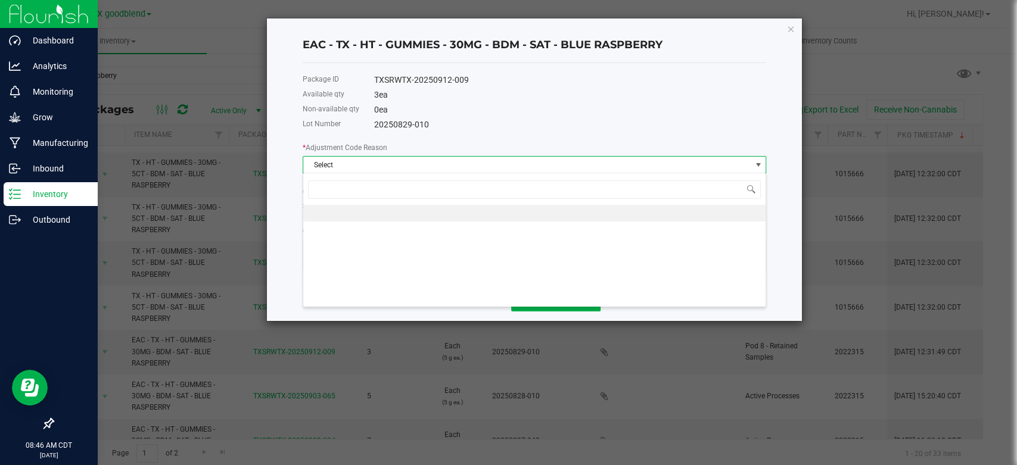
scroll to position [17, 463]
click at [510, 208] on li at bounding box center [534, 213] width 462 height 17
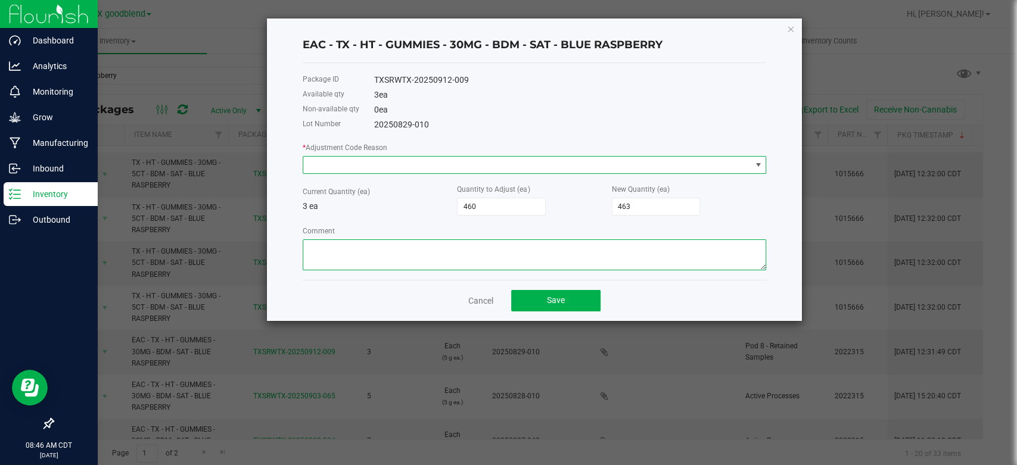
click at [543, 247] on textarea "Comment" at bounding box center [535, 255] width 464 height 31
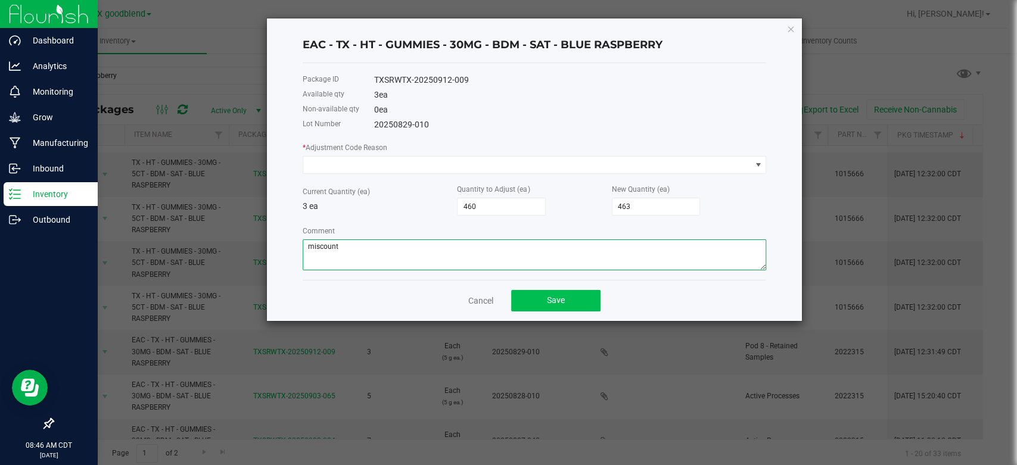
type textarea "miscount"
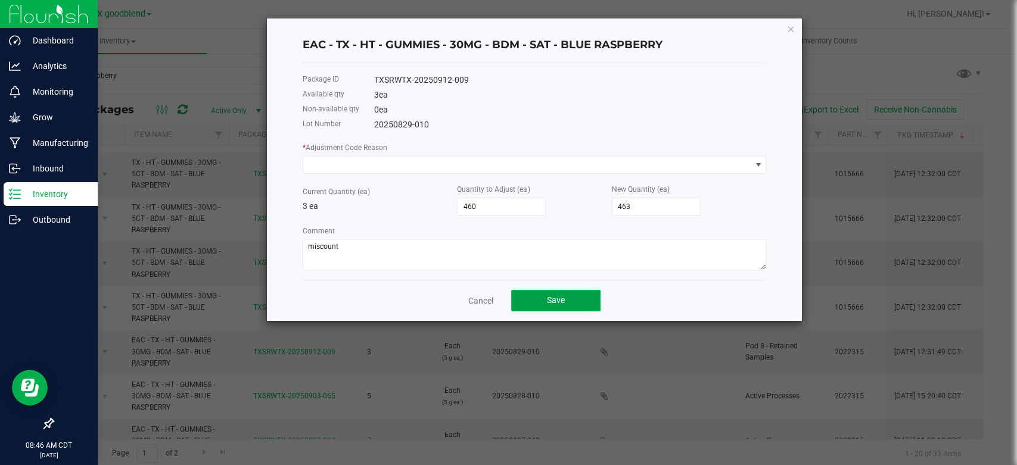
click at [537, 294] on button "Save" at bounding box center [555, 300] width 89 height 21
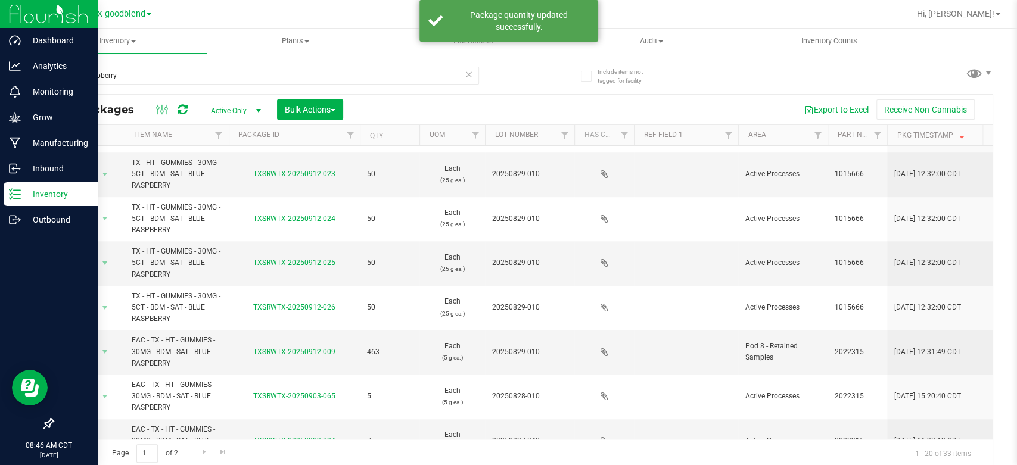
scroll to position [0, 0]
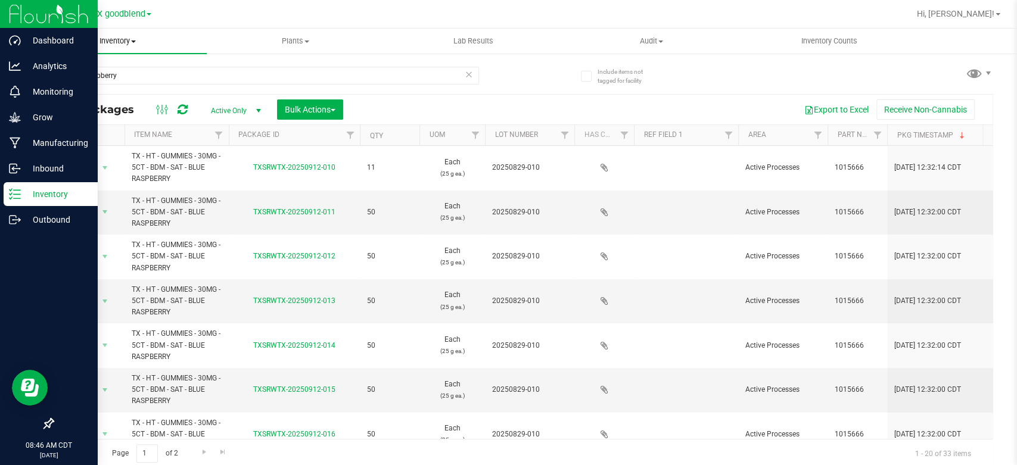
click at [110, 44] on span "Inventory" at bounding box center [118, 41] width 178 height 11
click at [100, 150] on li "From bill of materials" at bounding box center [118, 143] width 178 height 14
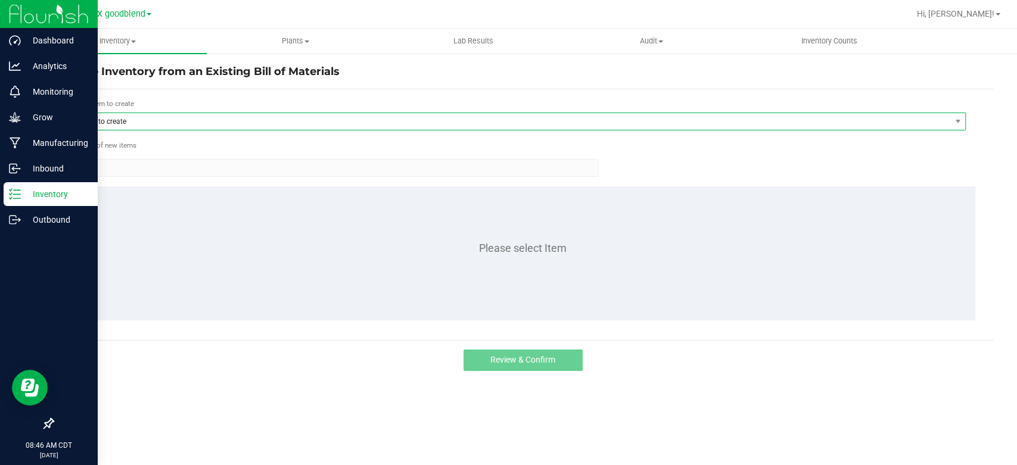
click at [146, 125] on span "Item to create" at bounding box center [511, 121] width 879 height 17
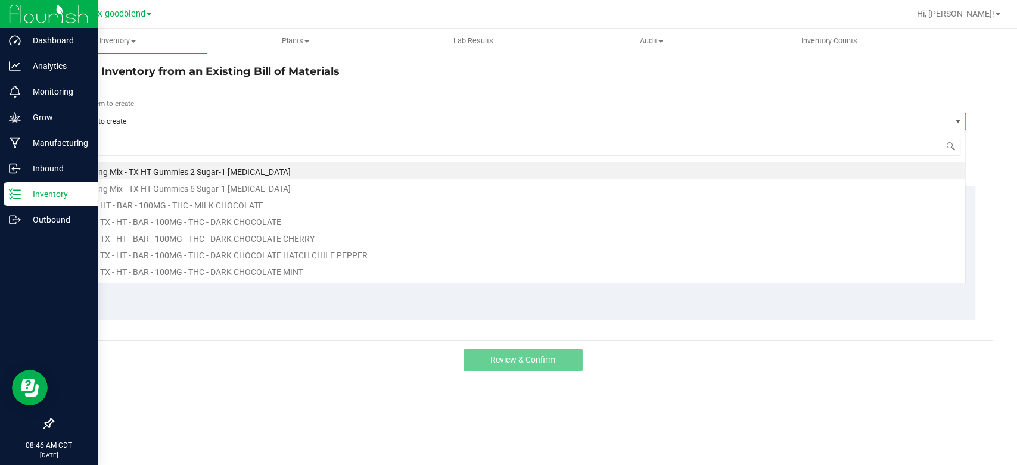
scroll to position [17, 894]
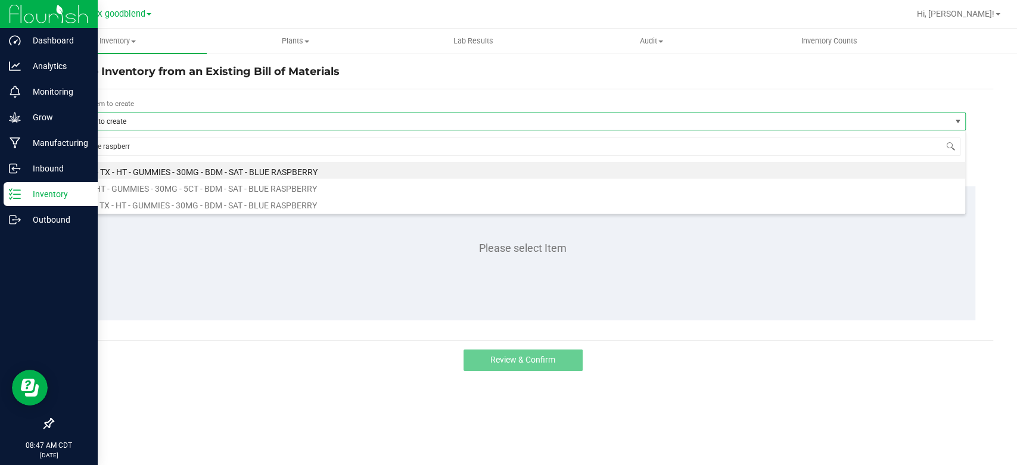
type input "blue raspberry"
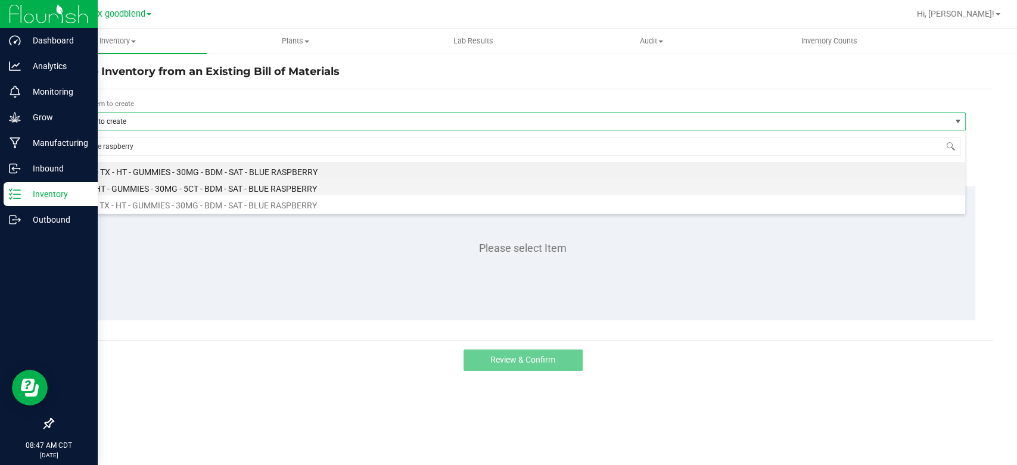
click at [163, 187] on li "TX - HT - GUMMIES - 30MG - 5CT - BDM - SAT - BLUE RASPBERRY" at bounding box center [519, 187] width 894 height 17
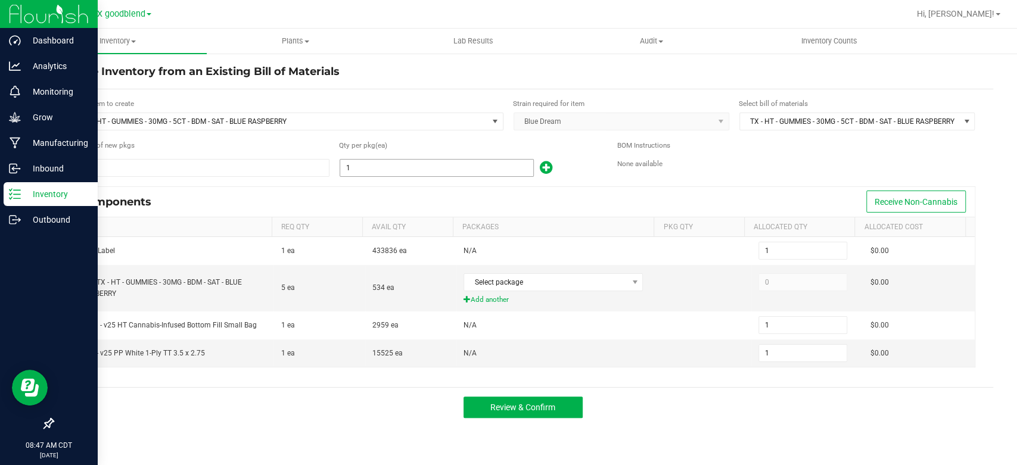
click at [356, 171] on input "1" at bounding box center [436, 168] width 193 height 17
type input "9"
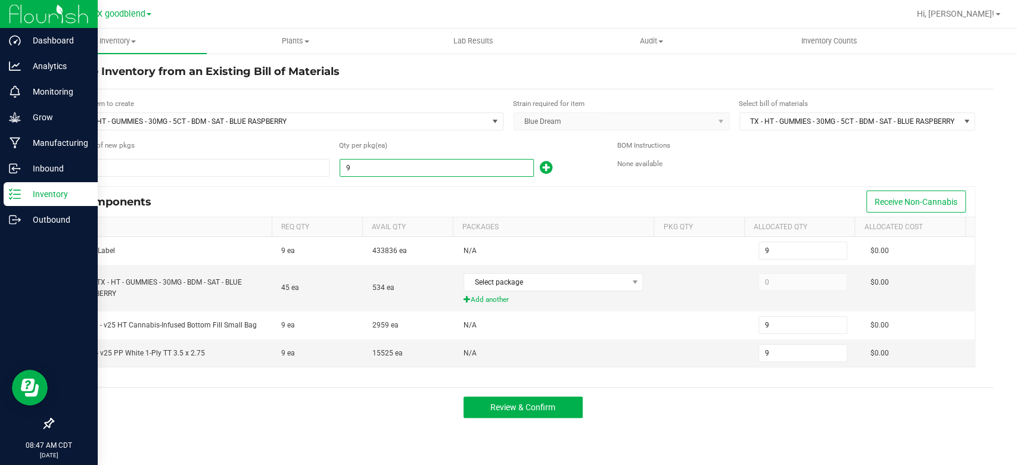
type input "92"
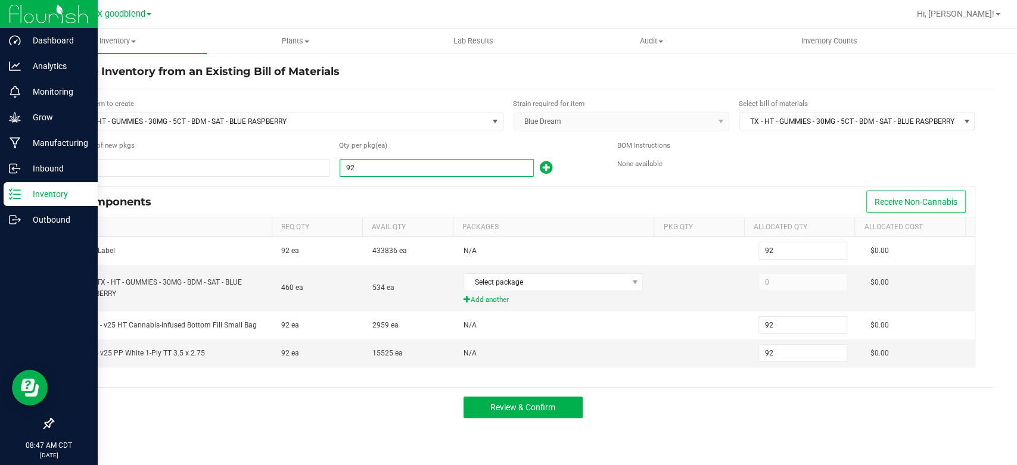
click at [406, 195] on div "Components Receive Non-Cannabis" at bounding box center [522, 202] width 905 height 30
click at [523, 280] on span "Select package" at bounding box center [545, 282] width 163 height 17
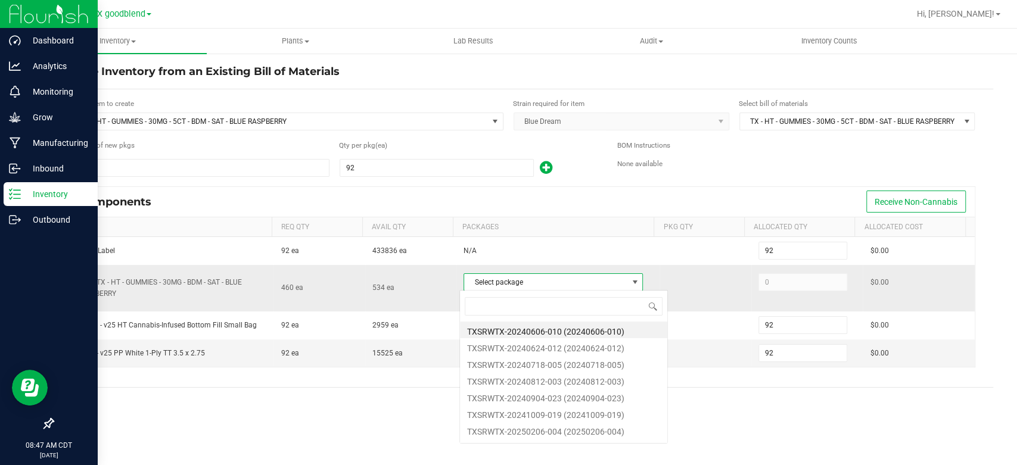
scroll to position [17, 177]
type input "082"
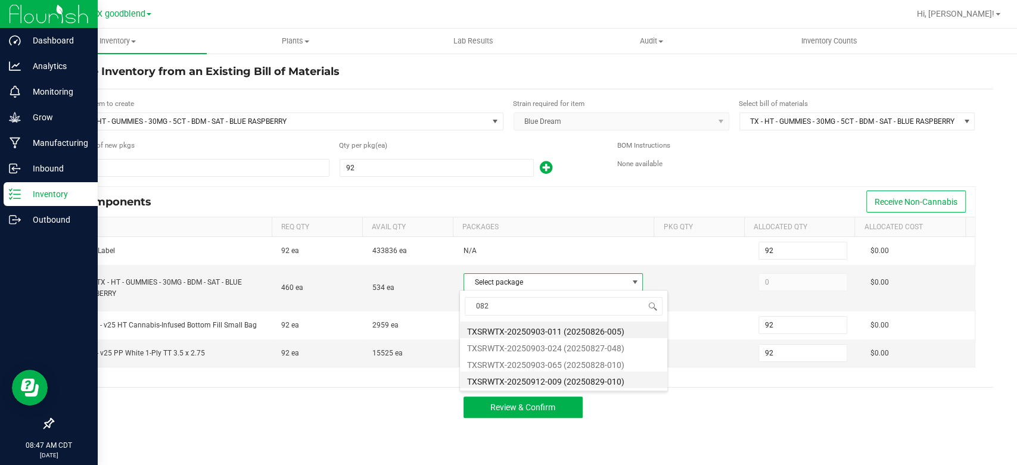
click at [536, 386] on li "TXSRWTX-20250912-009 (20250829-010)" at bounding box center [563, 380] width 207 height 17
type input "460"
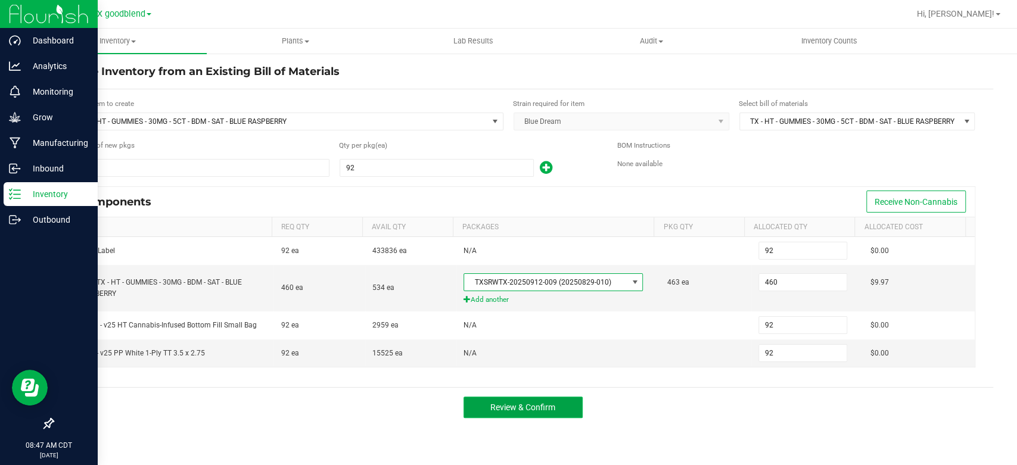
click at [553, 411] on button "Review & Confirm" at bounding box center [523, 407] width 119 height 21
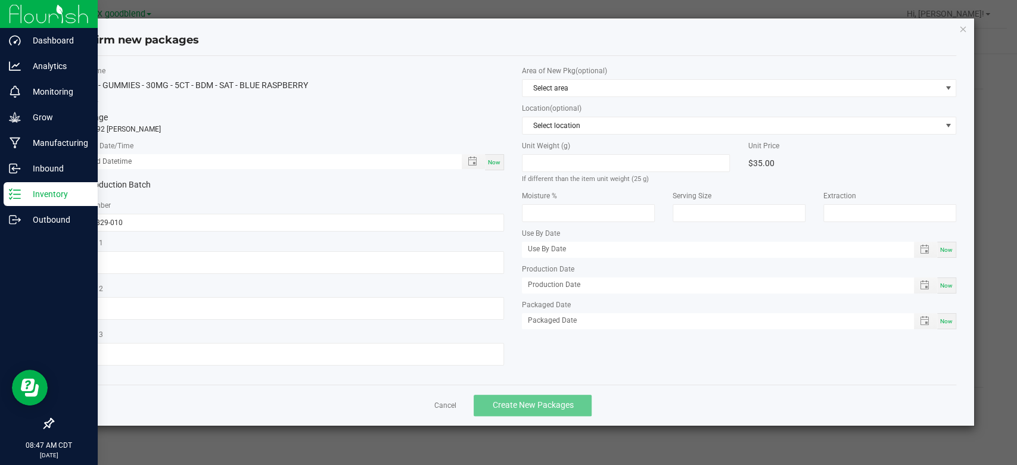
click at [493, 166] on div "Now" at bounding box center [494, 162] width 19 height 16
type input "[DATE] 08:47 AM"
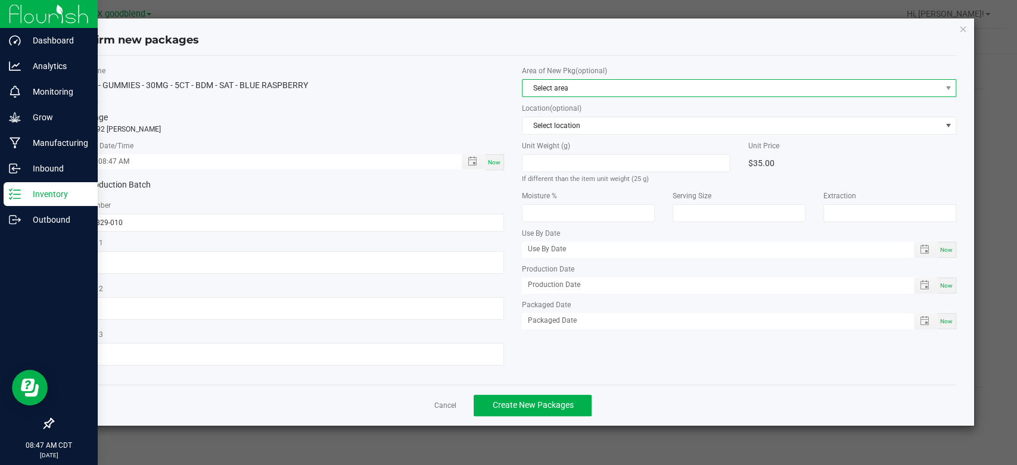
click at [555, 91] on span "Select area" at bounding box center [732, 88] width 418 height 17
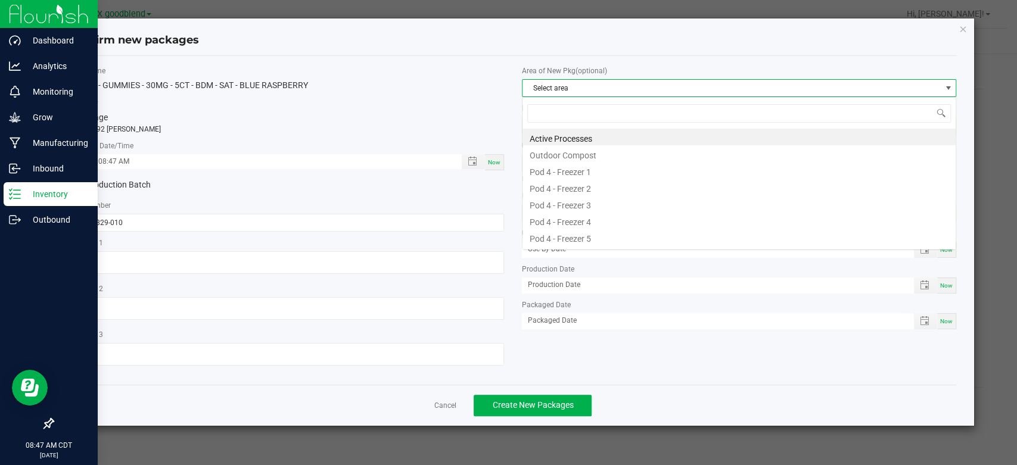
scroll to position [17, 434]
click at [555, 138] on li "Active Processes" at bounding box center [739, 137] width 433 height 17
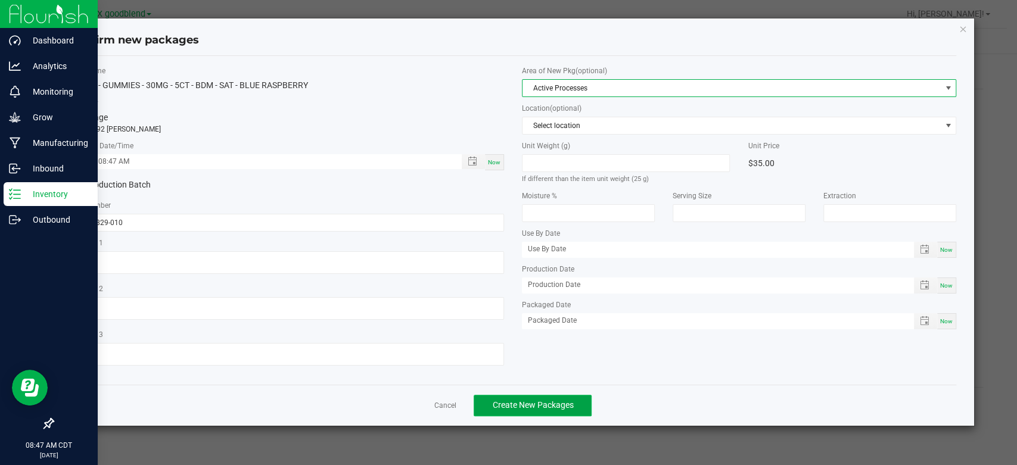
click at [521, 403] on span "Create New Packages" at bounding box center [532, 405] width 81 height 10
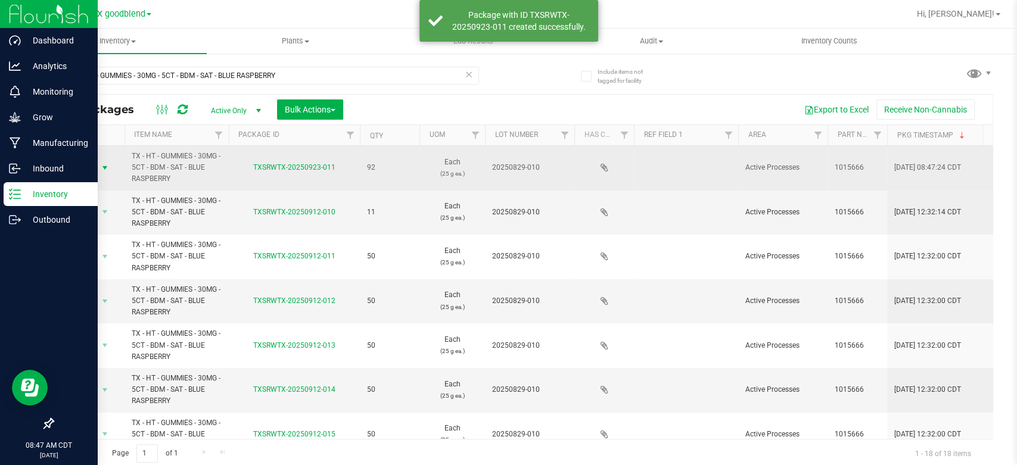
click at [85, 167] on span "Action" at bounding box center [81, 168] width 32 height 17
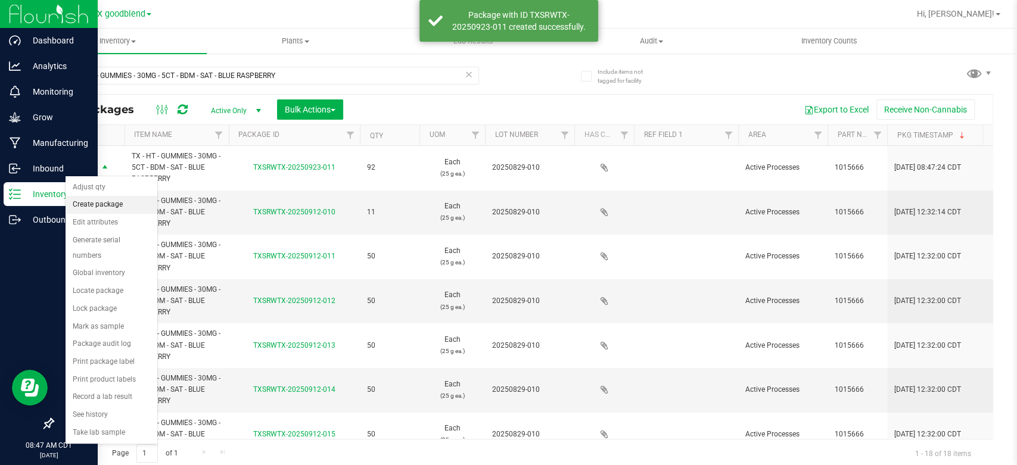
click at [88, 202] on li "Create package" at bounding box center [112, 205] width 92 height 18
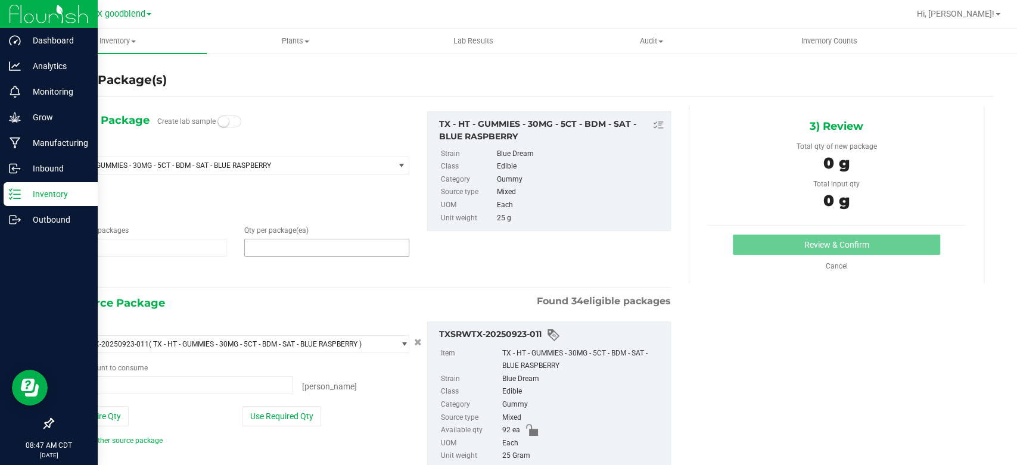
click at [262, 244] on span at bounding box center [326, 248] width 165 height 18
type input "50"
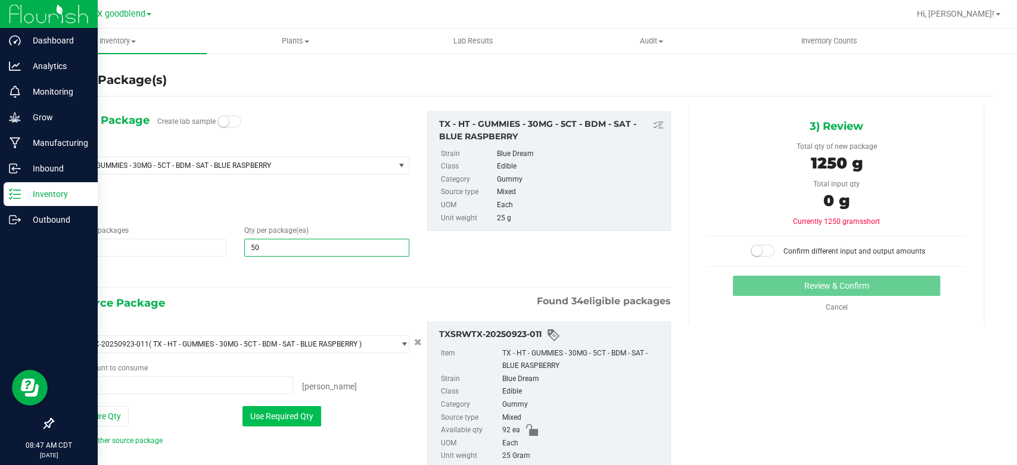
type input "50"
click at [290, 409] on button "Use Required Qty" at bounding box center [282, 416] width 79 height 20
type input "50 ea"
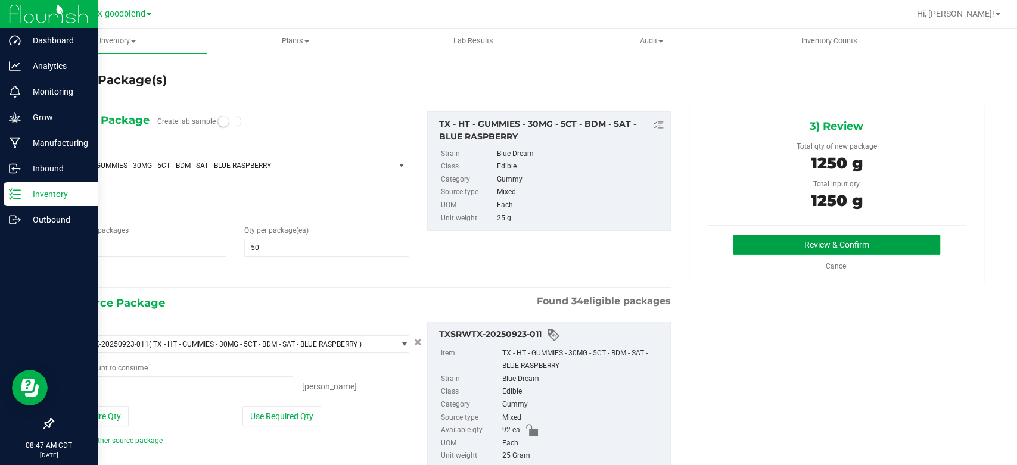
click at [742, 240] on button "Review & Confirm" at bounding box center [836, 245] width 207 height 20
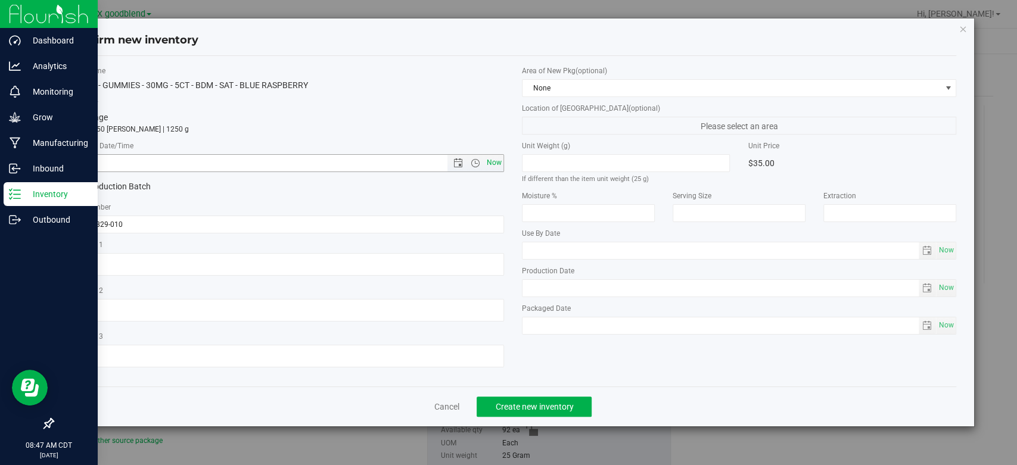
click at [494, 163] on span "Now" at bounding box center [494, 162] width 20 height 17
type input "[DATE] 8:47 AM"
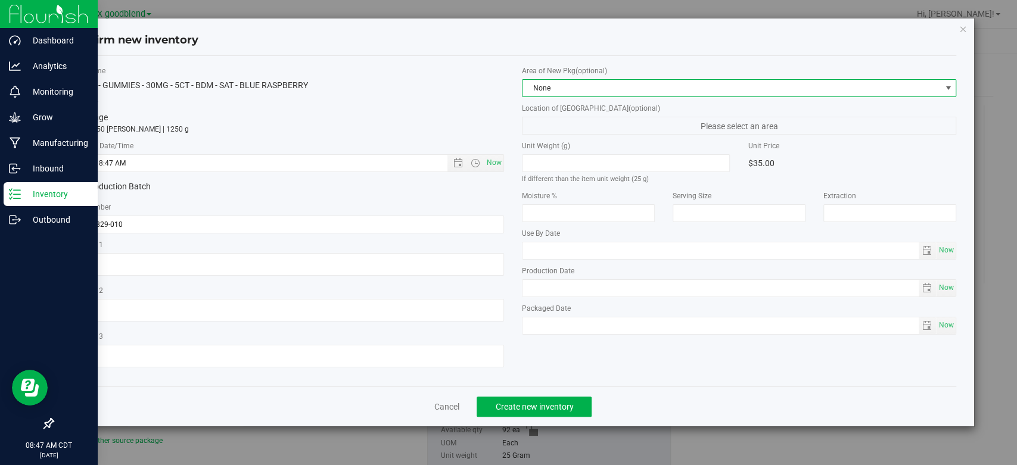
click at [551, 85] on span "None" at bounding box center [732, 88] width 418 height 17
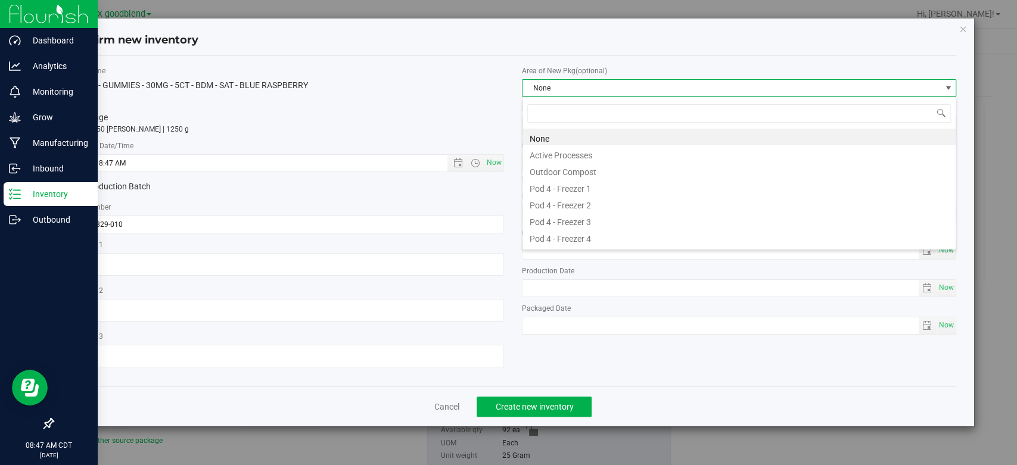
scroll to position [17, 434]
click at [551, 152] on li "Active Processes" at bounding box center [739, 153] width 433 height 17
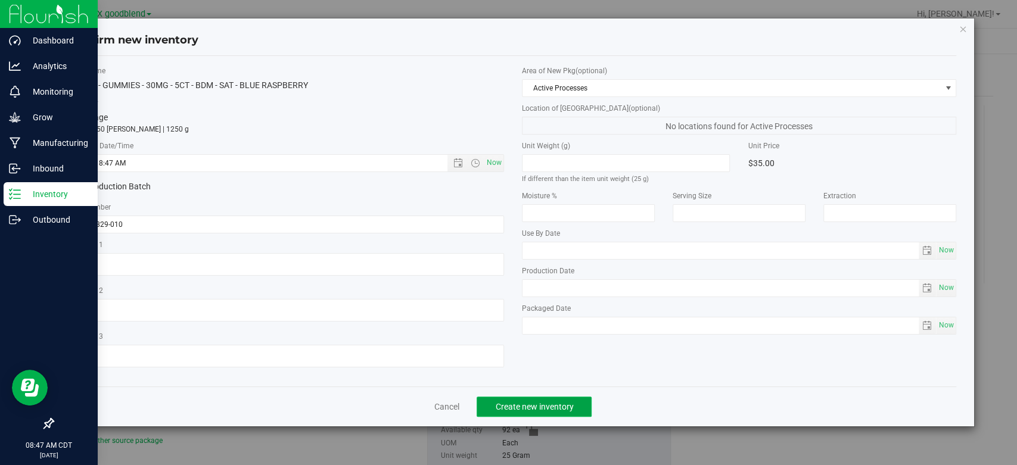
click at [522, 406] on span "Create new inventory" at bounding box center [534, 407] width 78 height 10
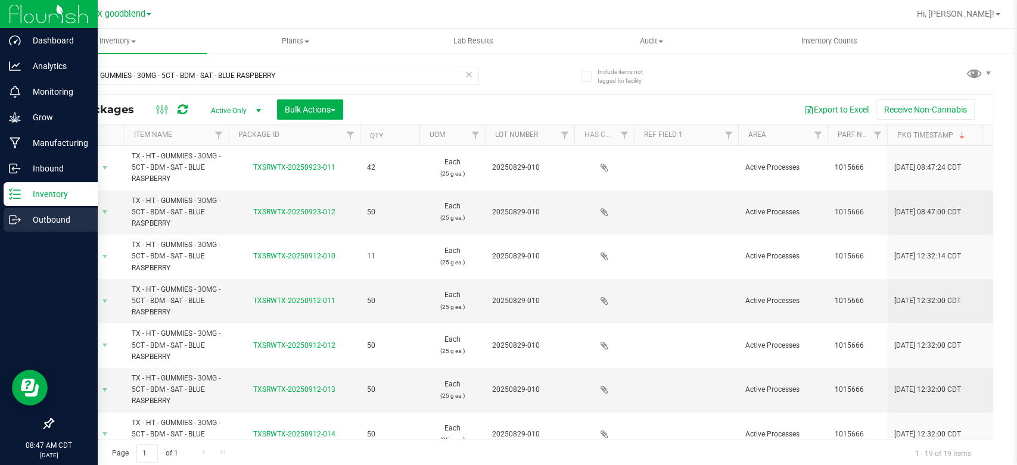
click at [30, 219] on p "Outbound" at bounding box center [57, 220] width 72 height 14
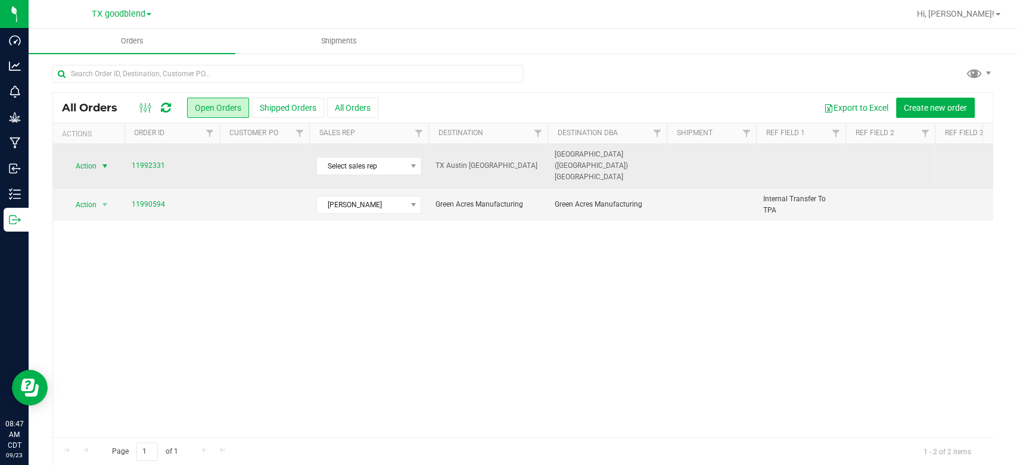
click at [89, 159] on span "Action" at bounding box center [81, 166] width 32 height 17
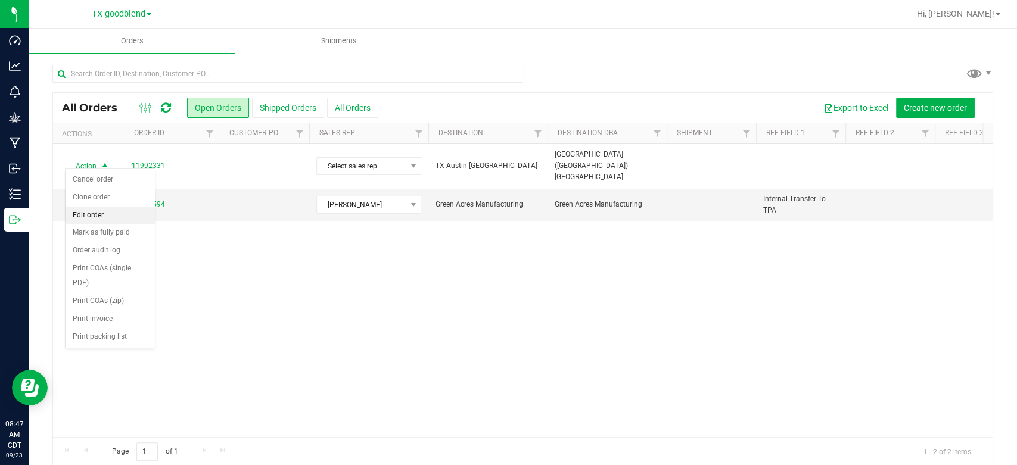
click at [95, 216] on li "Edit order" at bounding box center [110, 216] width 89 height 18
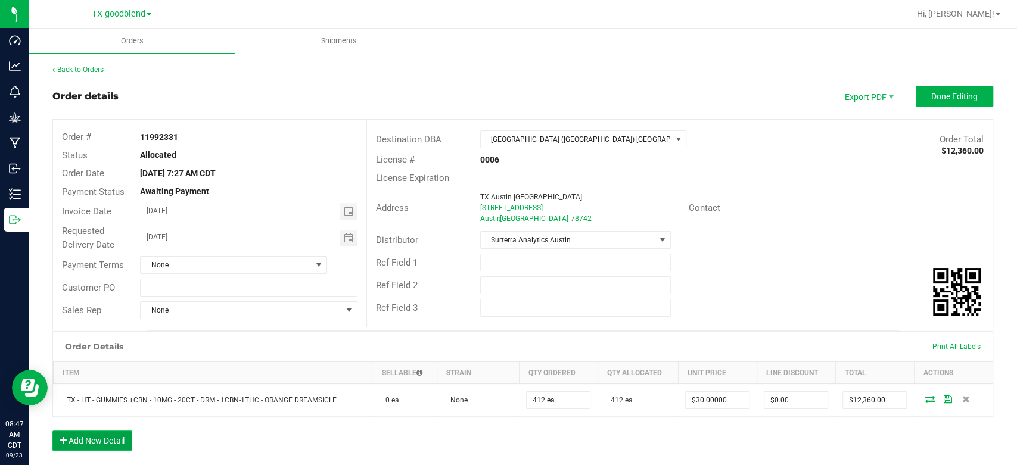
click at [95, 444] on button "Add New Detail" at bounding box center [92, 441] width 80 height 20
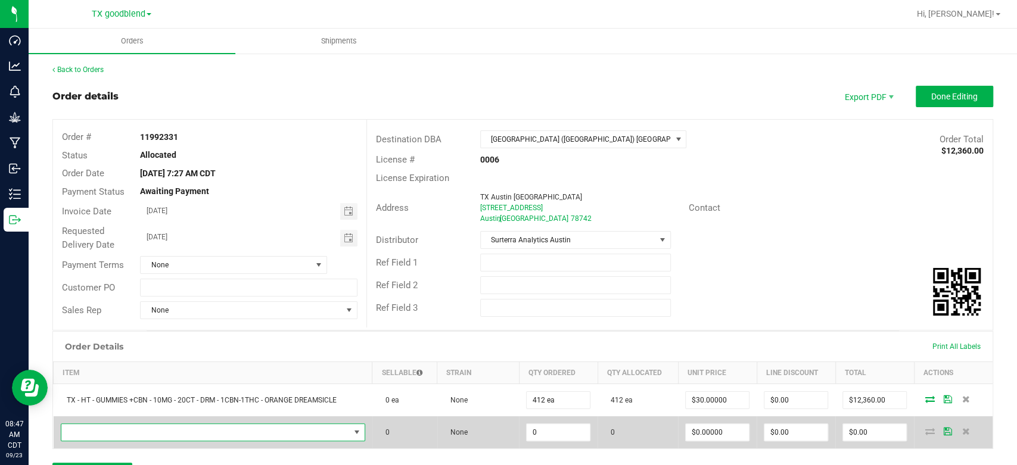
click at [108, 437] on span "NO DATA FOUND" at bounding box center [205, 432] width 288 height 17
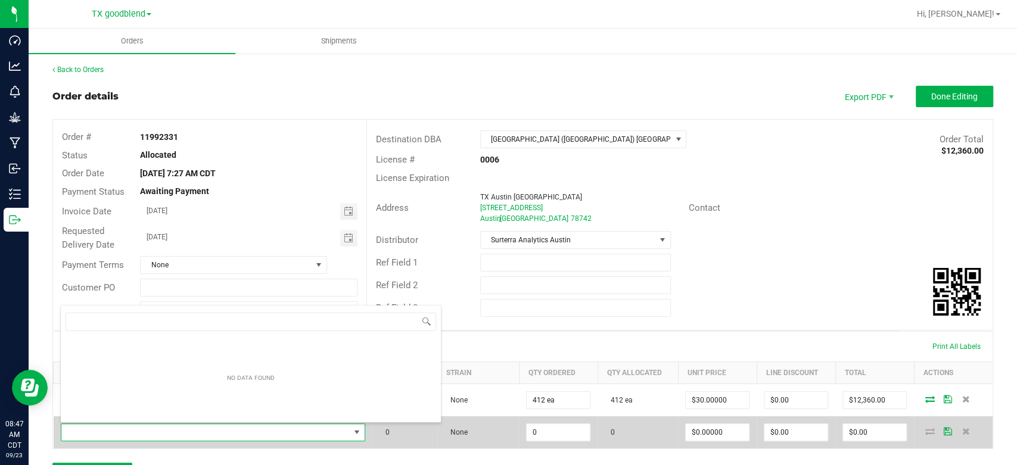
scroll to position [17, 298]
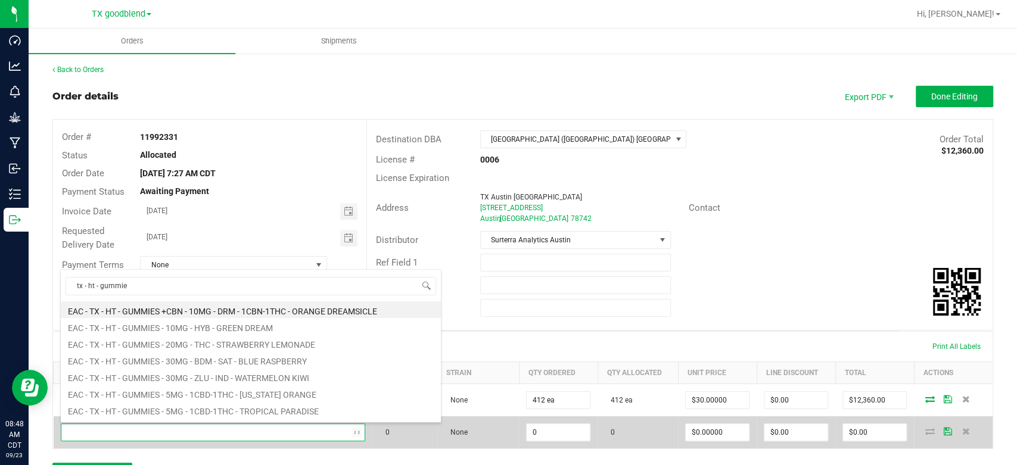
type input "tx - ht - gummies"
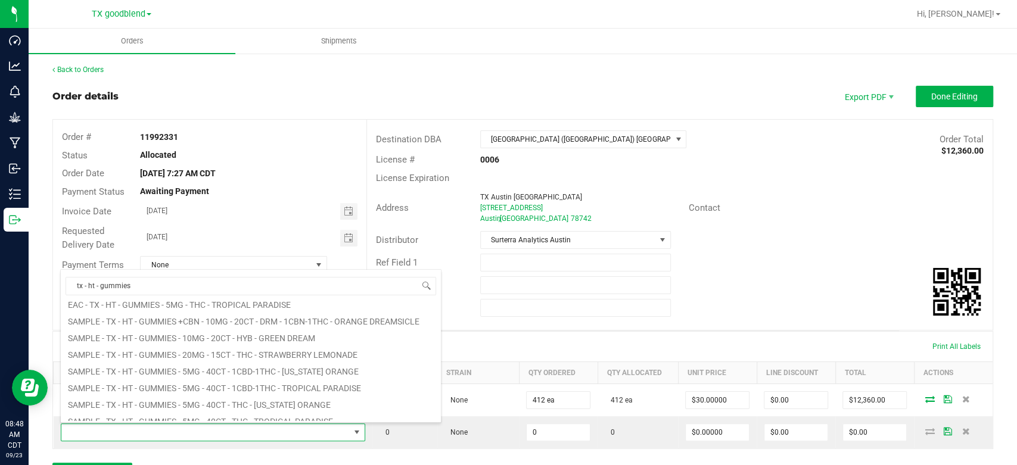
scroll to position [215, 0]
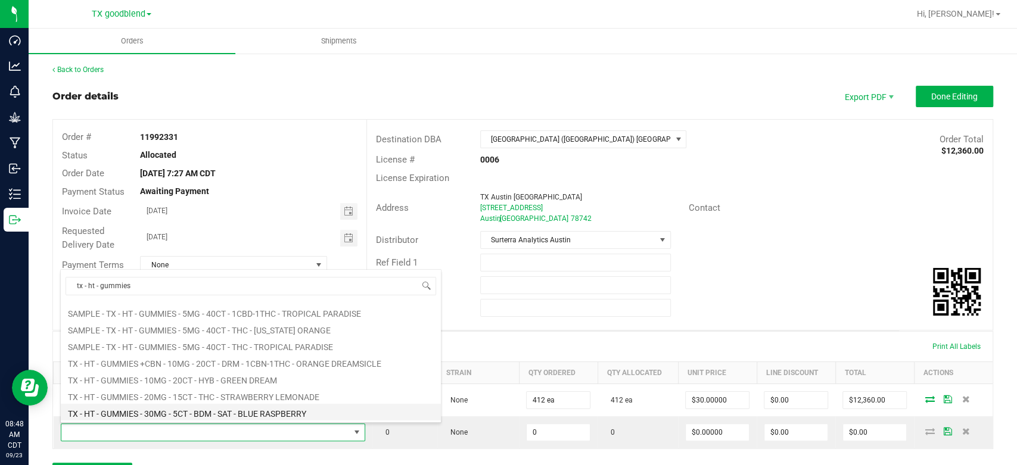
click at [179, 414] on li "TX - HT - GUMMIES - 30MG - 5CT - BDM - SAT - BLUE RASPBERRY" at bounding box center [251, 412] width 380 height 17
type input "0 ea"
type input "$35.00000"
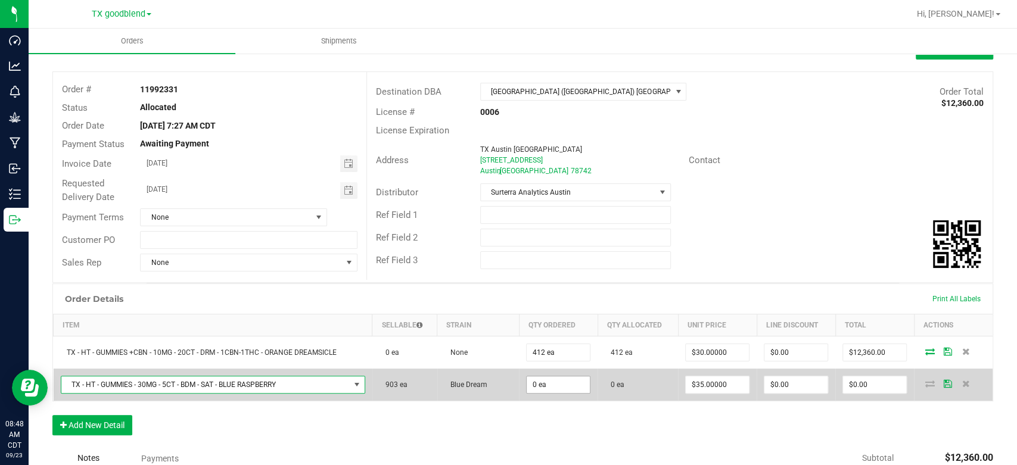
scroll to position [49, 0]
click at [562, 385] on input "0" at bounding box center [558, 383] width 63 height 17
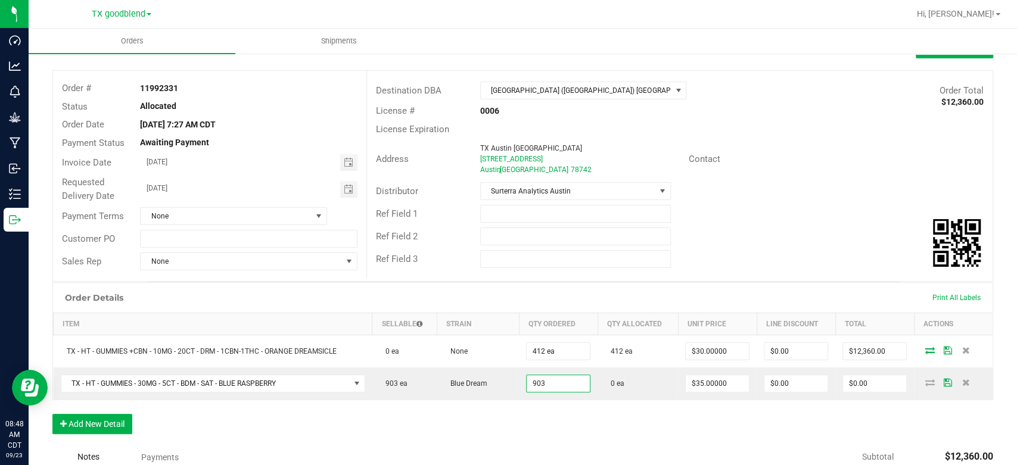
type input "903 ea"
type input "$31,605.00"
click at [567, 409] on div "Order Details Print All Labels Item Sellable Strain Qty Ordered Qty Allocated U…" at bounding box center [522, 364] width 941 height 164
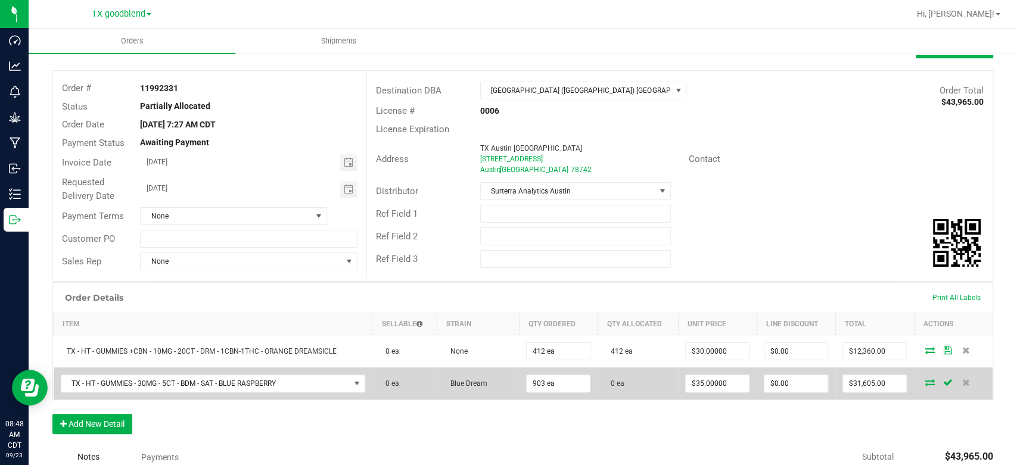
click at [925, 380] on icon at bounding box center [930, 382] width 10 height 7
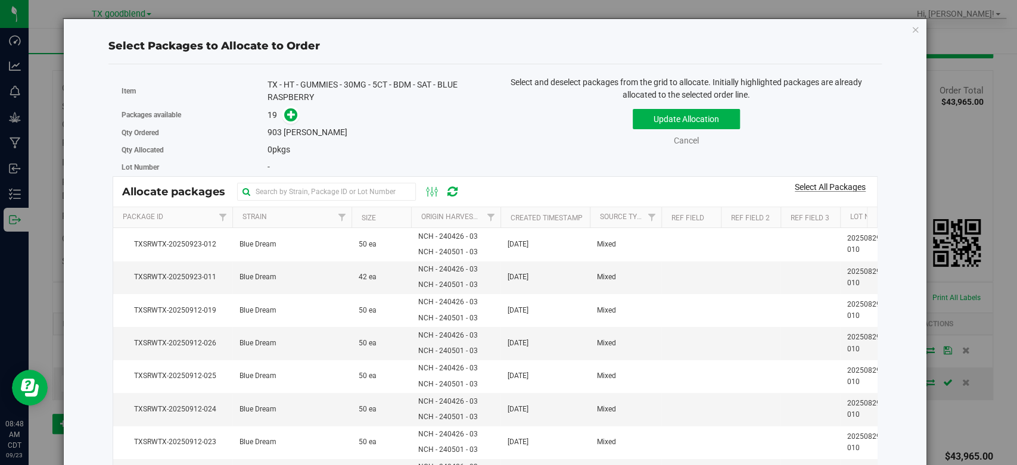
click at [798, 185] on link "Select All Packages" at bounding box center [830, 187] width 71 height 10
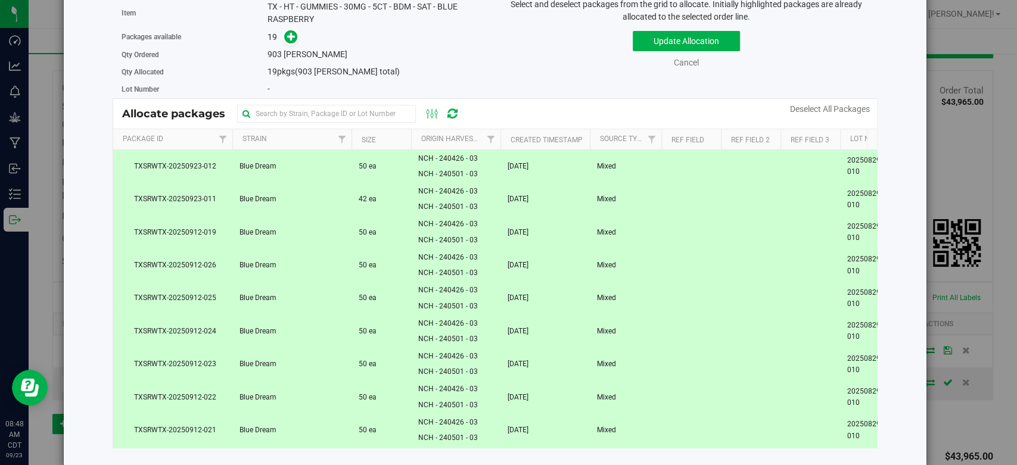
scroll to position [0, 0]
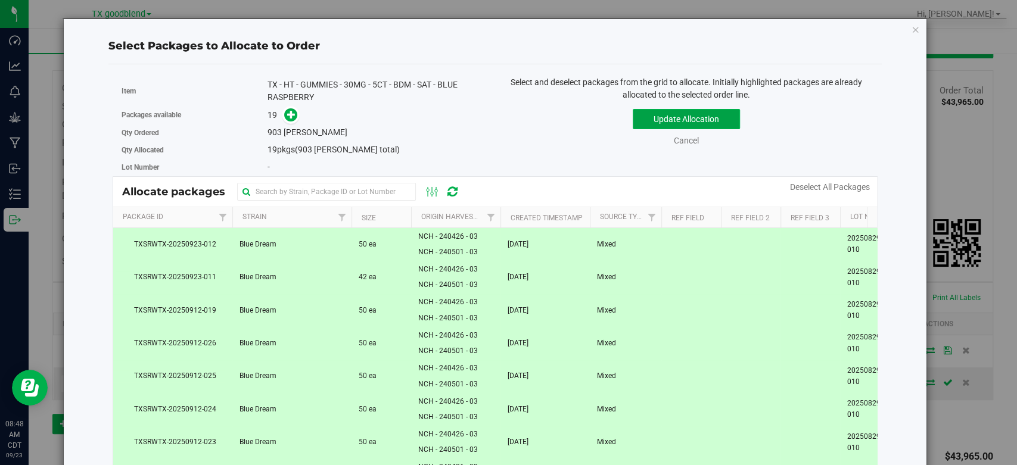
click at [701, 116] on button "Update Allocation" at bounding box center [686, 119] width 107 height 20
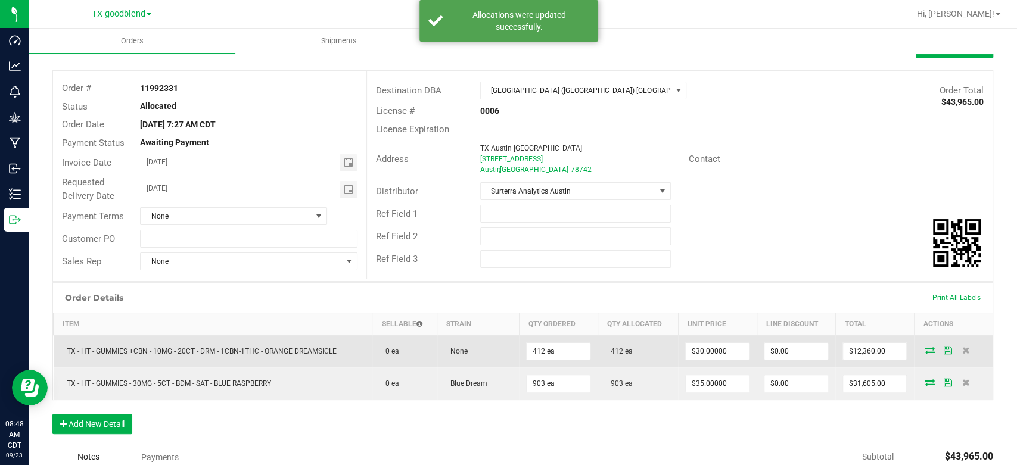
click at [944, 350] on icon at bounding box center [948, 350] width 8 height 7
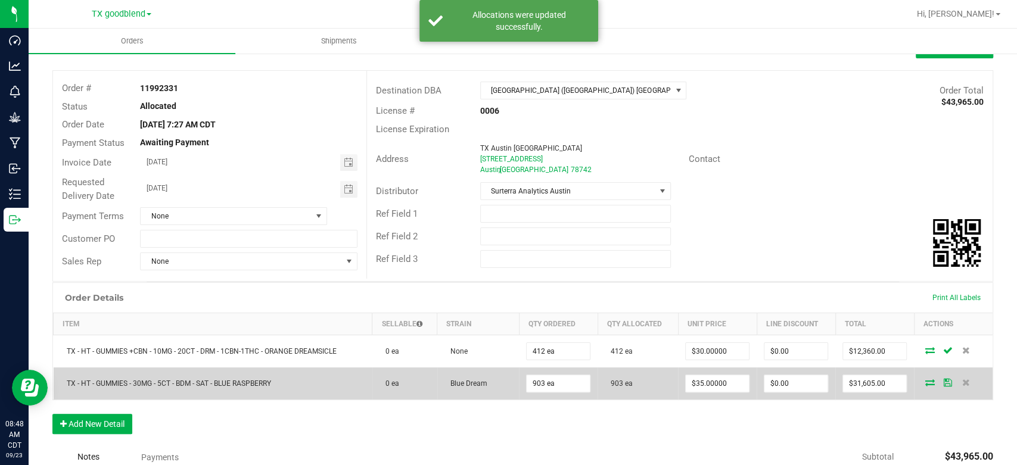
click at [944, 382] on icon at bounding box center [948, 382] width 8 height 7
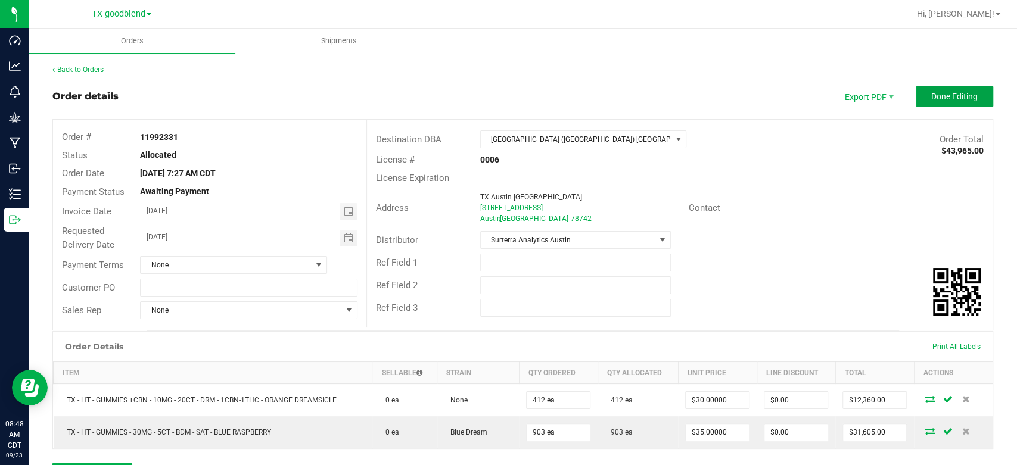
click at [931, 95] on span "Done Editing" at bounding box center [954, 97] width 46 height 10
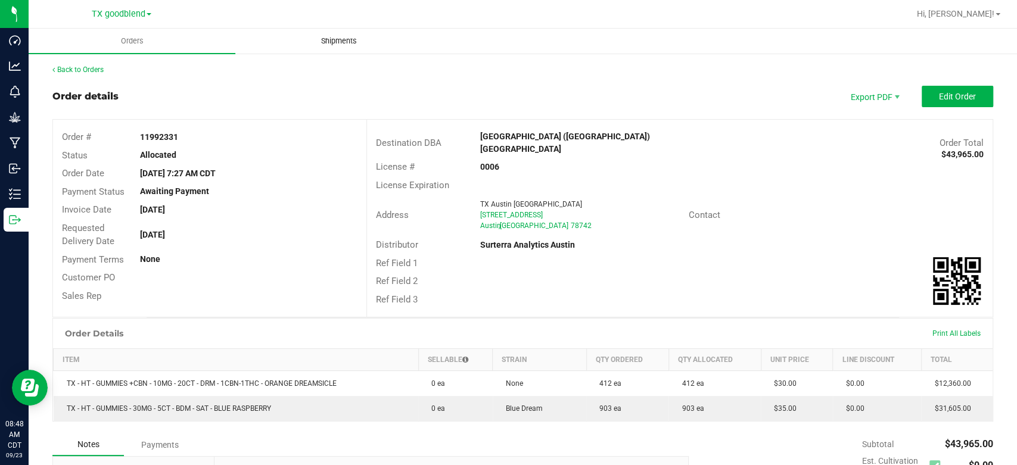
click at [330, 42] on span "Shipments" at bounding box center [339, 41] width 68 height 11
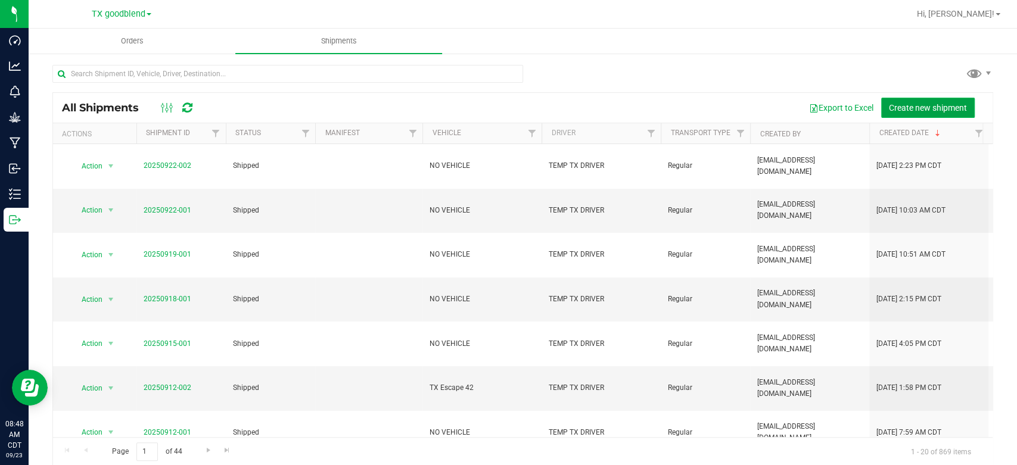
click at [898, 108] on span "Create new shipment" at bounding box center [928, 108] width 78 height 10
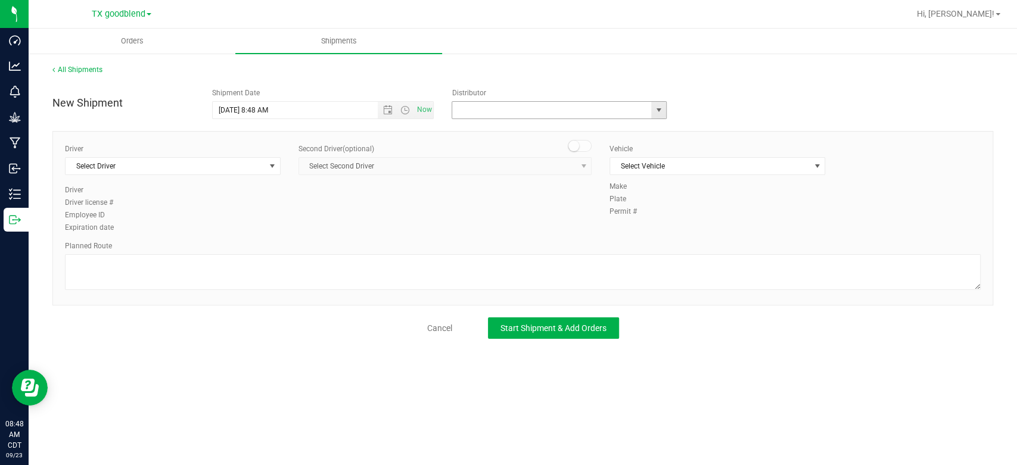
click at [520, 112] on input "text" at bounding box center [548, 110] width 193 height 17
click at [499, 134] on li "Surterra Analytics Austin" at bounding box center [559, 131] width 214 height 18
type input "Surterra Analytics Austin"
click at [230, 161] on span "Select Driver" at bounding box center [166, 166] width 200 height 17
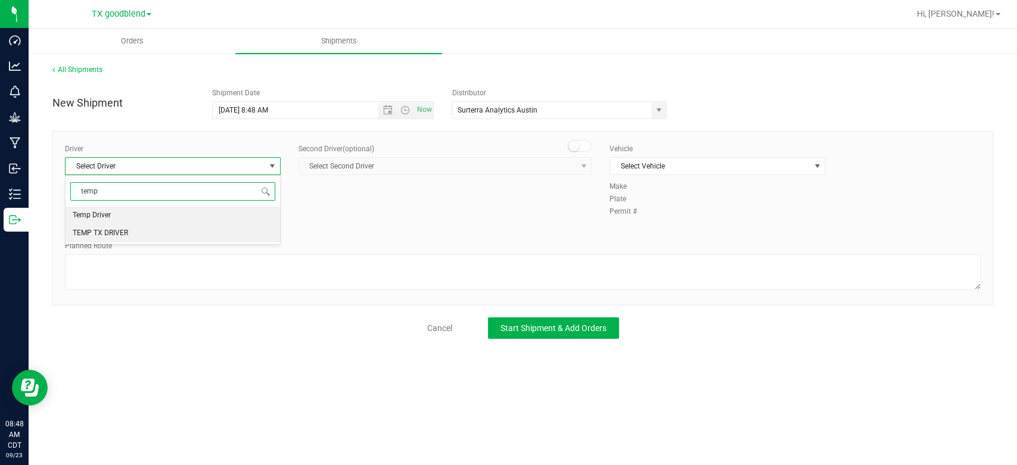
click at [170, 238] on li "TEMP TX DRIVER" at bounding box center [173, 234] width 215 height 18
type input "temp"
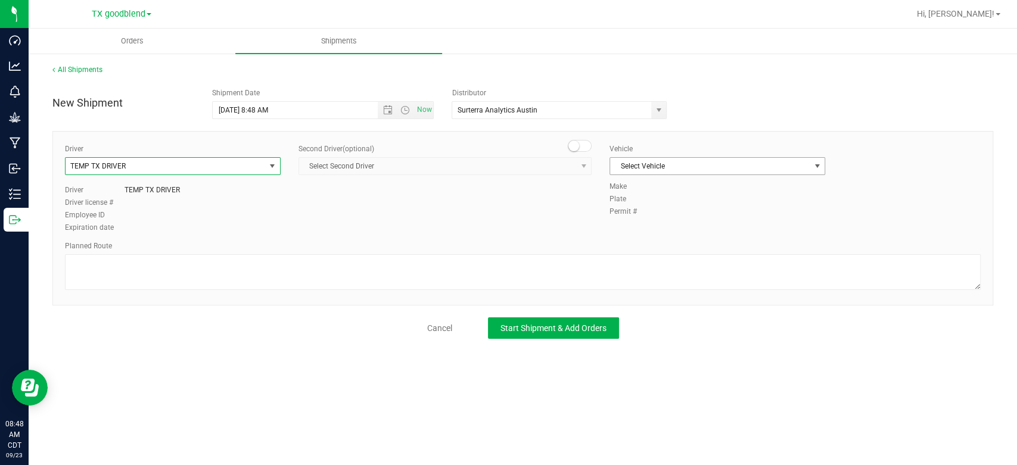
click at [655, 162] on span "Select Vehicle" at bounding box center [710, 166] width 200 height 17
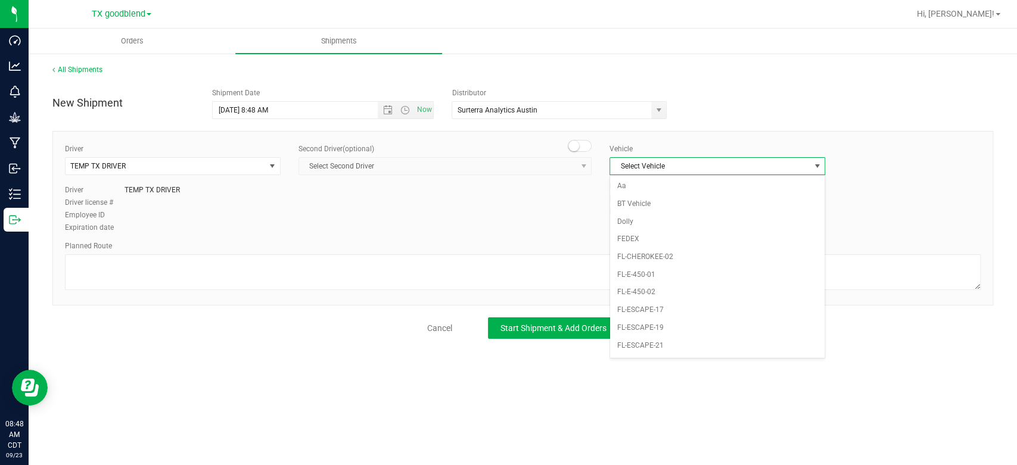
scroll to position [771, 0]
click at [624, 352] on li "NO VEHICLE" at bounding box center [717, 354] width 215 height 18
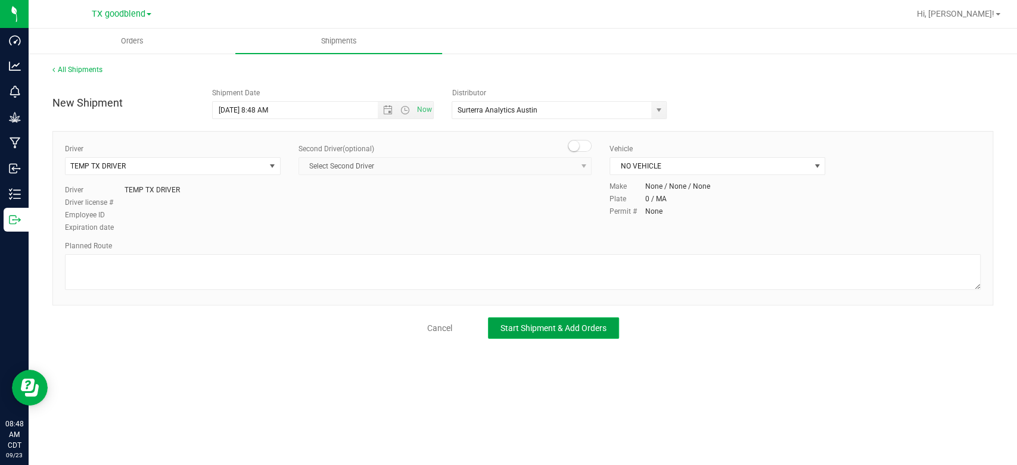
click at [534, 319] on button "Start Shipment & Add Orders" at bounding box center [553, 328] width 131 height 21
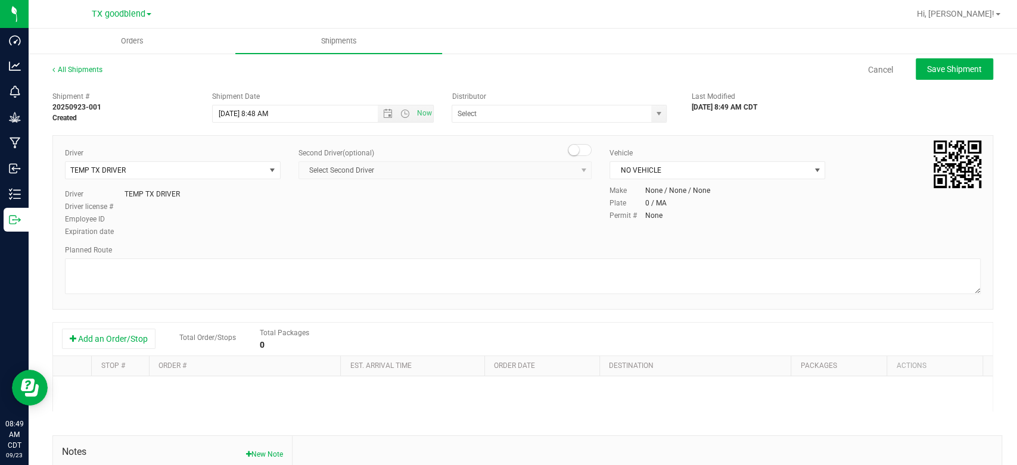
type input "Surterra Analytics Austin"
drag, startPoint x: 96, startPoint y: 343, endPoint x: 62, endPoint y: 331, distance: 35.8
click at [62, 331] on button "Add an Order/Stop" at bounding box center [109, 339] width 94 height 20
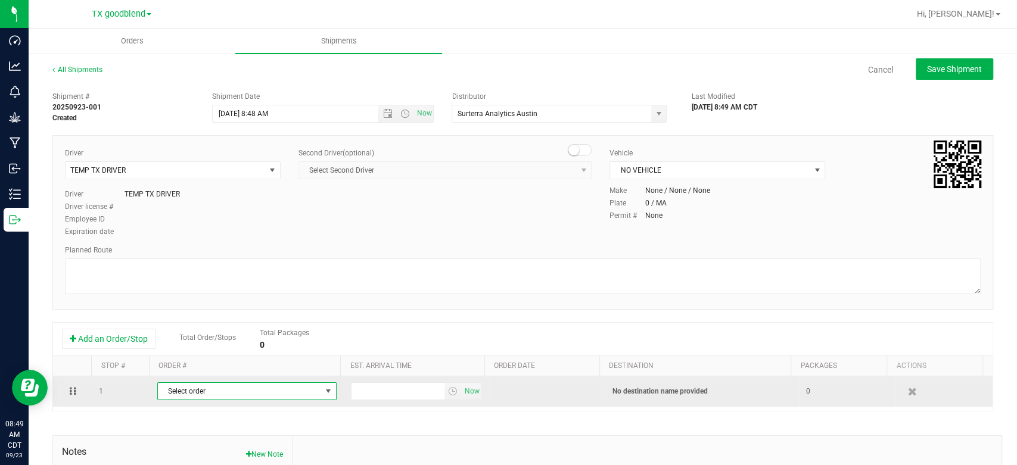
click at [224, 393] on span "Select order" at bounding box center [239, 391] width 163 height 17
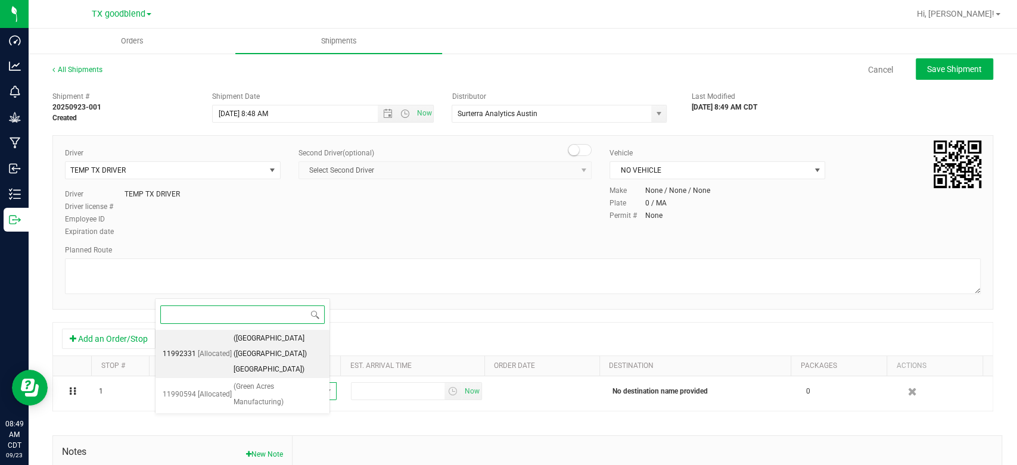
click at [254, 330] on li "11992331 [Allocated] ([GEOGRAPHIC_DATA] ([GEOGRAPHIC_DATA]) [GEOGRAPHIC_DATA])" at bounding box center [243, 354] width 174 height 48
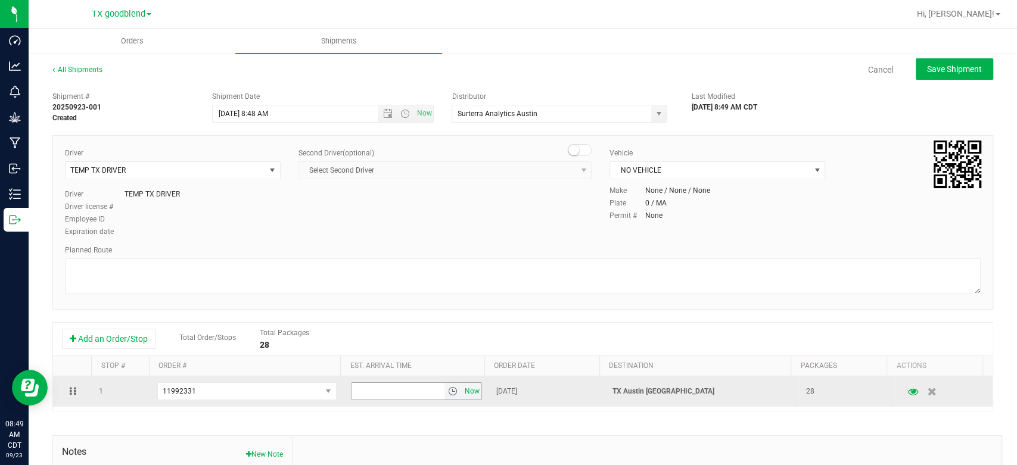
click at [466, 390] on span "Now" at bounding box center [472, 391] width 20 height 17
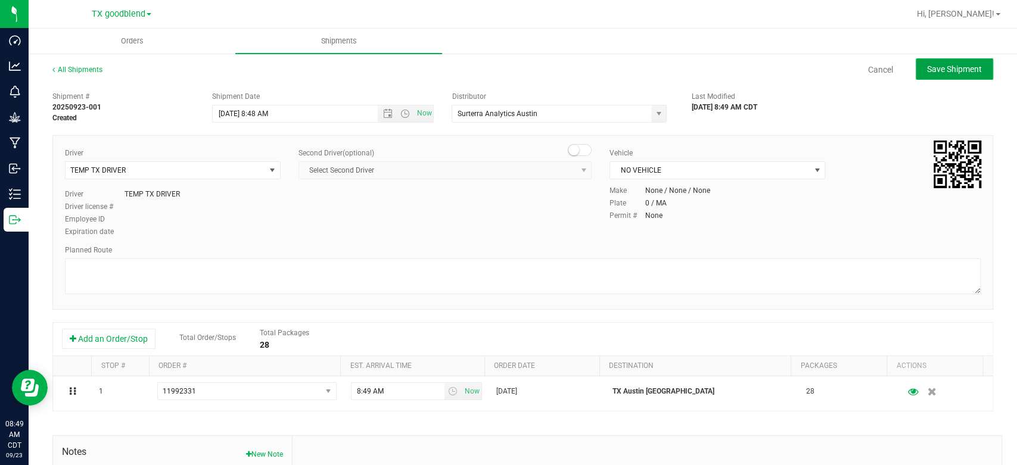
click at [943, 64] on span "Save Shipment" at bounding box center [954, 69] width 55 height 10
type input "[DATE] 1:48 PM"
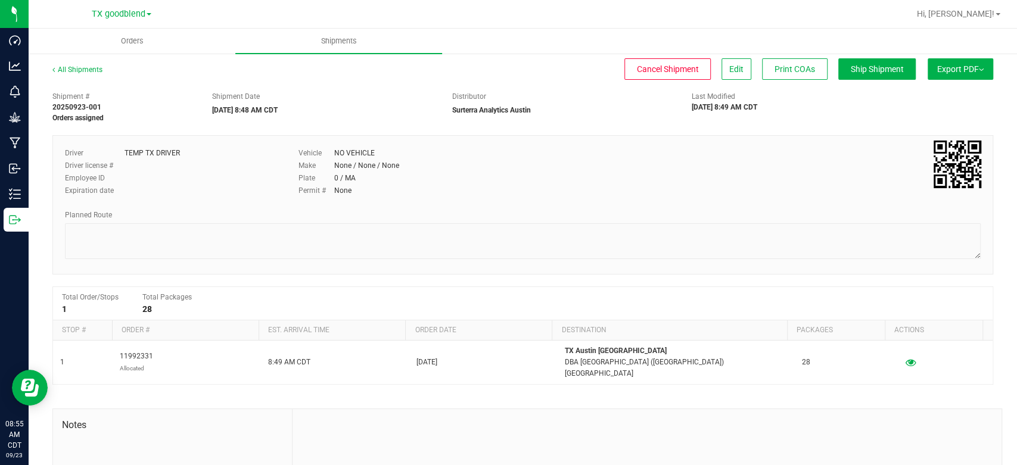
click at [873, 73] on span "Ship Shipment" at bounding box center [877, 69] width 53 height 10
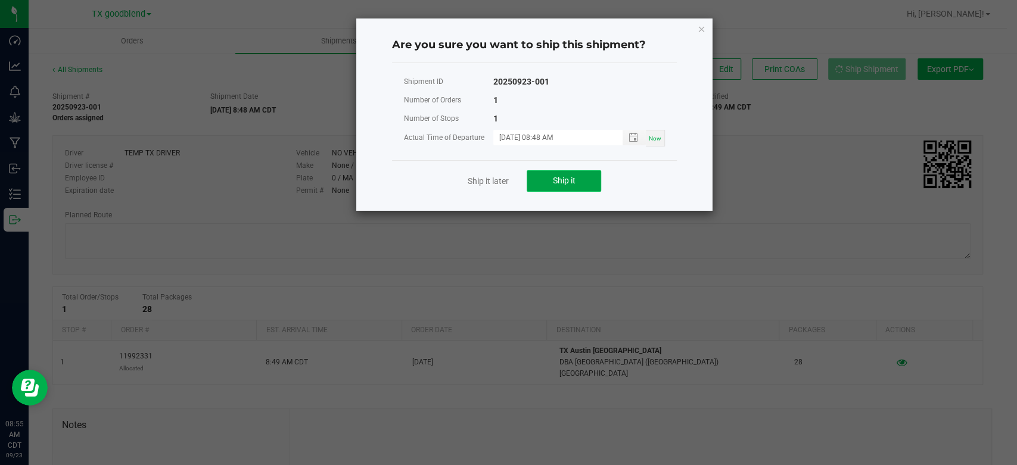
click at [567, 179] on span "Ship it" at bounding box center [564, 181] width 23 height 10
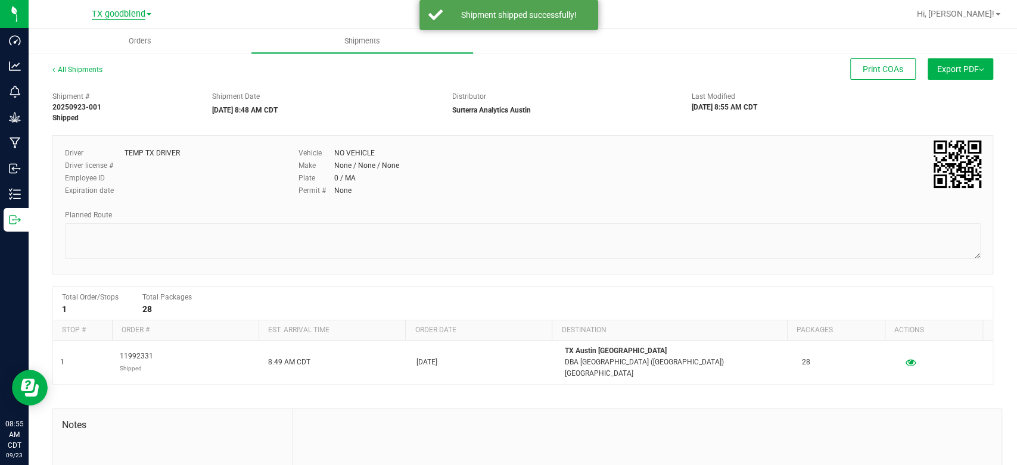
click at [113, 10] on span "TX goodblend" at bounding box center [119, 14] width 54 height 11
click at [92, 43] on link "TX Austin [GEOGRAPHIC_DATA]" at bounding box center [122, 42] width 174 height 16
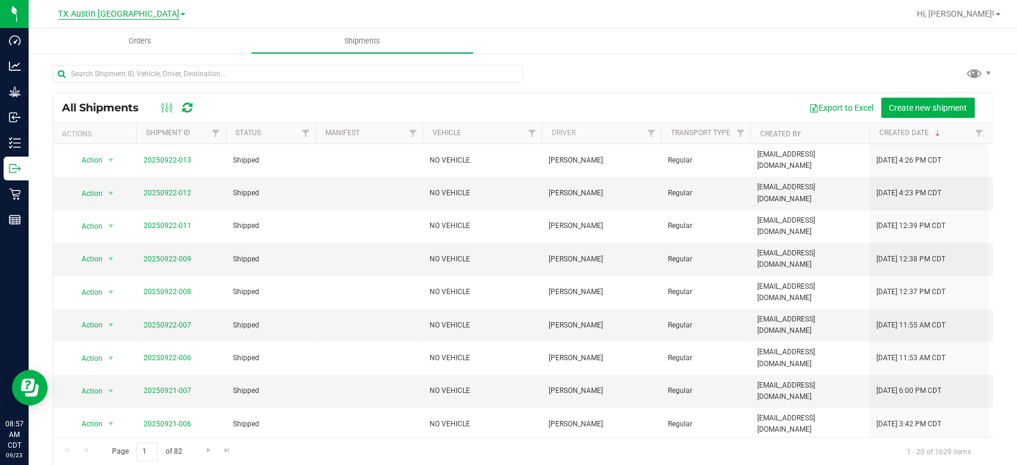
click at [114, 13] on span "TX Austin [GEOGRAPHIC_DATA]" at bounding box center [119, 14] width 122 height 11
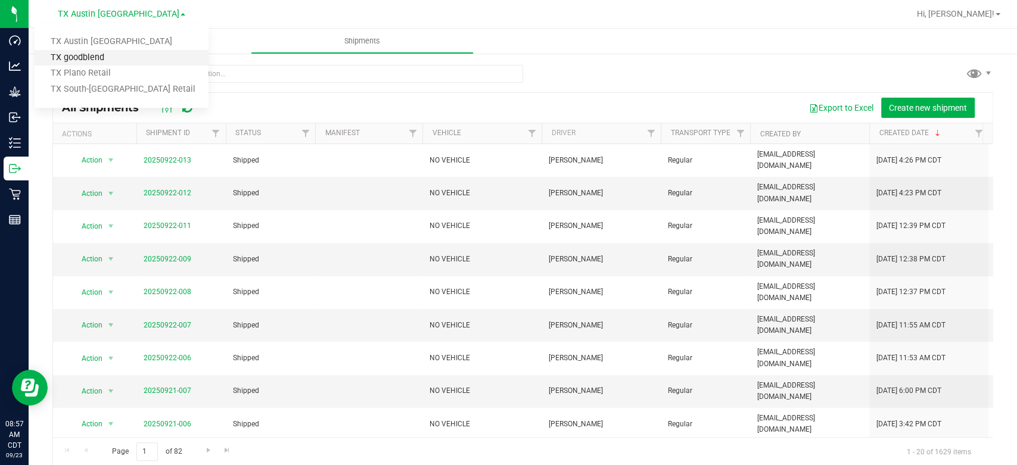
click at [88, 56] on link "TX goodblend" at bounding box center [122, 58] width 174 height 16
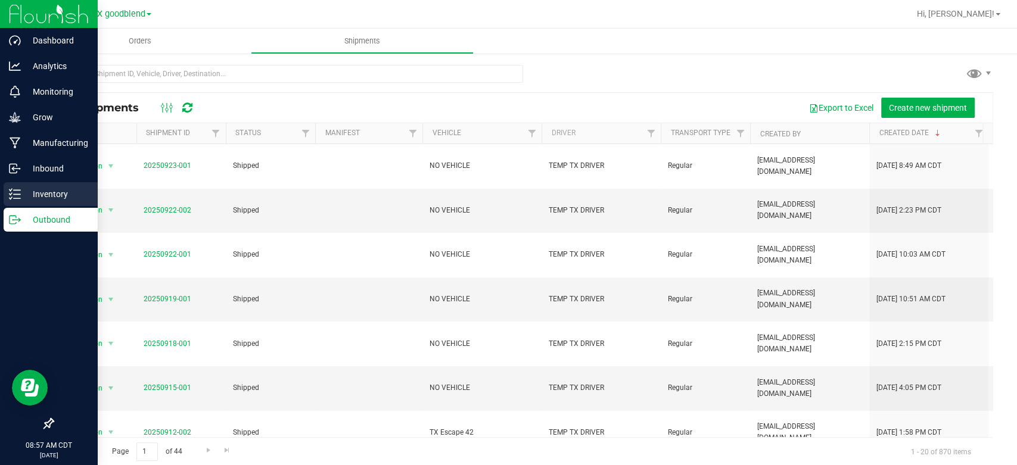
click at [24, 192] on p "Inventory" at bounding box center [57, 194] width 72 height 14
